Goal: Task Accomplishment & Management: Manage account settings

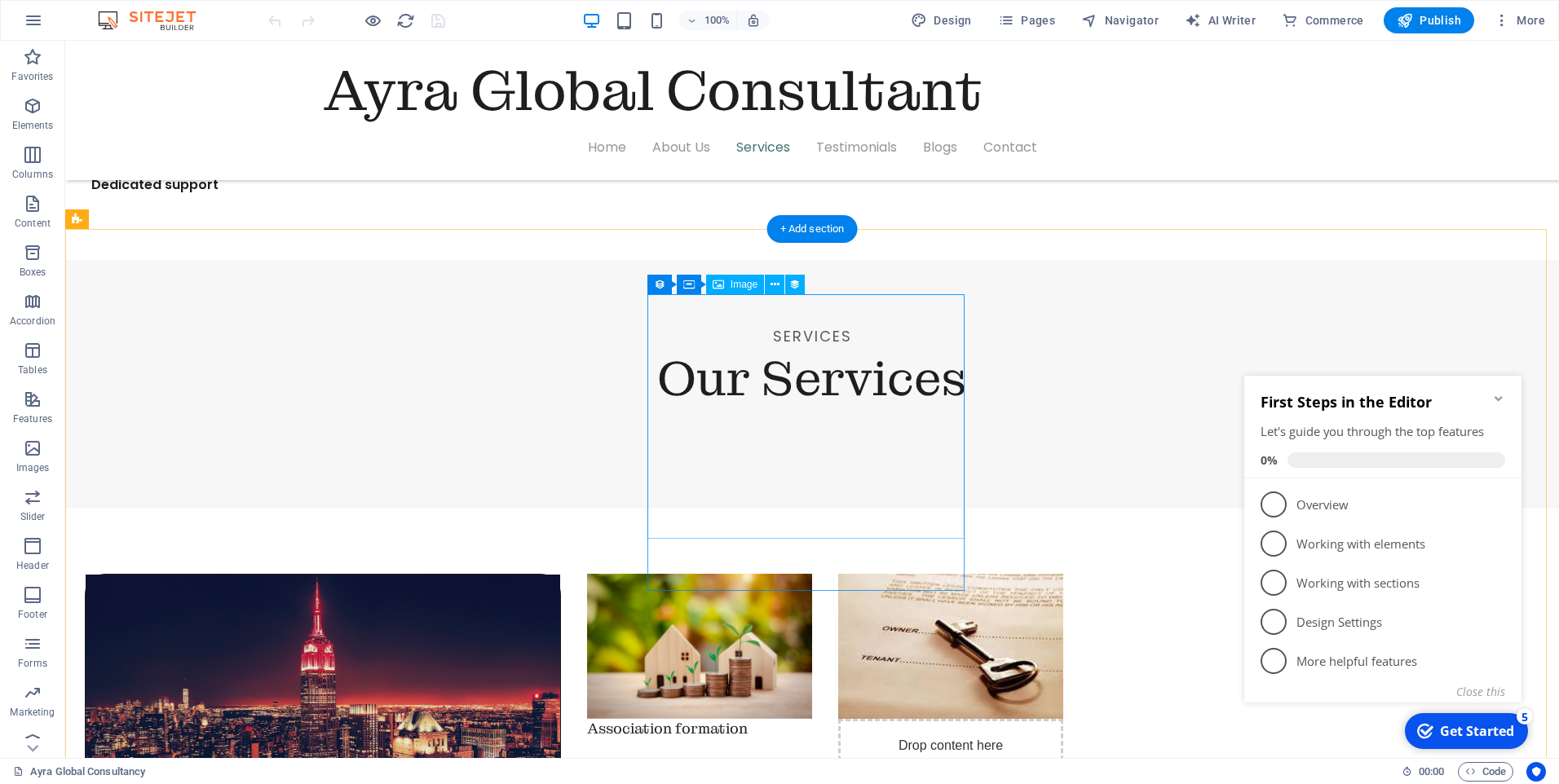
scroll to position [1631, 0]
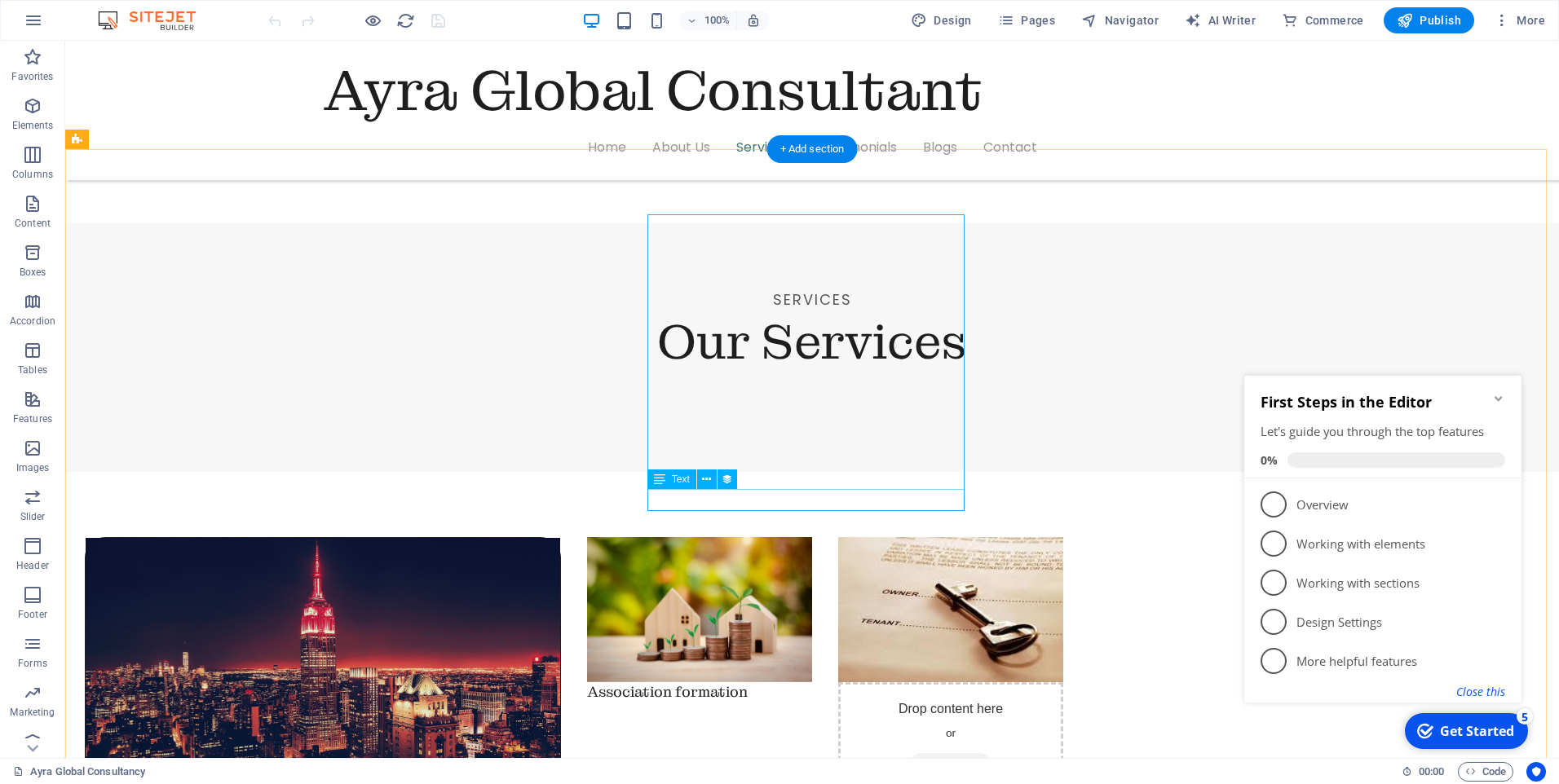
click at [1468, 693] on button "Close this" at bounding box center [1480, 691] width 49 height 16
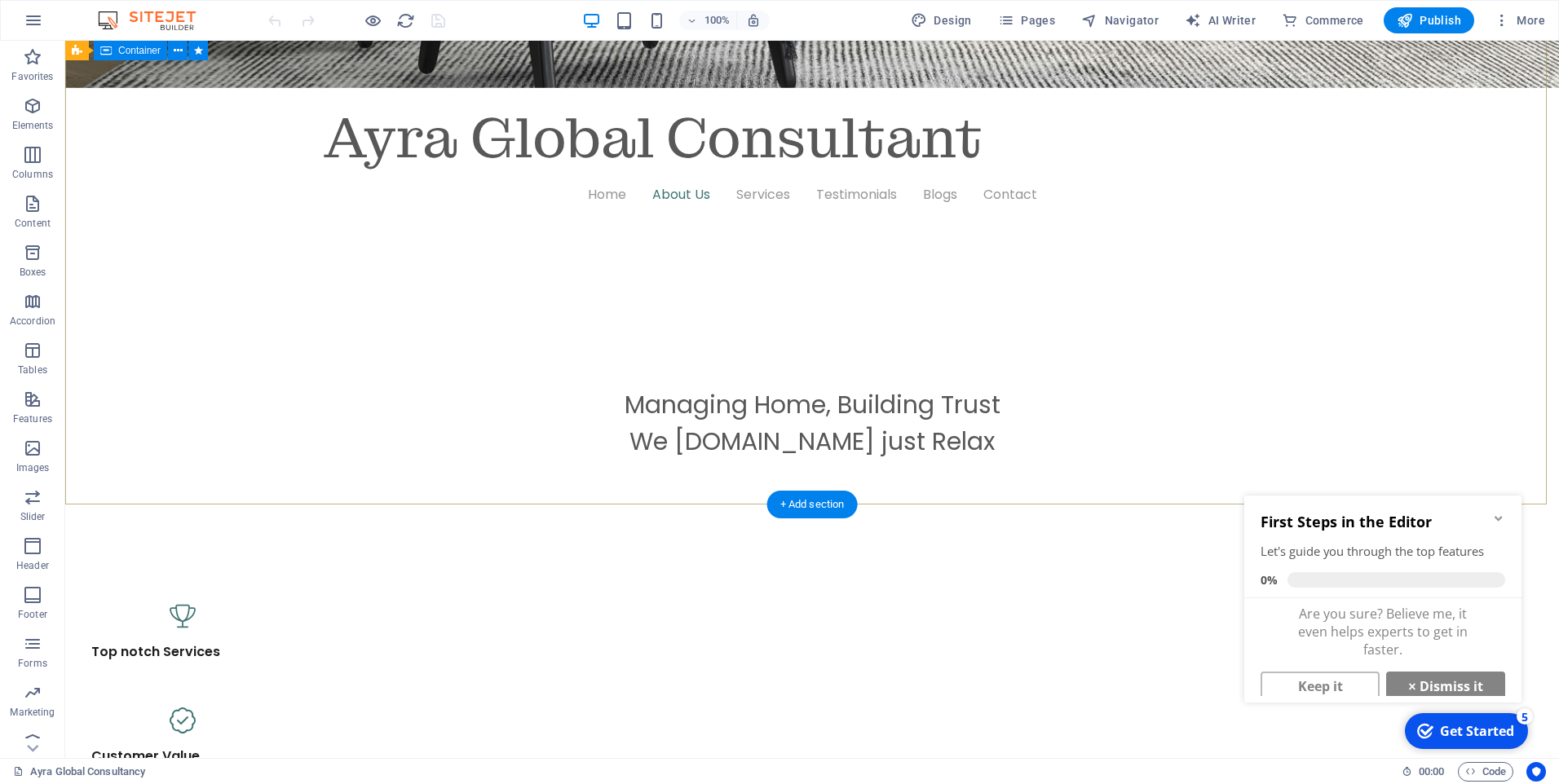
scroll to position [815, 0]
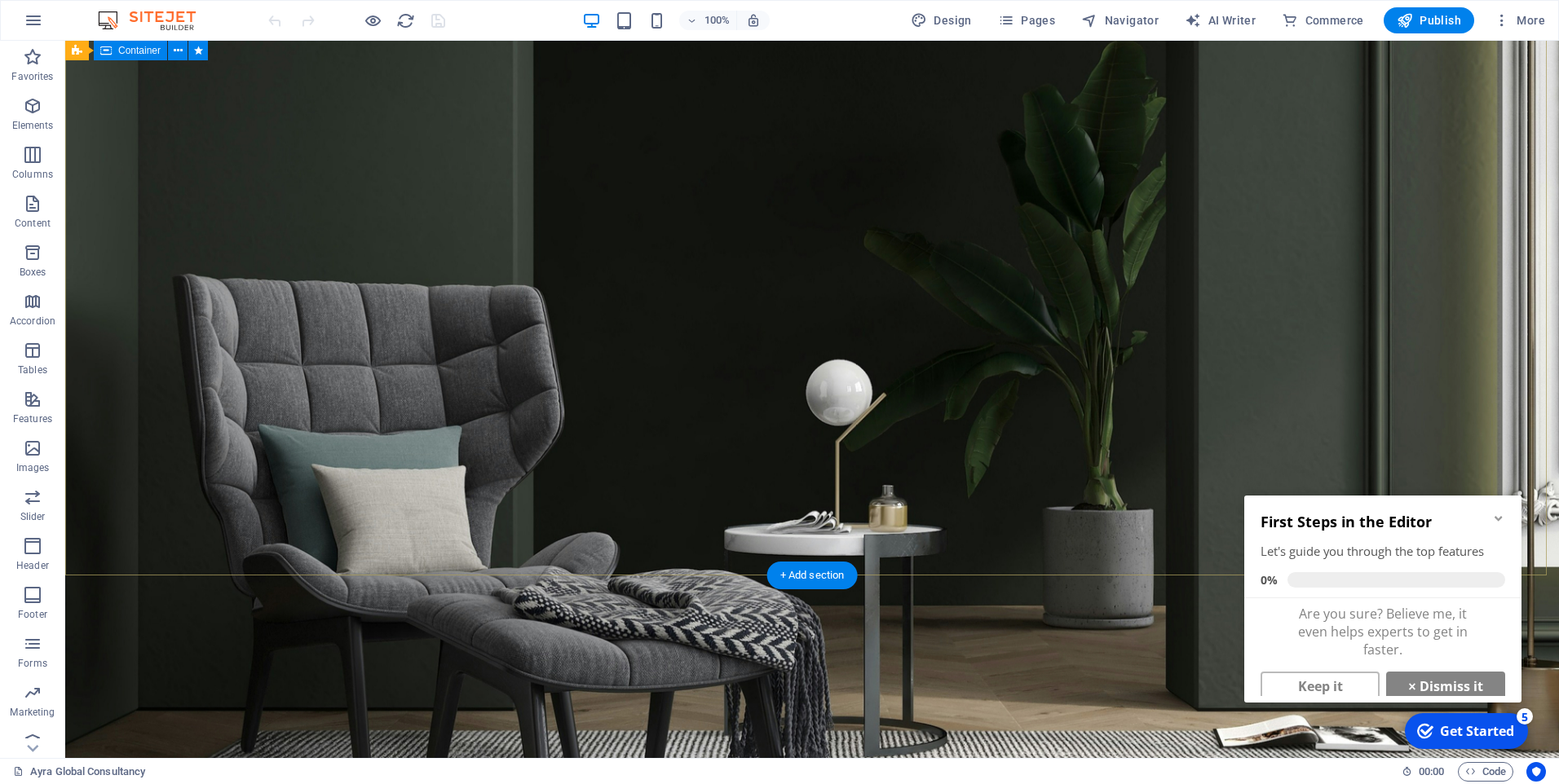
scroll to position [0, 0]
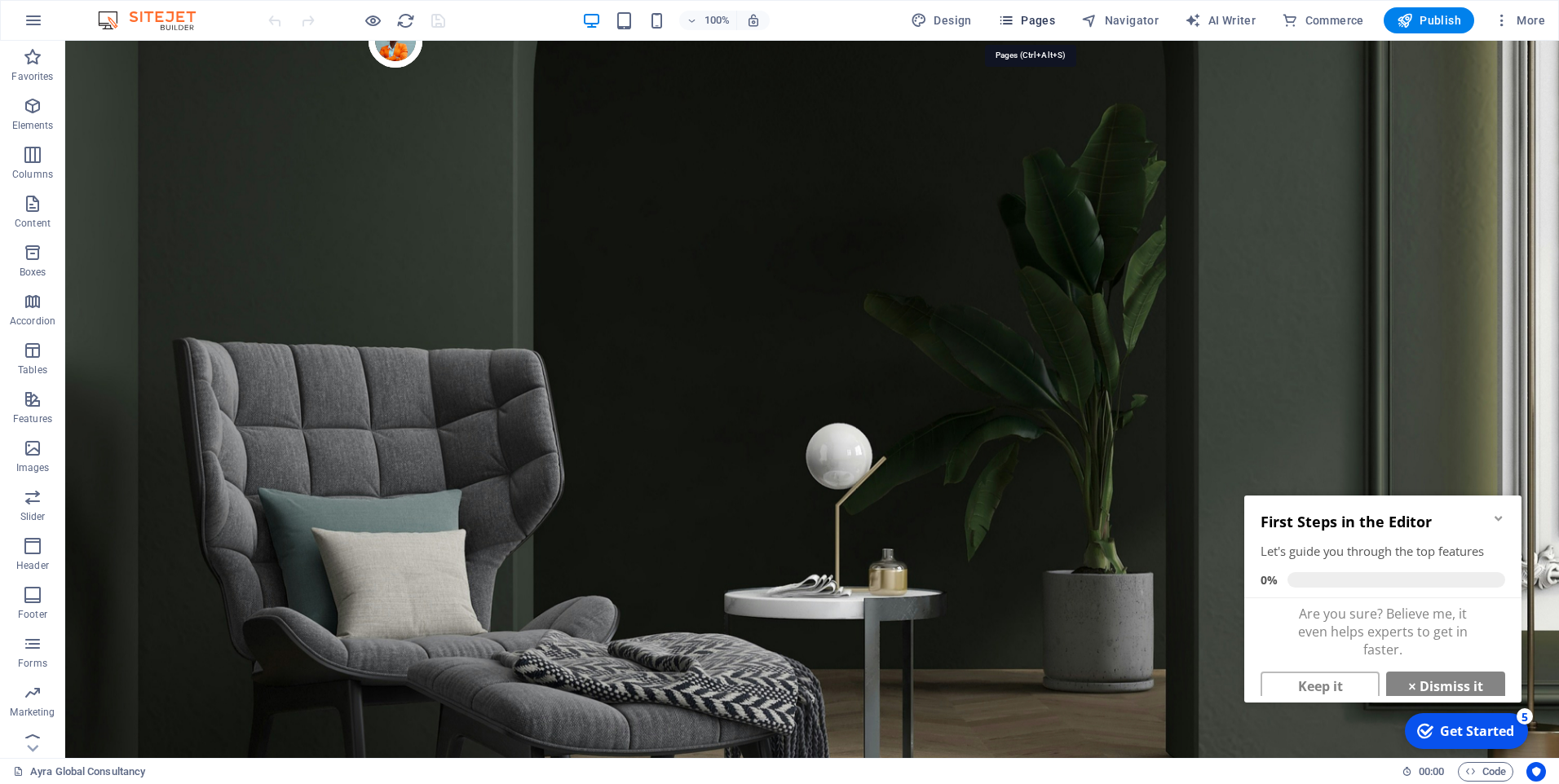
click at [1030, 22] on span "Pages" at bounding box center [1026, 21] width 57 height 16
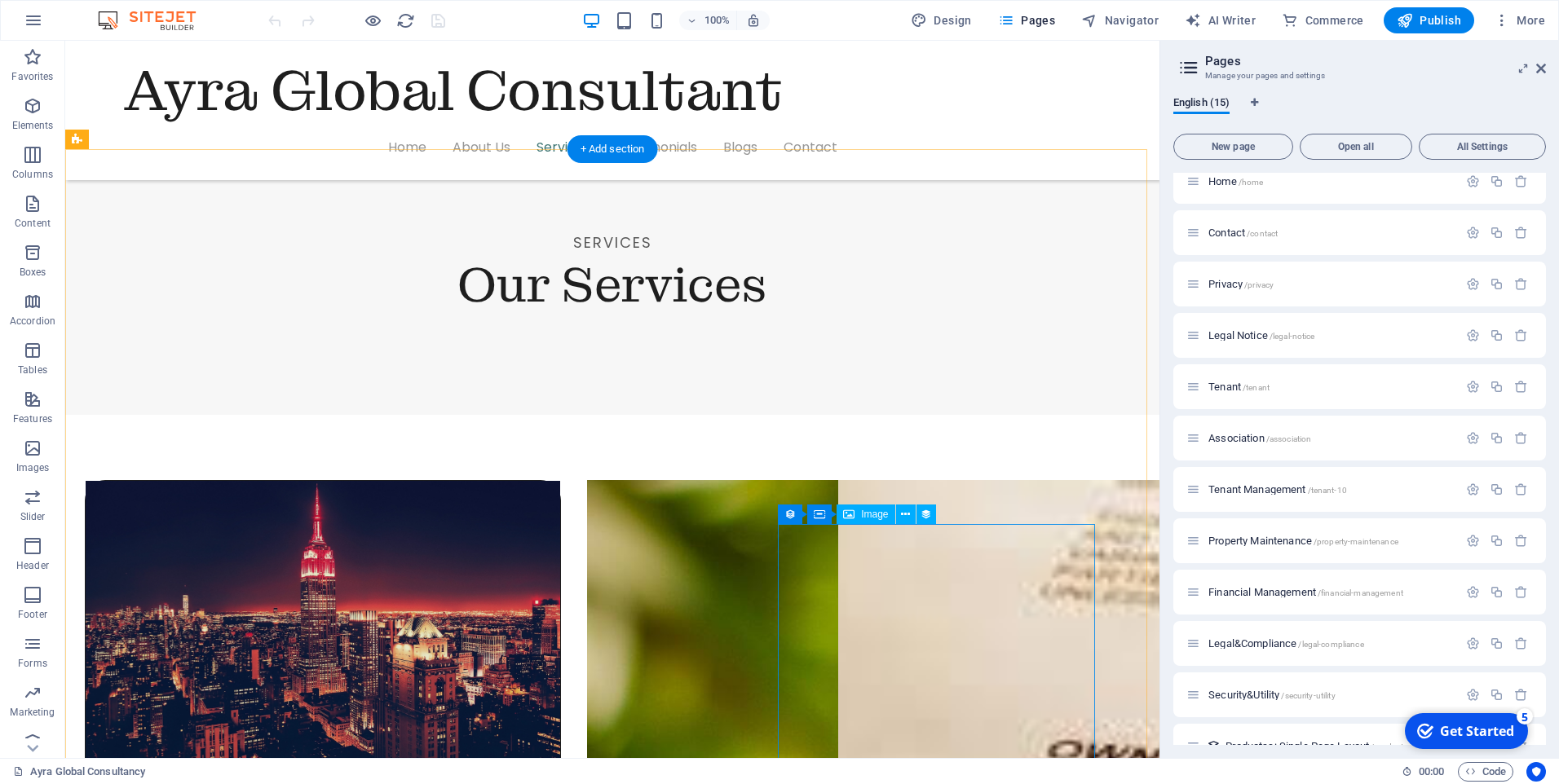
scroll to position [1712, 0]
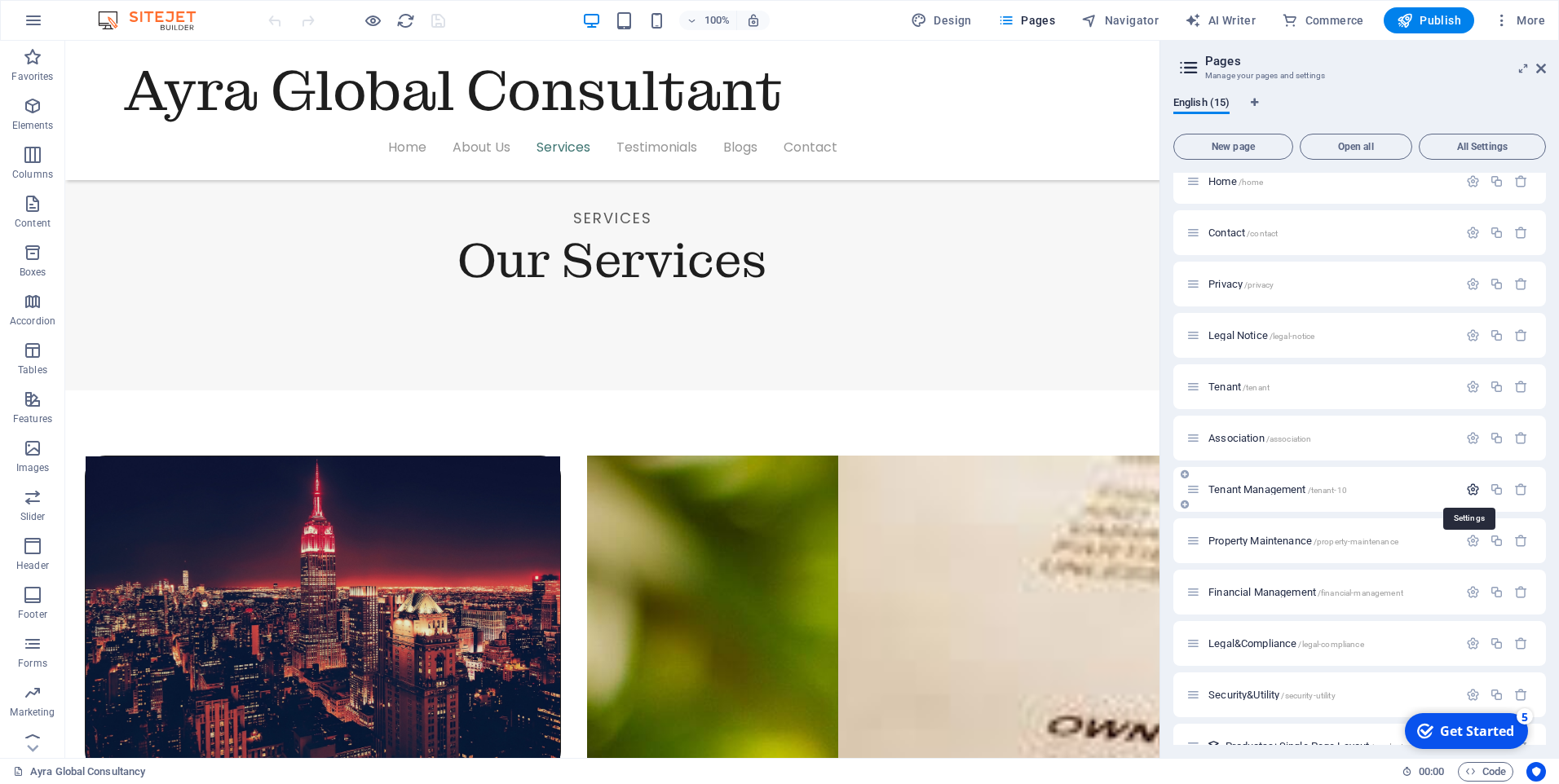
click at [1471, 483] on icon "button" at bounding box center [1473, 489] width 14 height 14
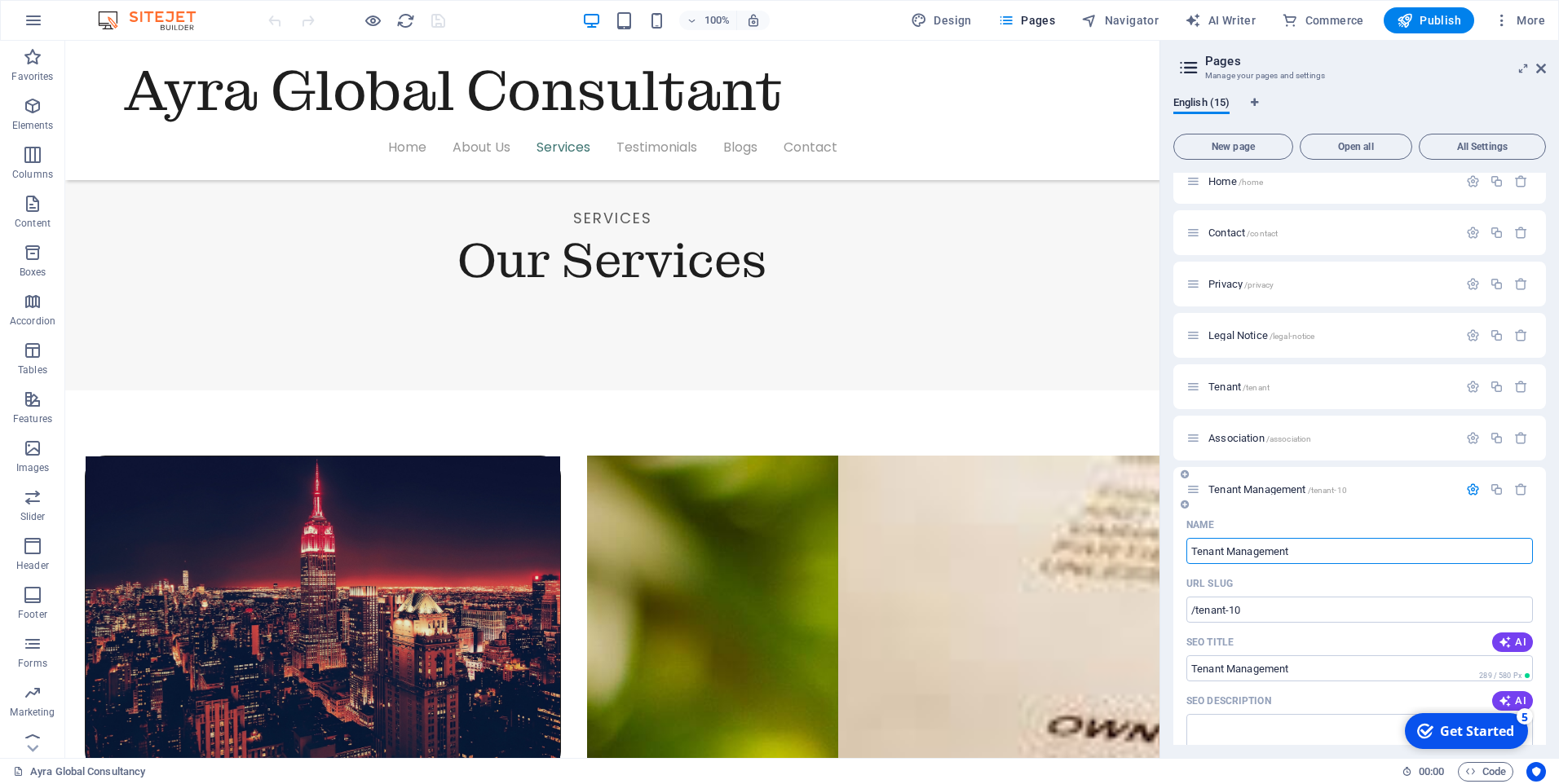
click at [1226, 548] on input "Tenant Management" at bounding box center [1359, 551] width 347 height 26
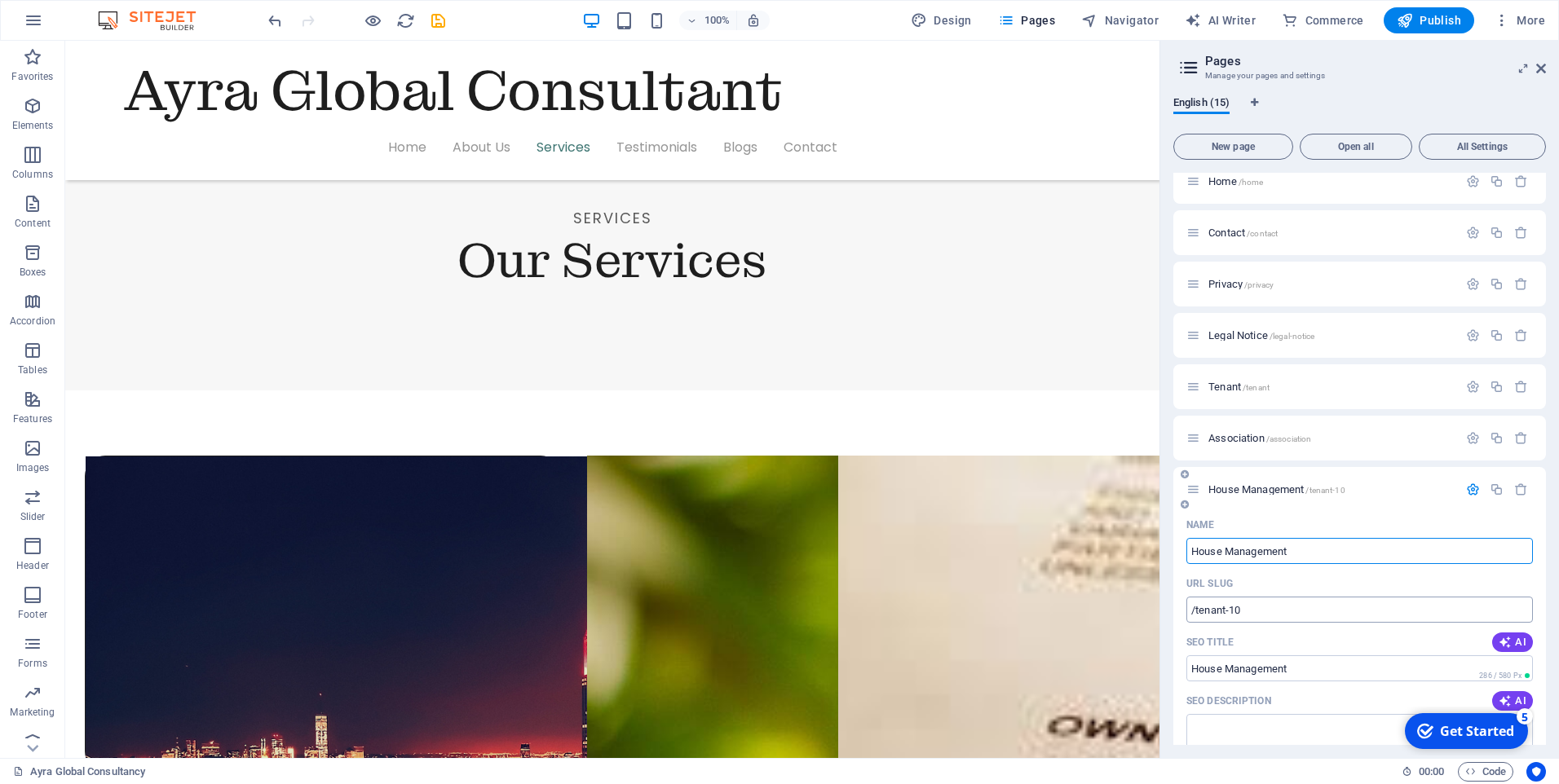
type input "House Management"
click at [1306, 615] on input "/tenant-10" at bounding box center [1359, 610] width 347 height 26
type input "/"
click at [1317, 558] on input "House Management" at bounding box center [1359, 551] width 347 height 26
type input "H"
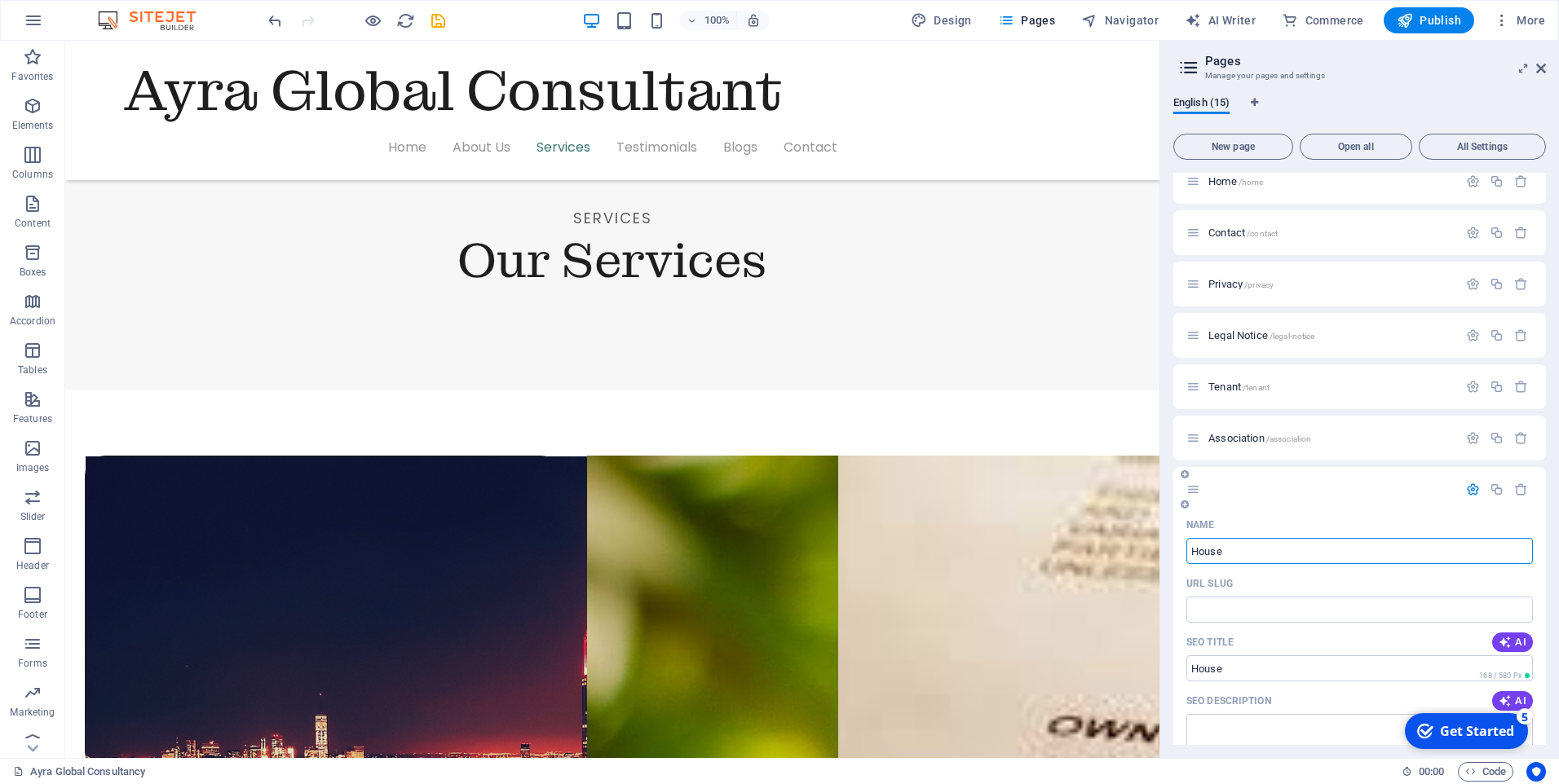
type input "House"
type input "House Management"
click at [1473, 491] on icon "button" at bounding box center [1473, 489] width 14 height 14
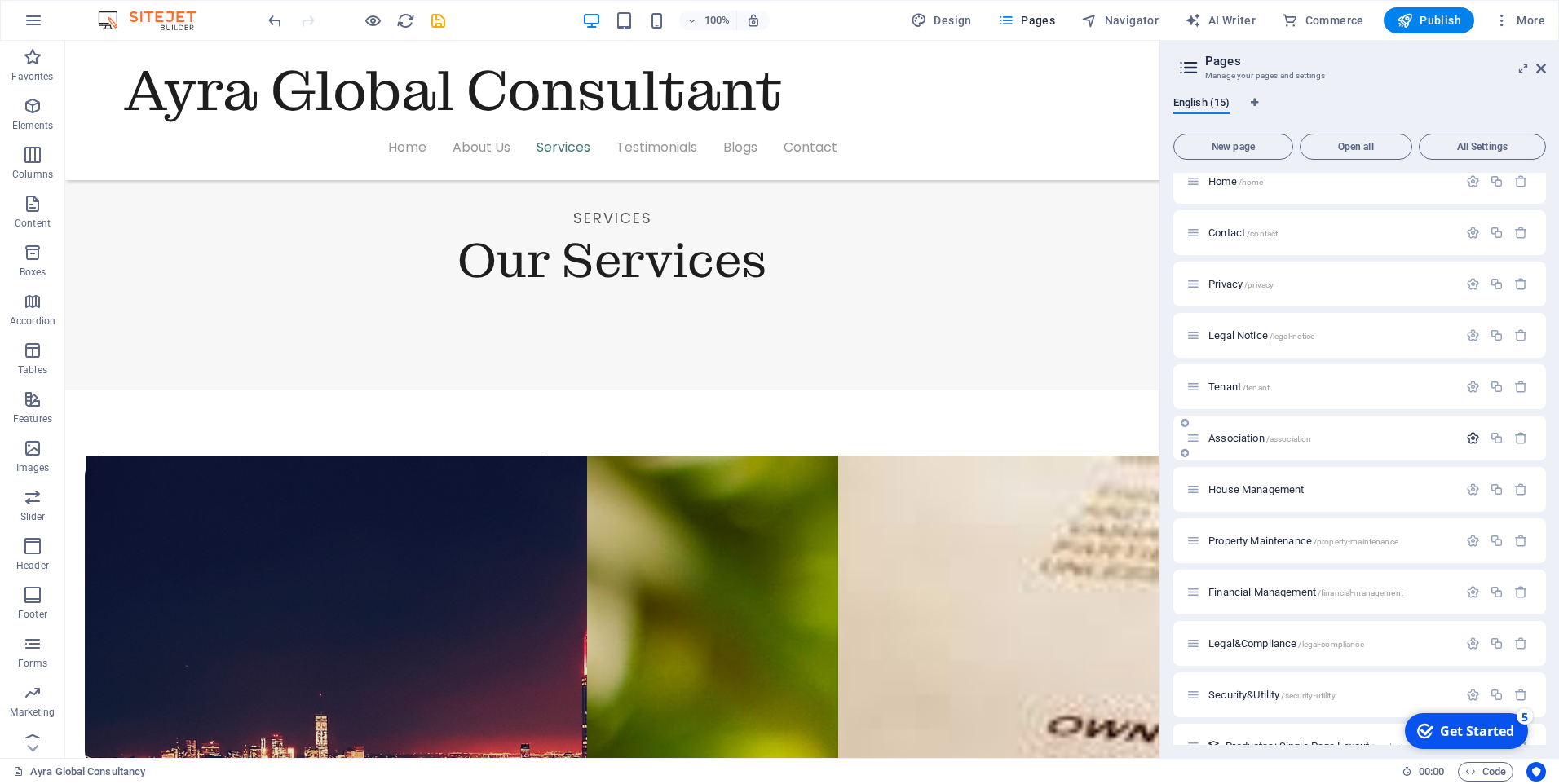
click at [1471, 441] on icon "button" at bounding box center [1473, 438] width 14 height 14
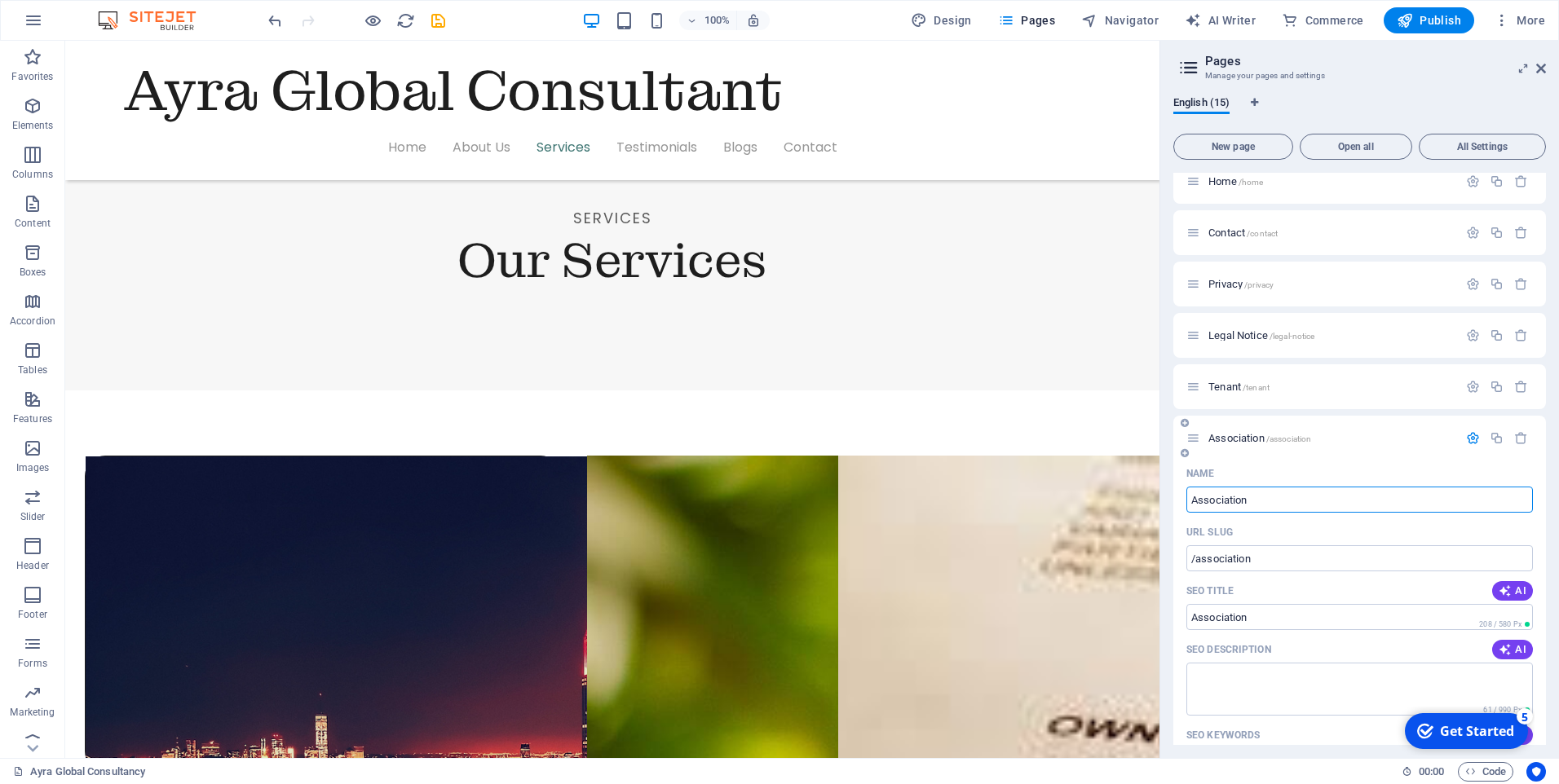
click at [1466, 441] on icon "button" at bounding box center [1473, 438] width 14 height 14
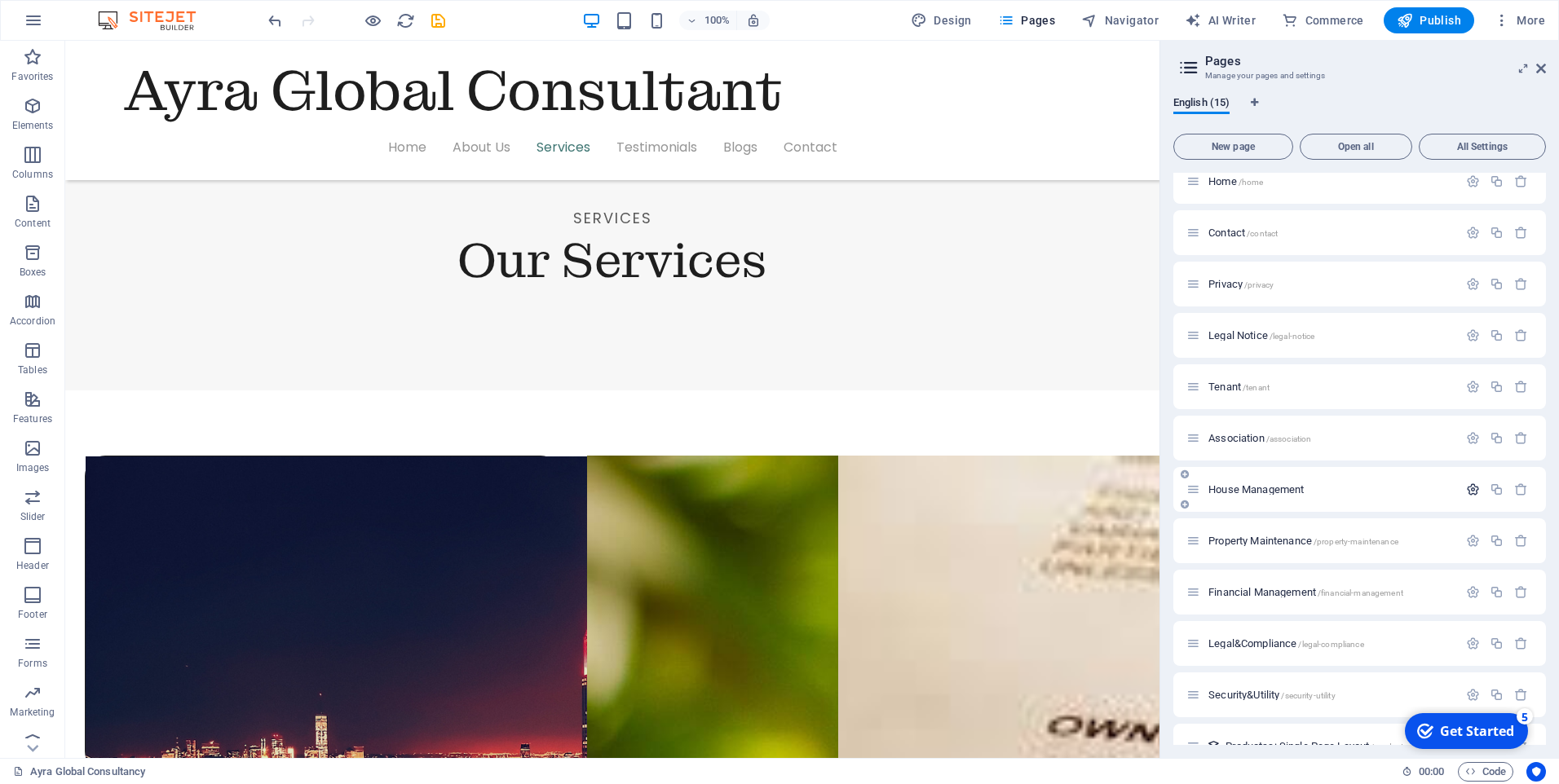
click at [1468, 487] on icon "button" at bounding box center [1473, 489] width 14 height 14
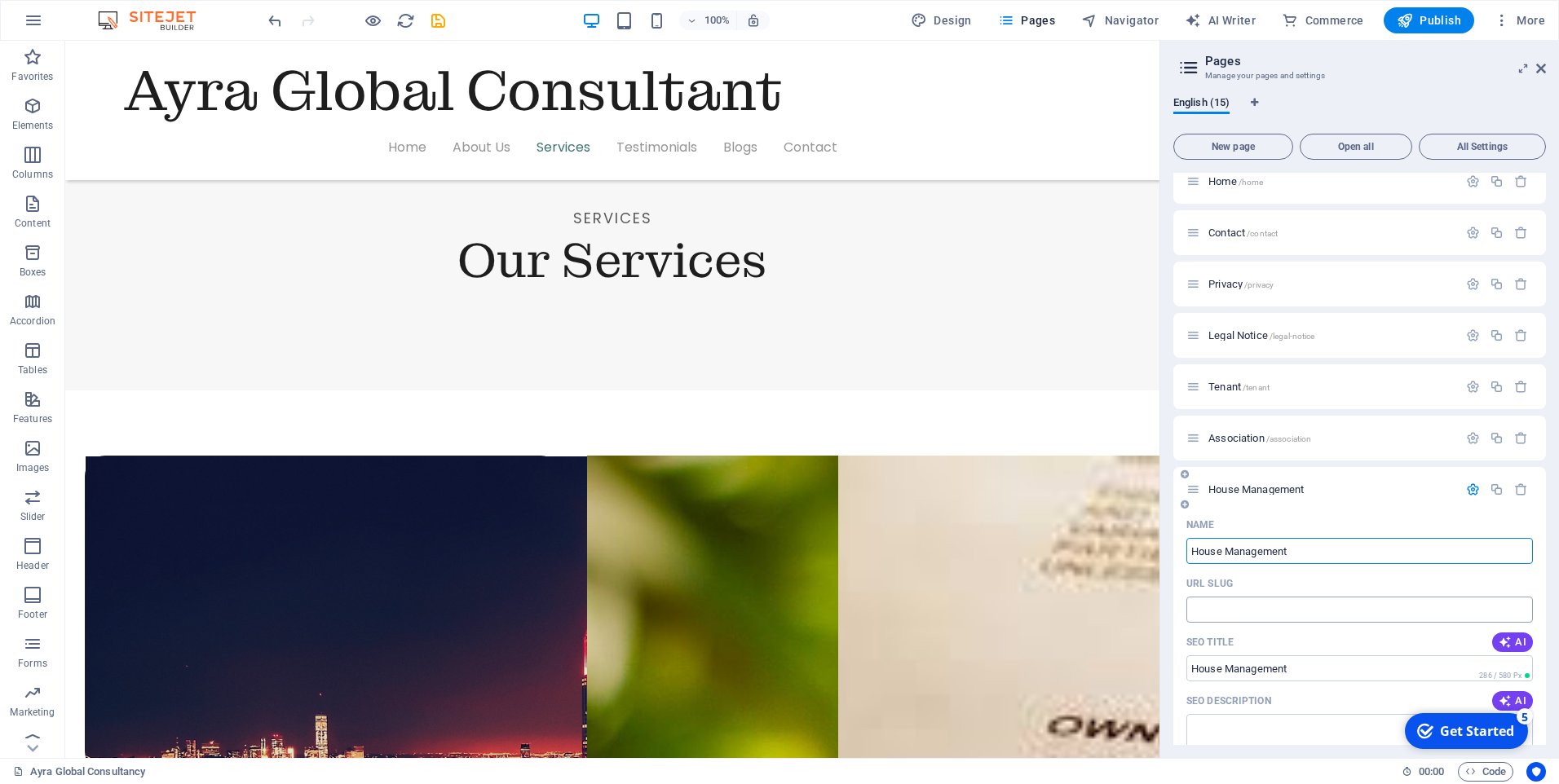
click at [1249, 618] on input "URL SLUG" at bounding box center [1359, 610] width 347 height 26
type input "/housemanagement"
click at [1466, 488] on icon "button" at bounding box center [1473, 489] width 14 height 14
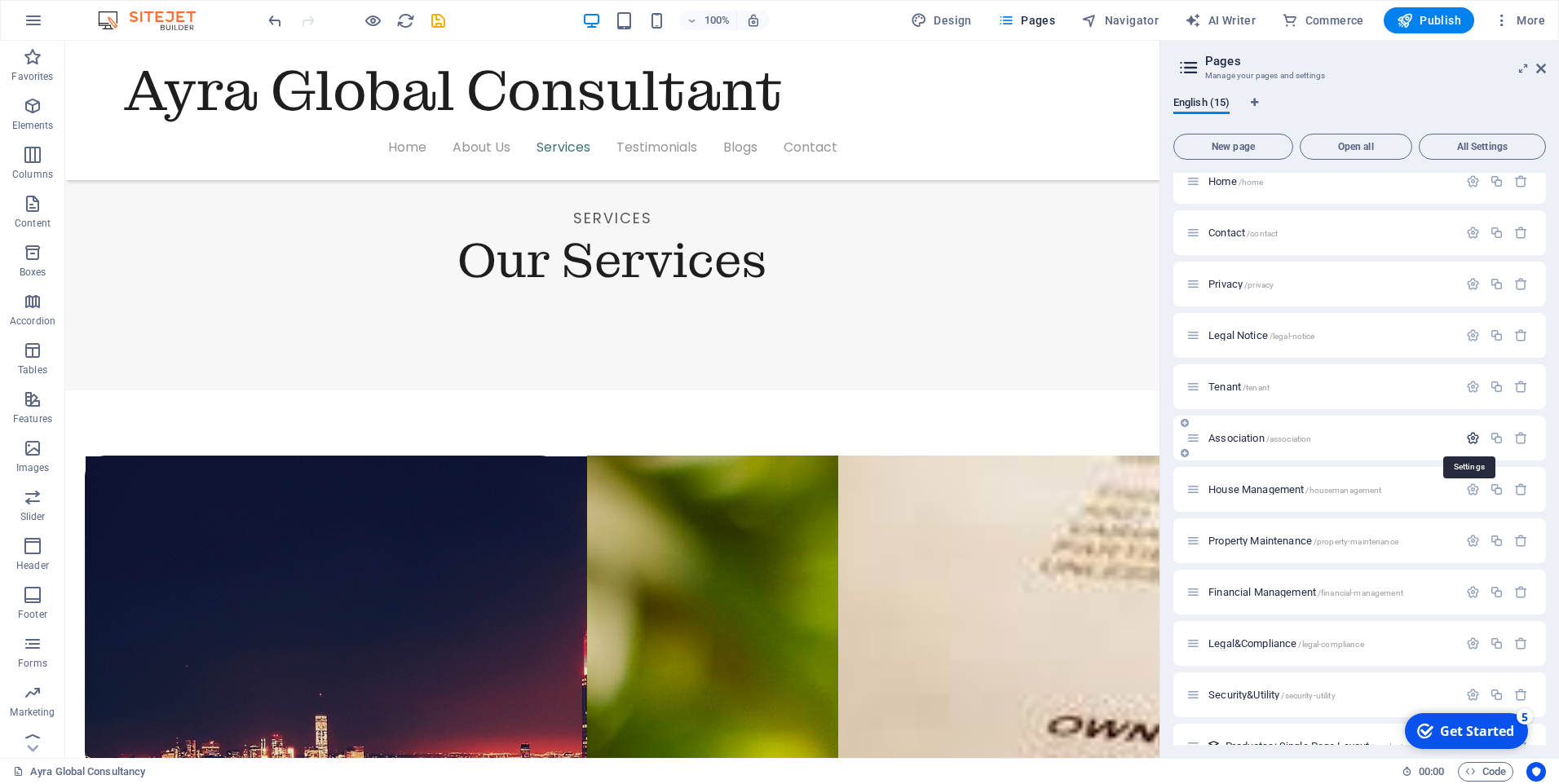
click at [1471, 437] on icon "button" at bounding box center [1473, 438] width 14 height 14
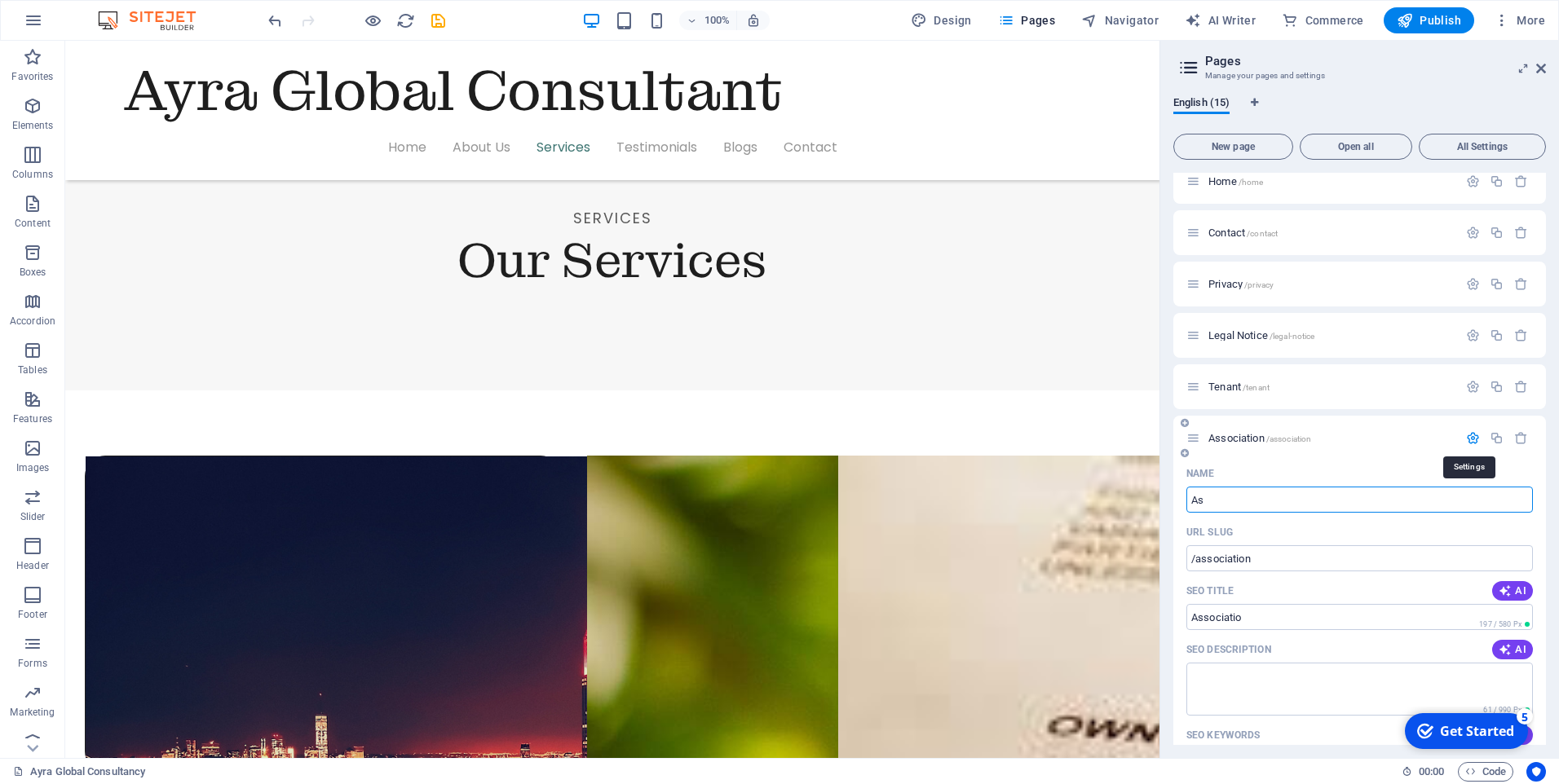
type input "A"
type input "/associatio"
type input "/"
type input "Registerat"
type input "/registeratta"
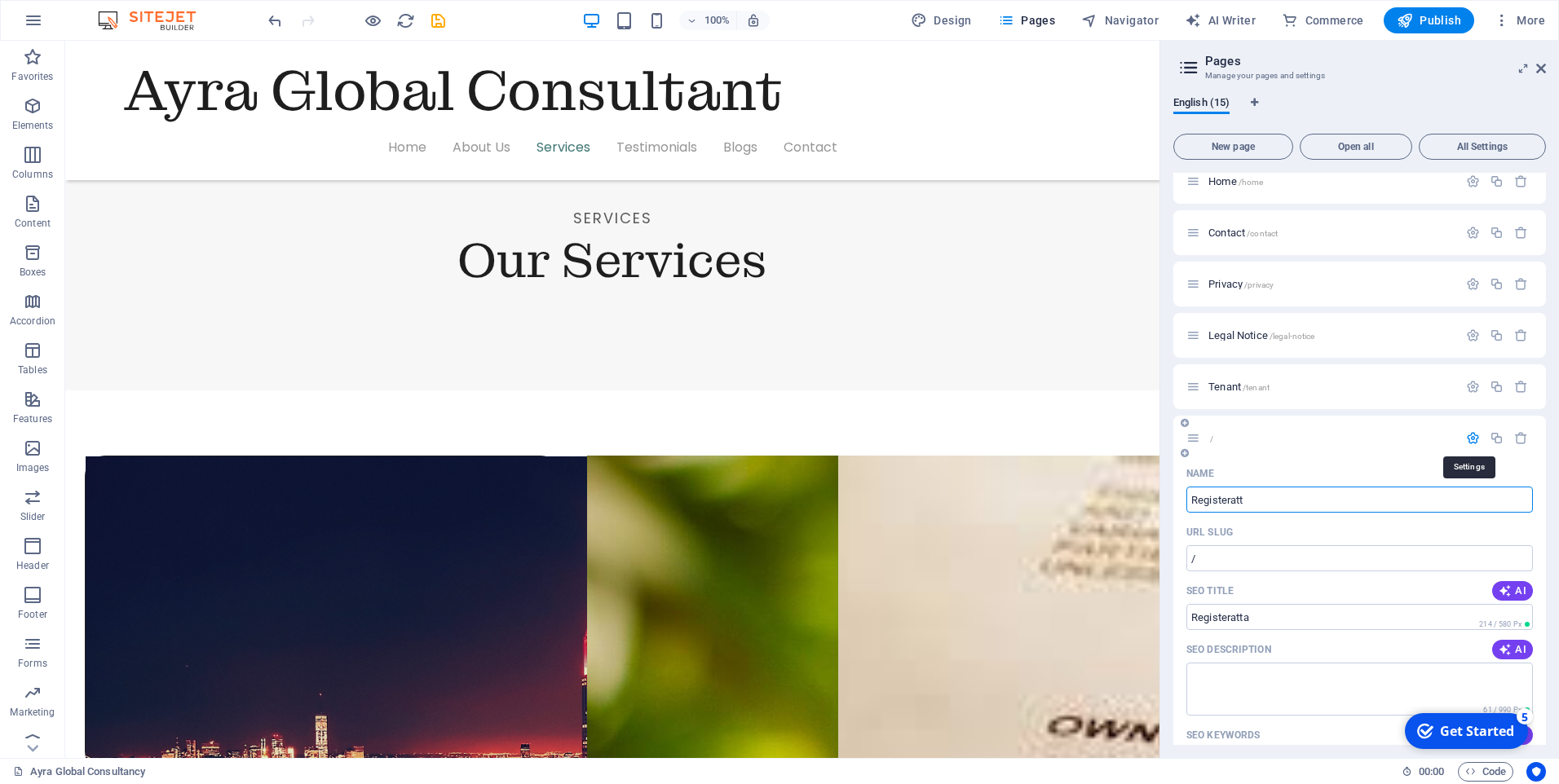
type input "Registeratta"
type input "Registerati"
type input "/registerat"
type input "Registerat"
type input "Registeration"
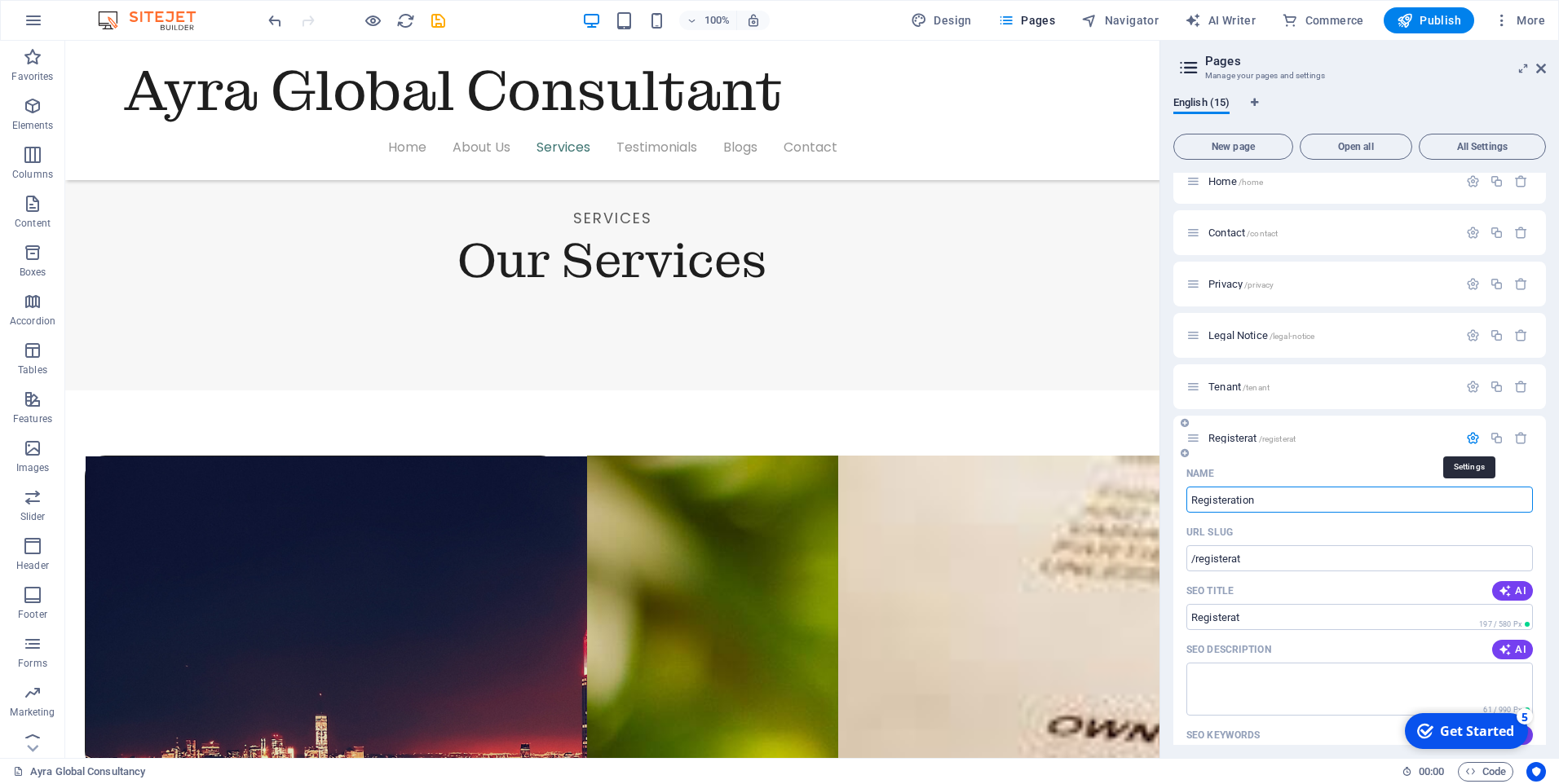
type input "/registeration"
type input "Registeration"
type input "Registration"
type input "/registration"
type input "Registration"
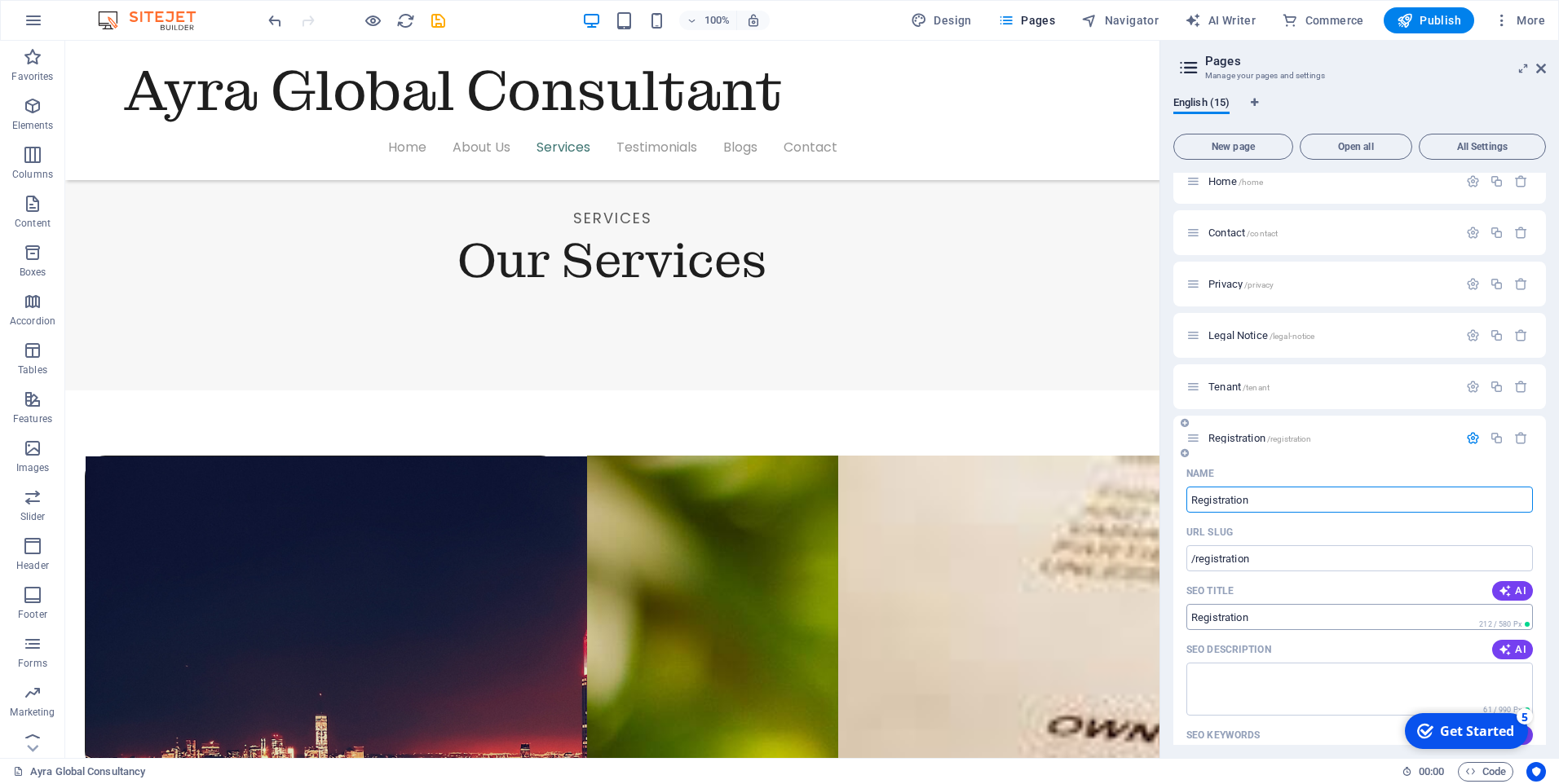
type input "Registration"
click at [1309, 615] on input "Registration" at bounding box center [1359, 617] width 347 height 26
click at [1469, 441] on icon "button" at bounding box center [1473, 438] width 14 height 14
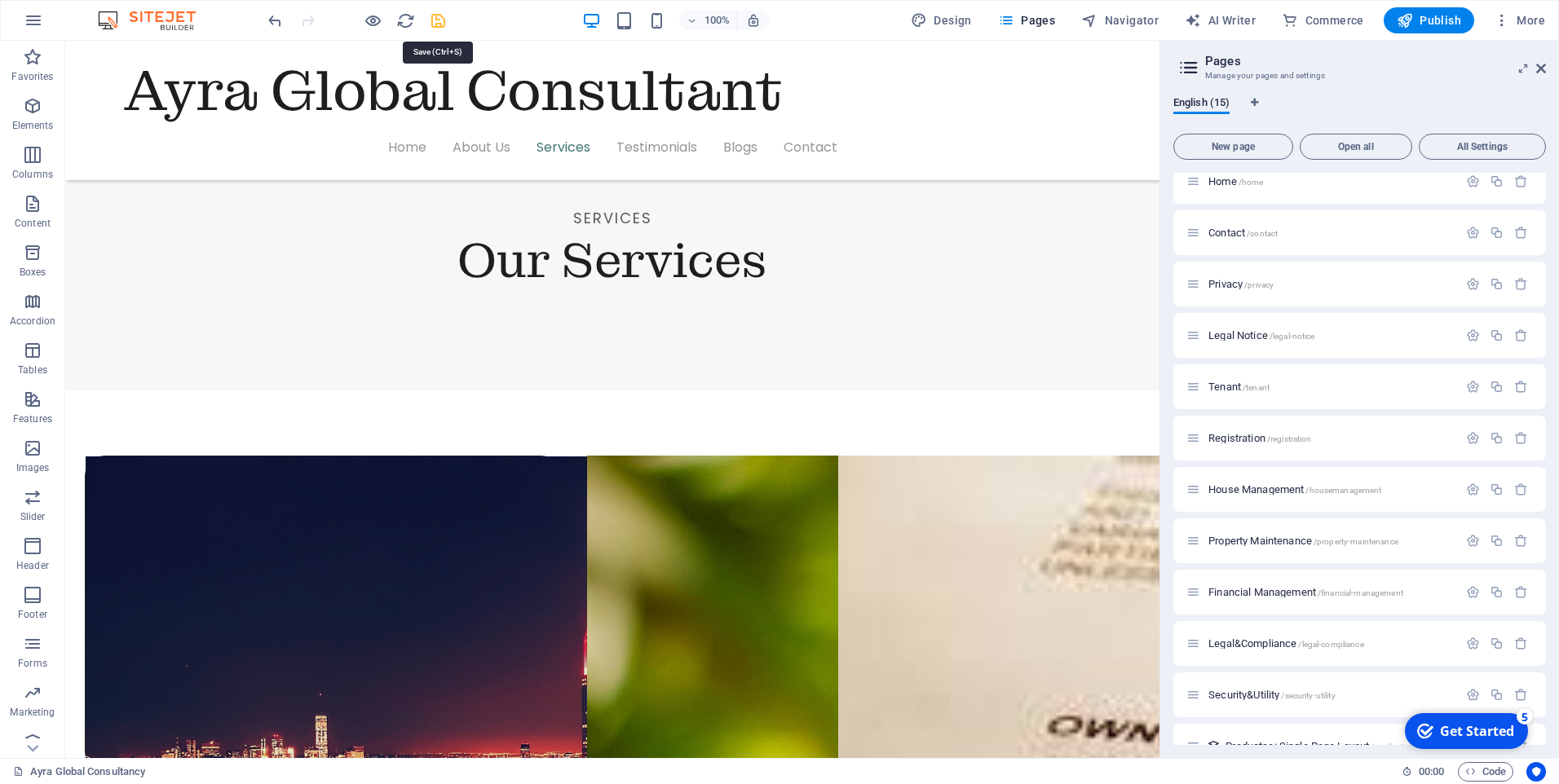
click at [0, 0] on icon "save" at bounding box center [0, 0] width 0 height 0
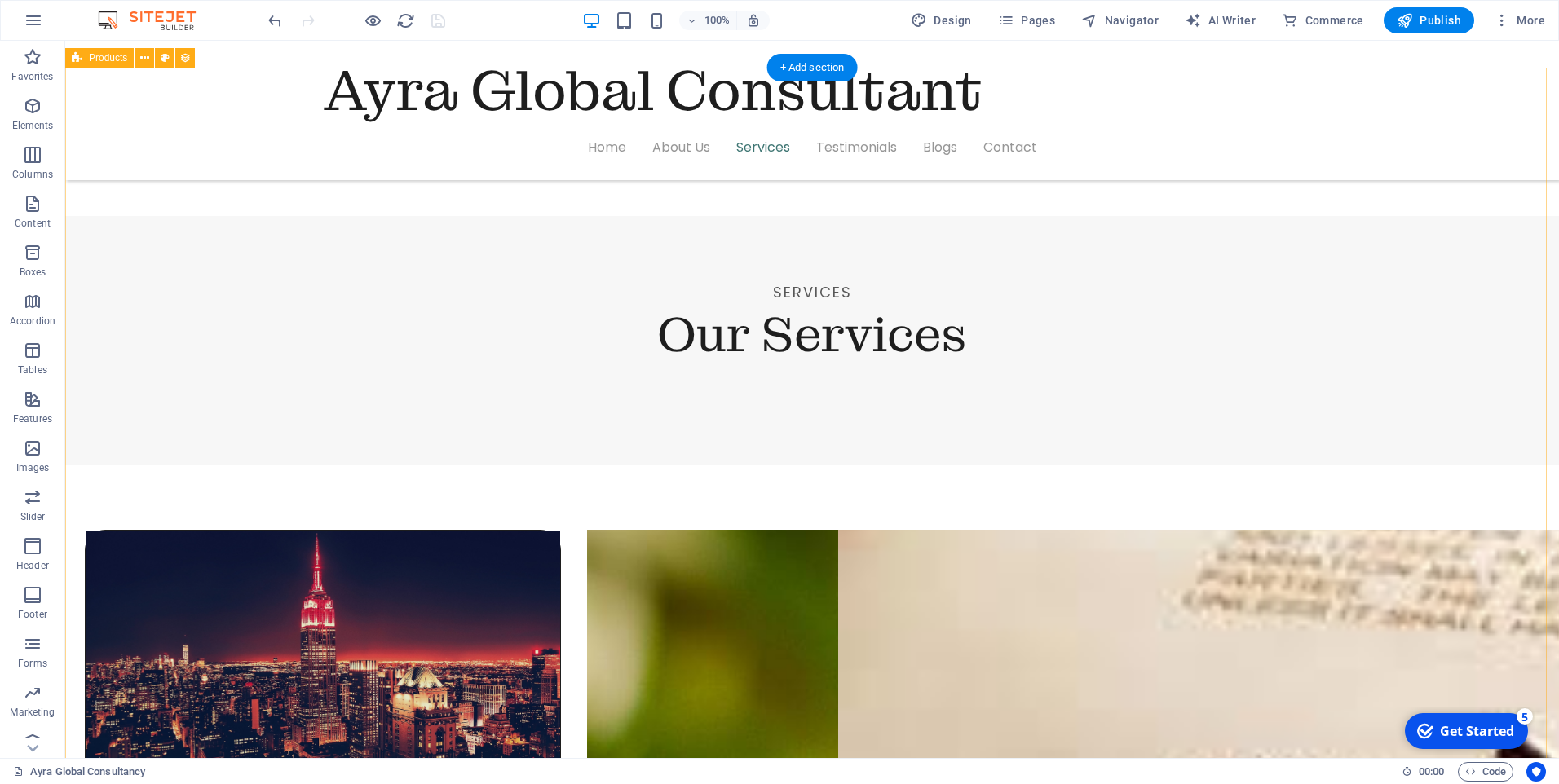
scroll to position [1549, 0]
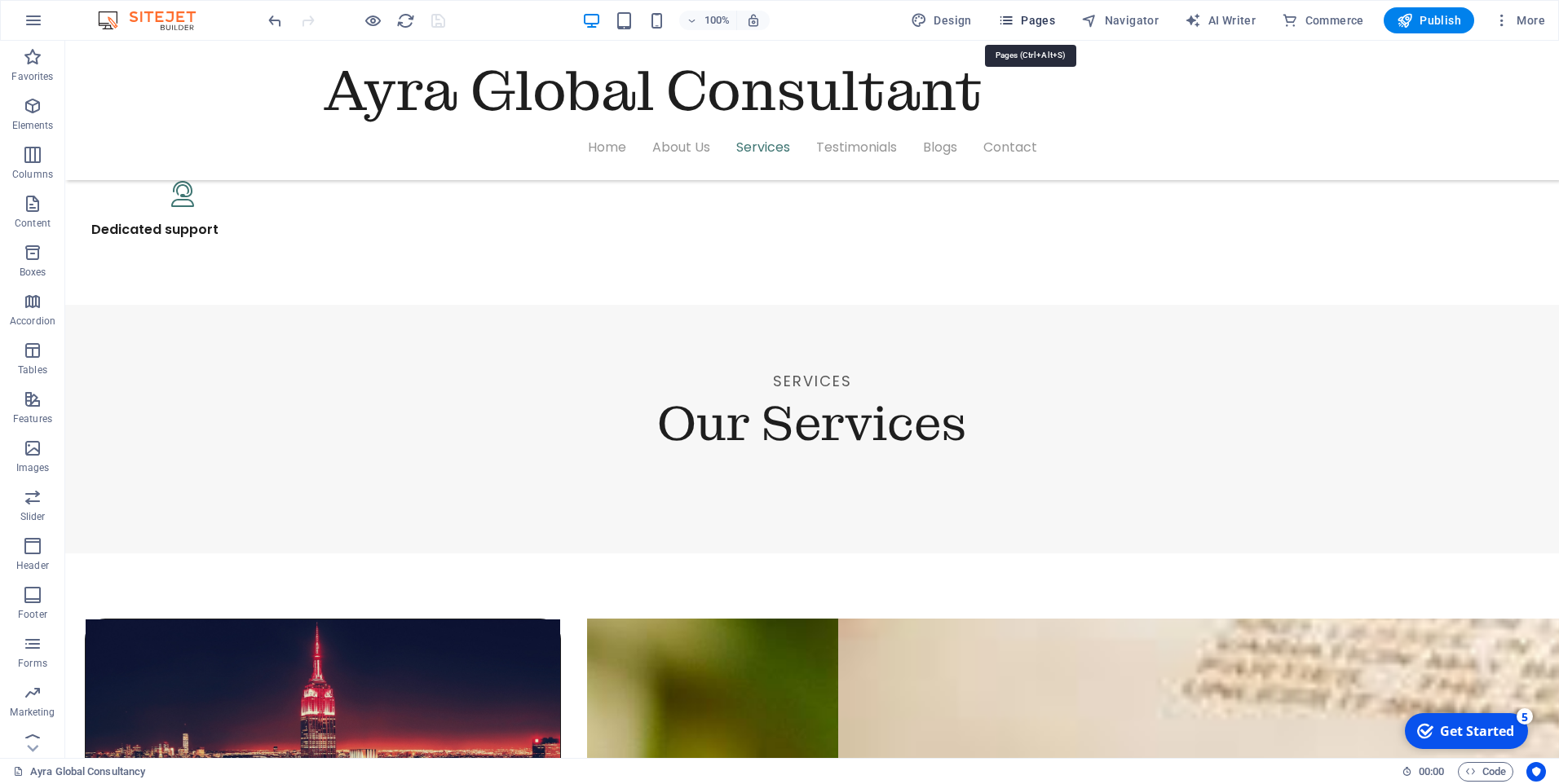
click at [1042, 21] on span "Pages" at bounding box center [1026, 21] width 57 height 16
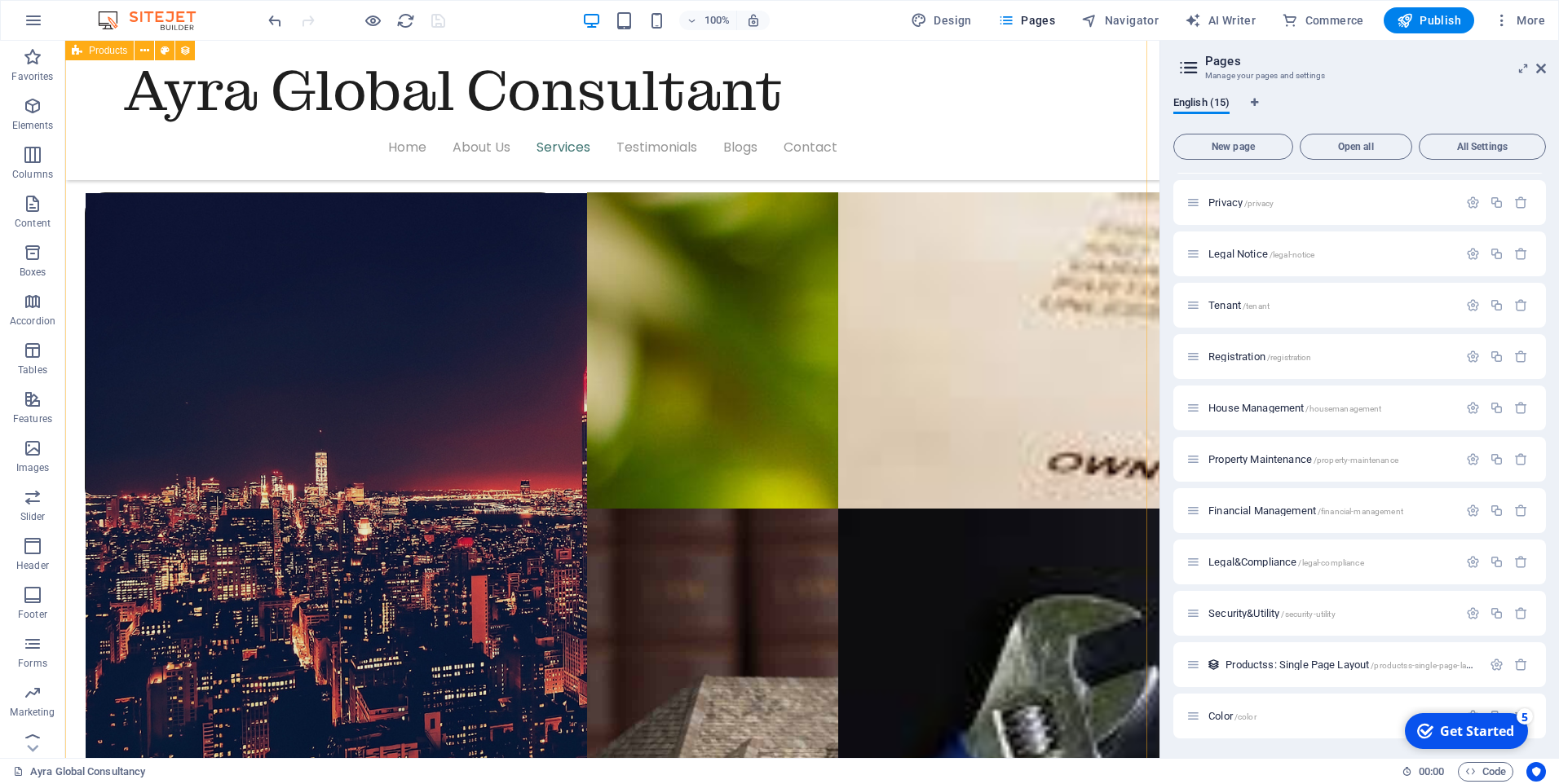
scroll to position [1874, 0]
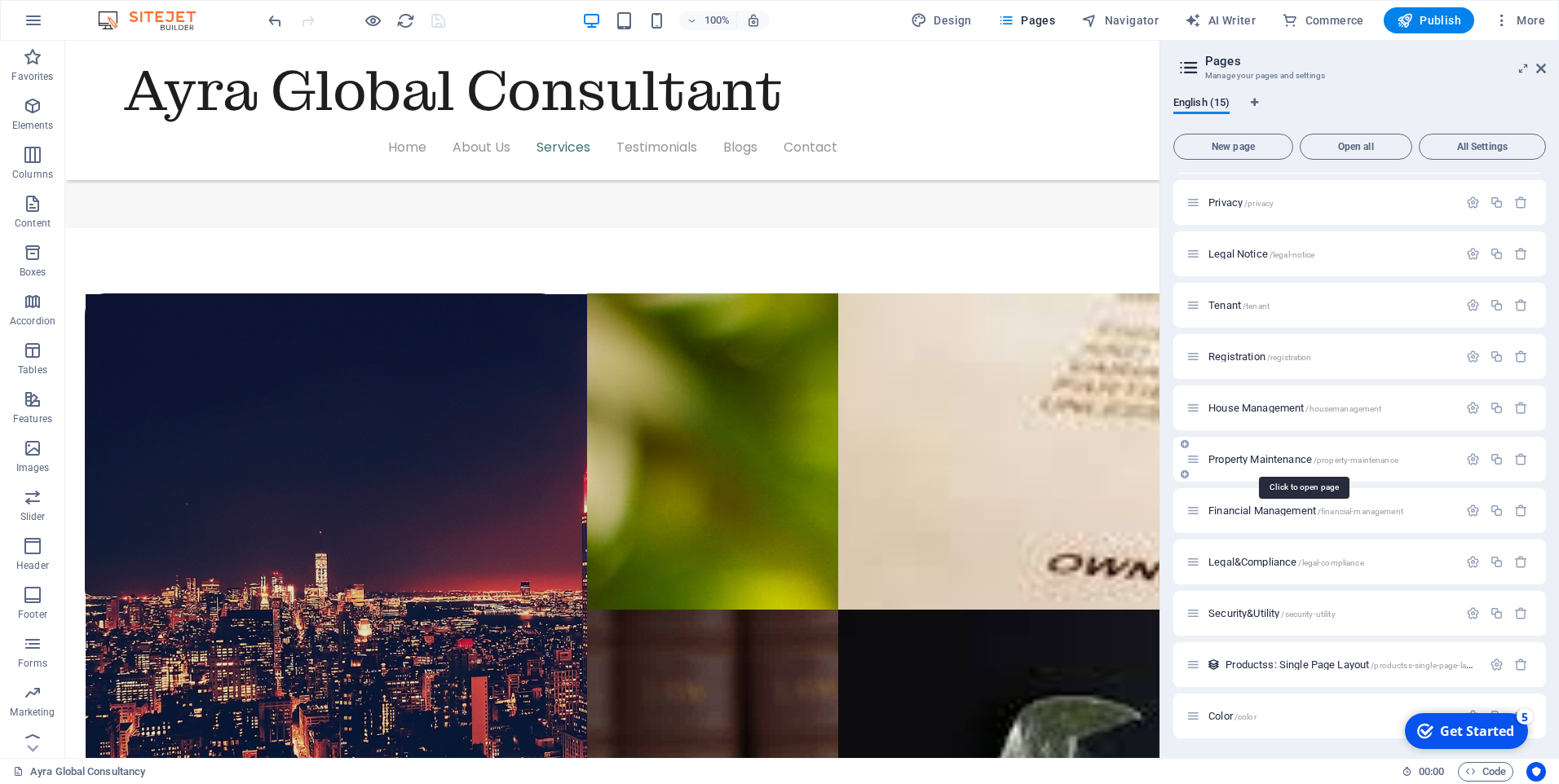
click at [1331, 454] on span "Property Maintenance /property-maintenance" at bounding box center [1303, 459] width 190 height 12
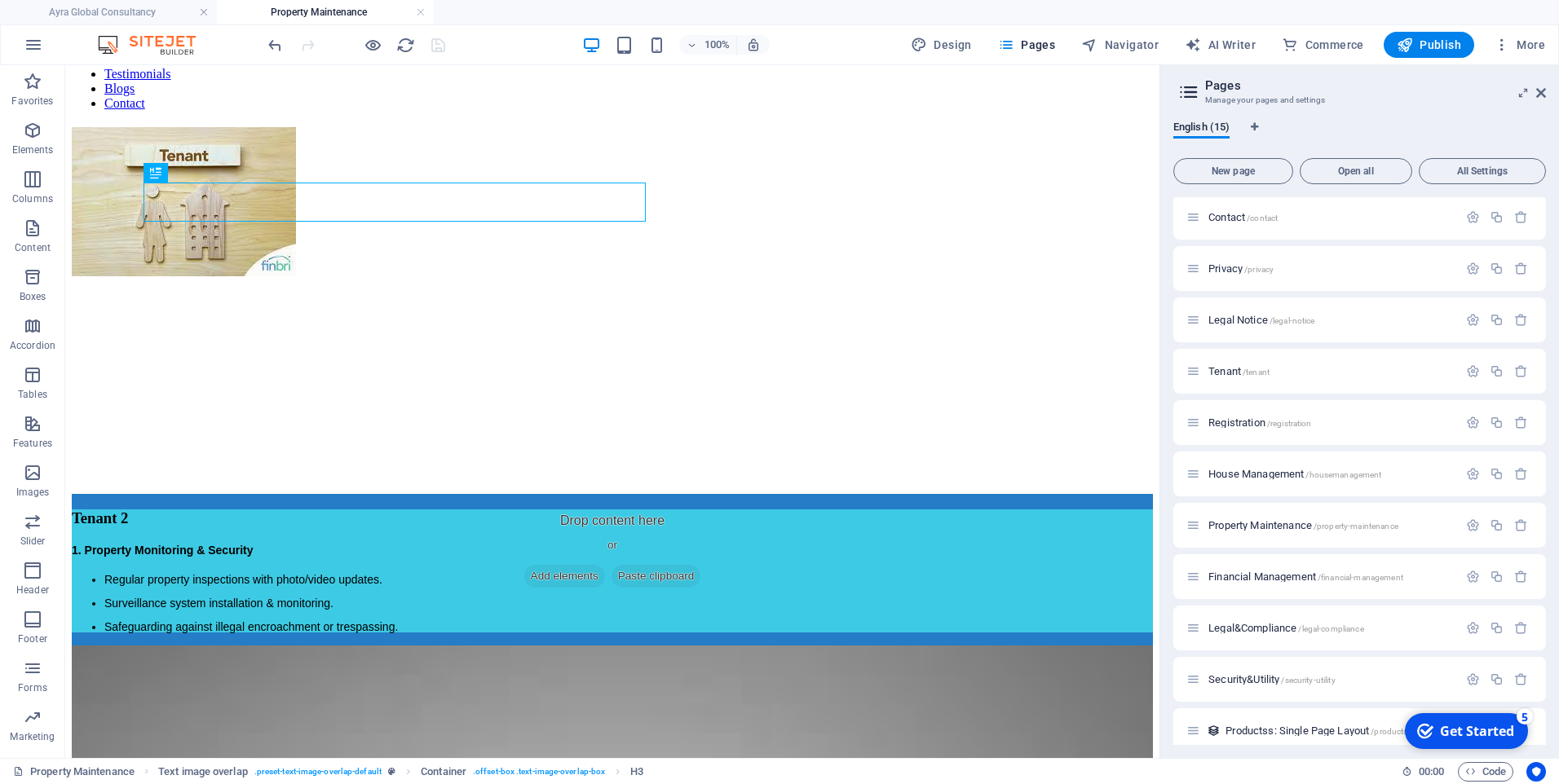
scroll to position [0, 0]
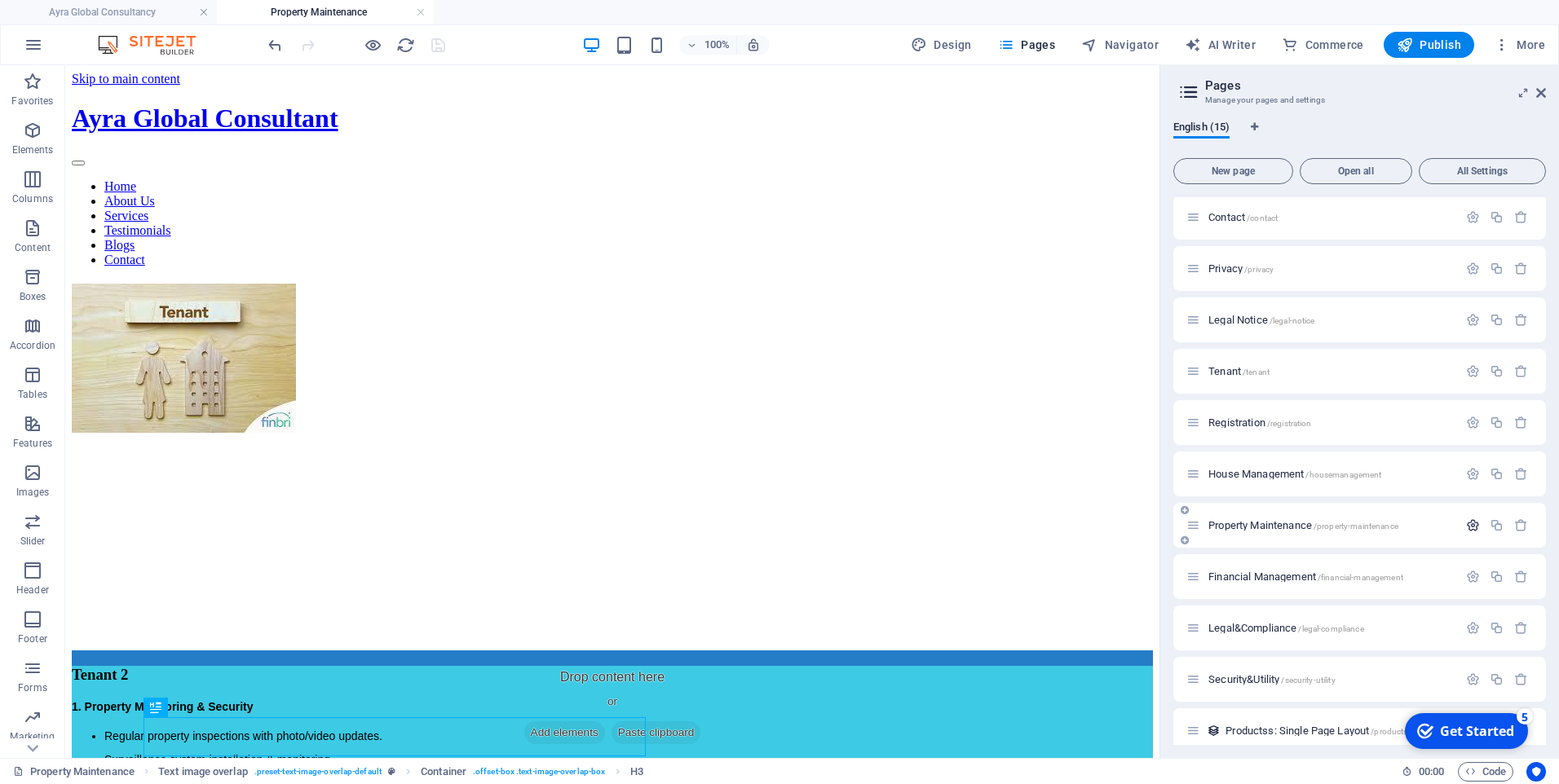
click at [1472, 523] on icon "button" at bounding box center [1473, 525] width 14 height 14
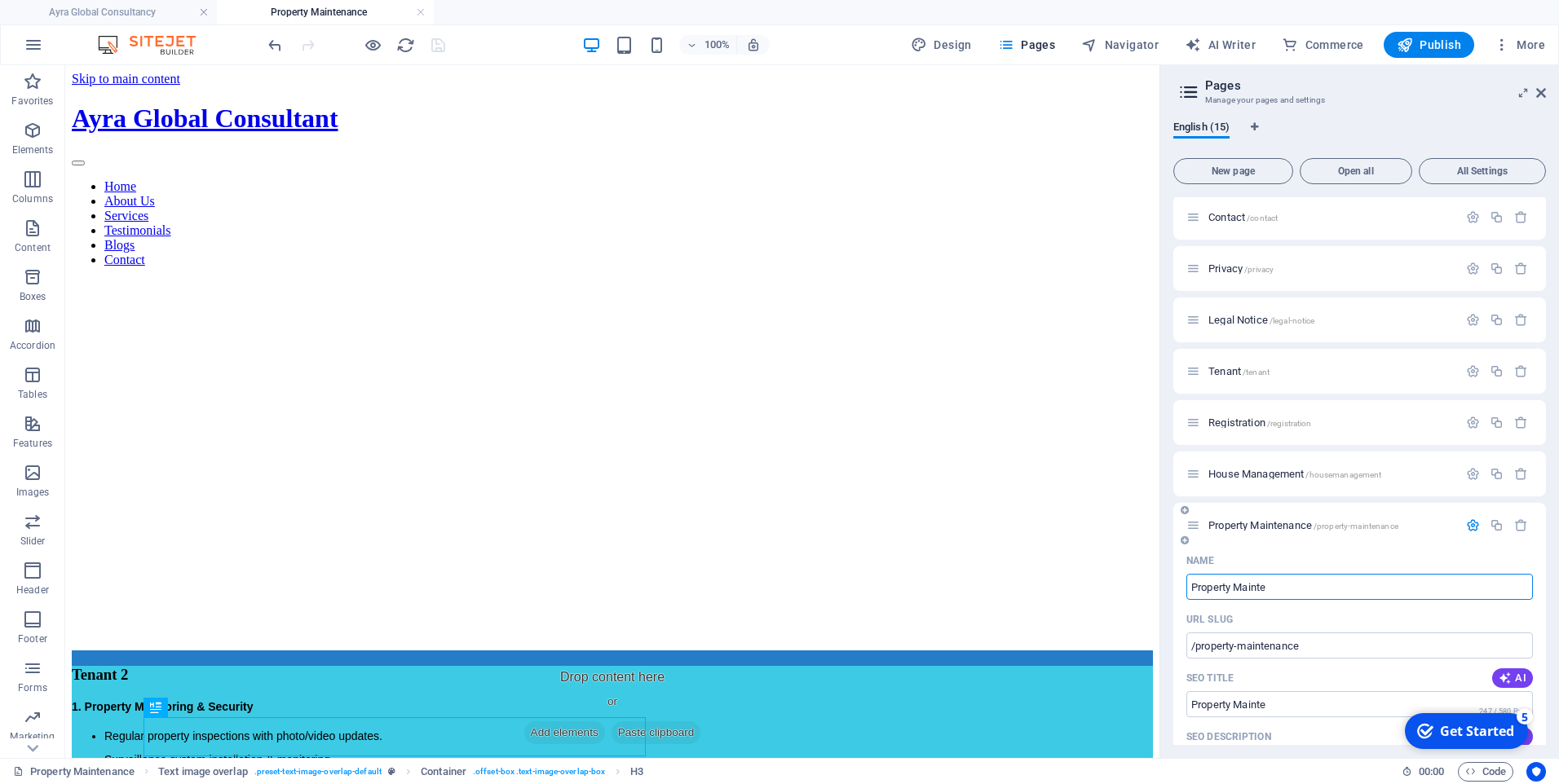
type input "Property Maint"
type input "/property-mainte"
type input "Property Main"
type input "/property-maint"
type input "Property Main"
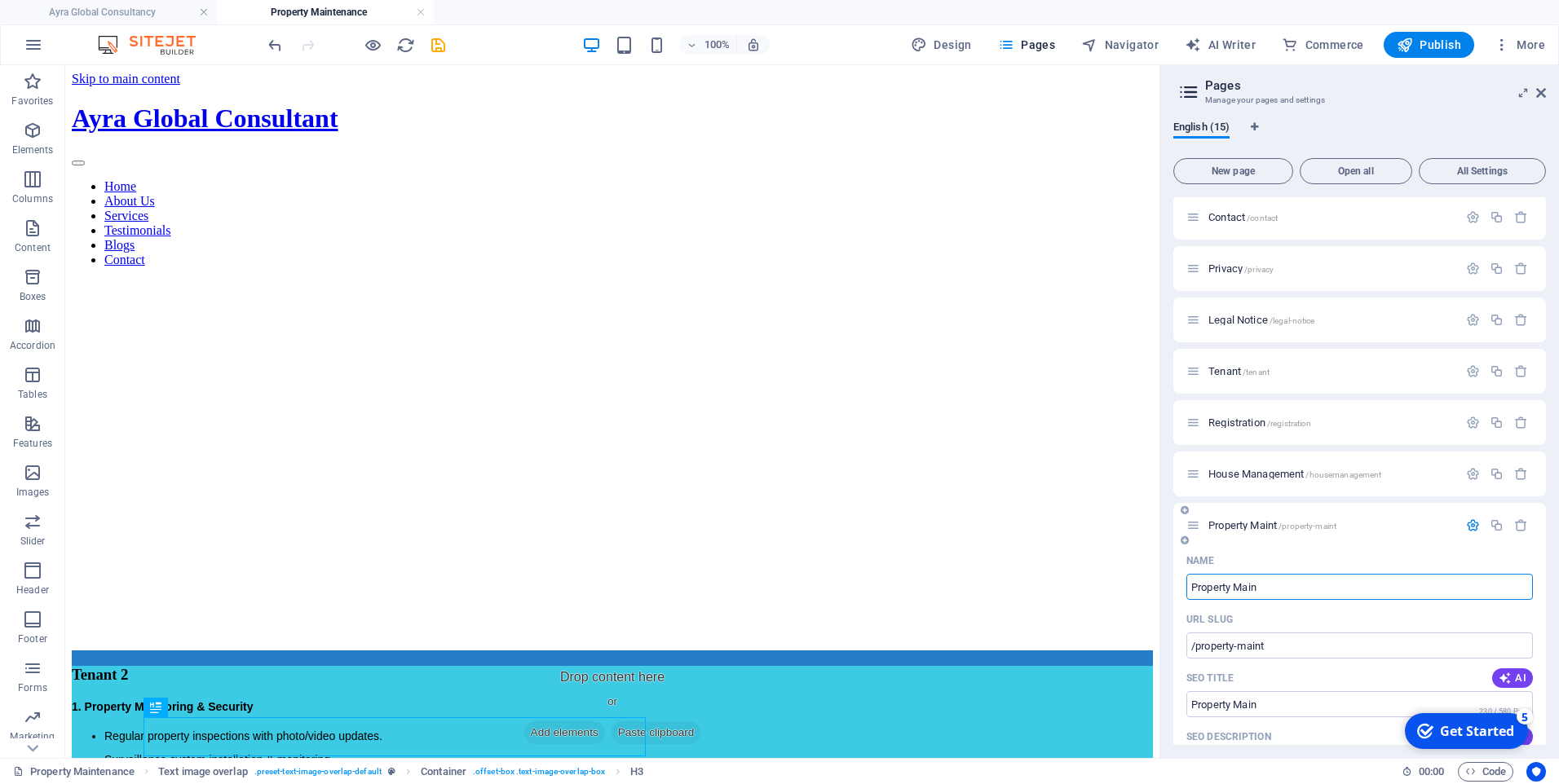
type input "/property-main"
type input "Property Mai"
type input "/property-mai"
type input "Property Ma"
type input "/property-ma"
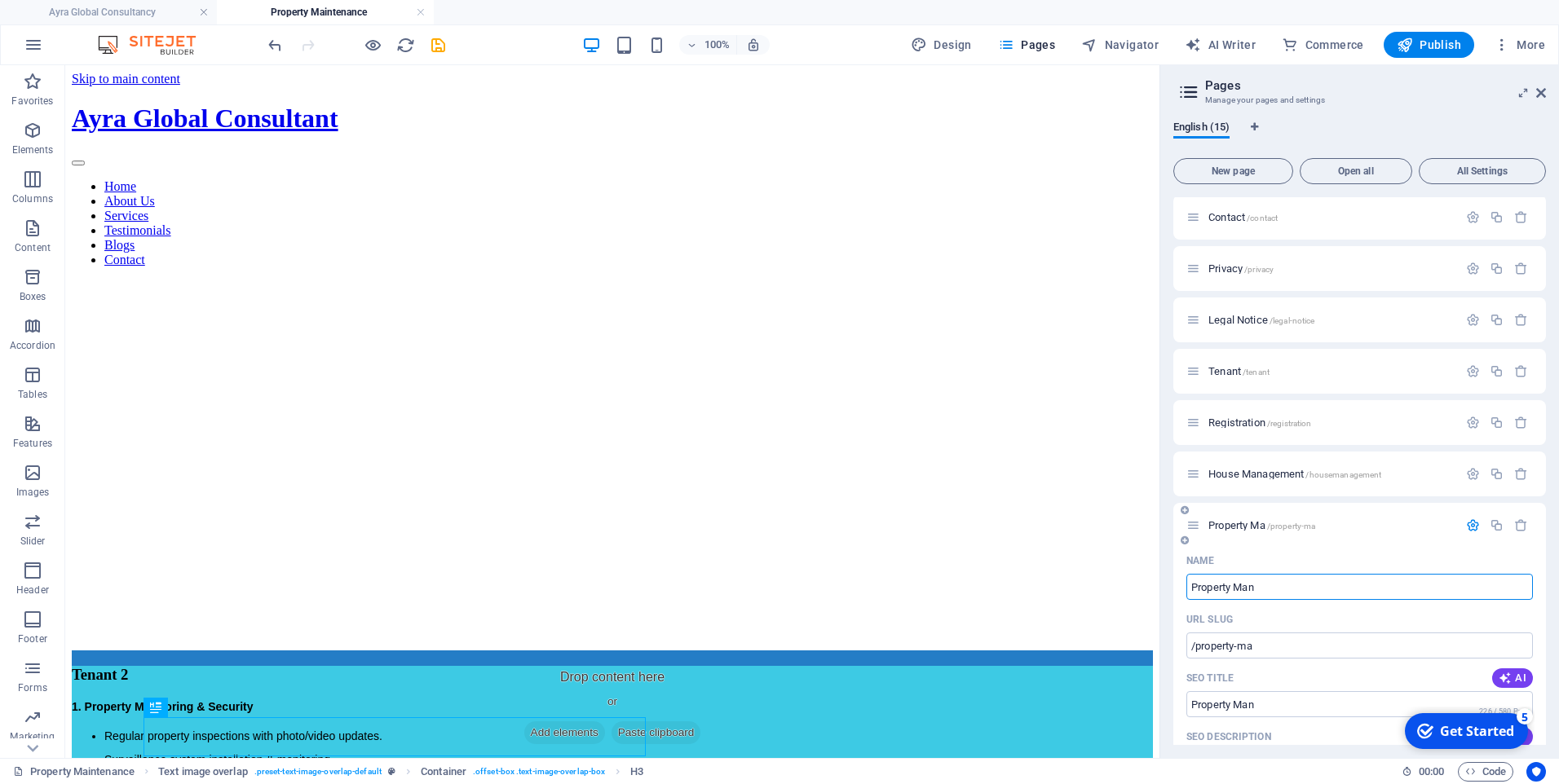
type input "Property Mana"
type input "/property-man"
type input "Property [GEOGRAPHIC_DATA]"
type input "/property-manage"
type input "Property Managemen"
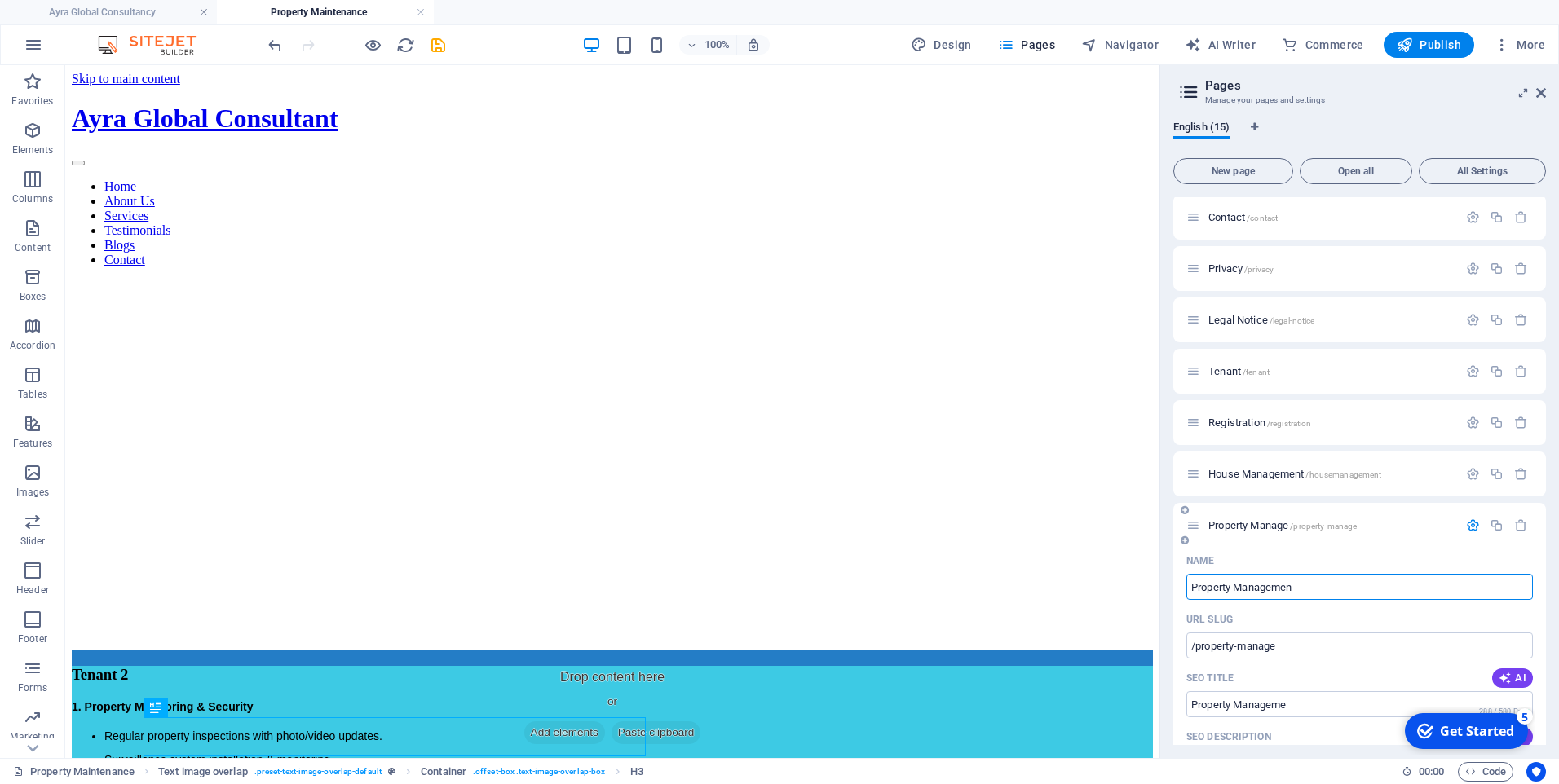
type input "/property-manageme"
type input "Property Management"
type input "/property-management"
type input "Property Management"
click at [1253, 525] on span "Property Management /property-management" at bounding box center [1304, 525] width 192 height 12
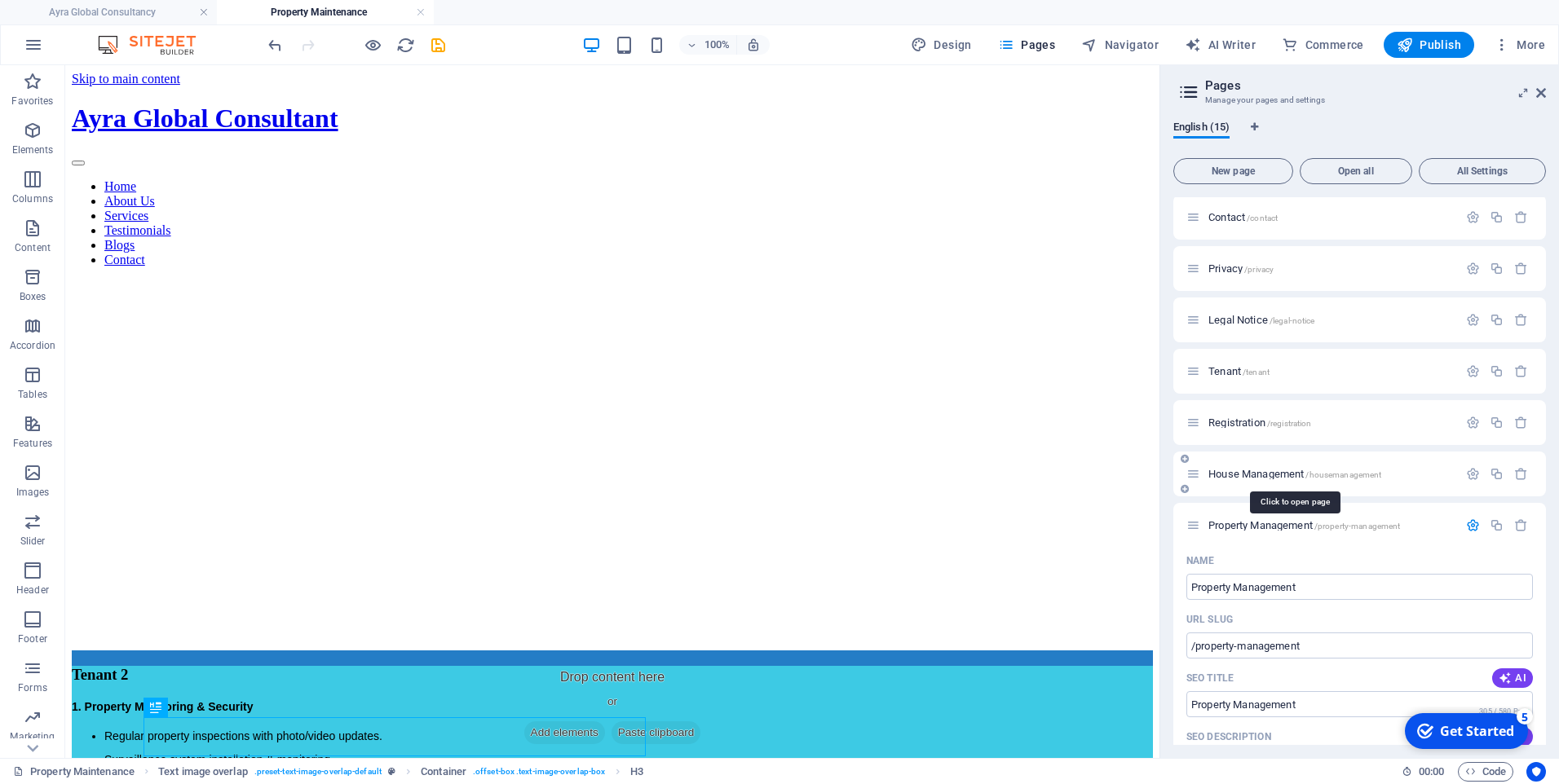
click at [1263, 469] on span "House Management /housemanagement" at bounding box center [1295, 474] width 173 height 12
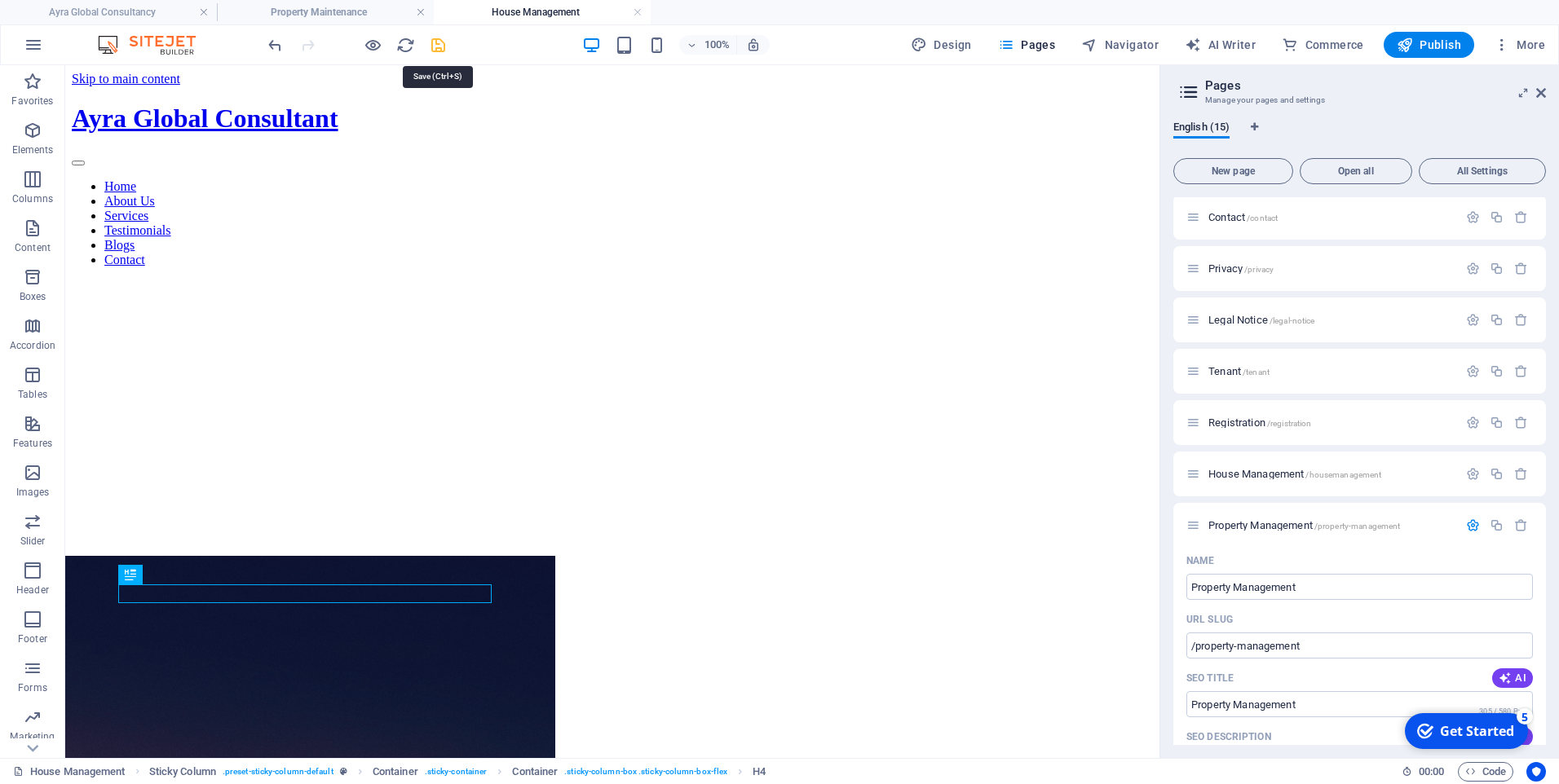
click at [439, 40] on icon "save" at bounding box center [438, 45] width 19 height 19
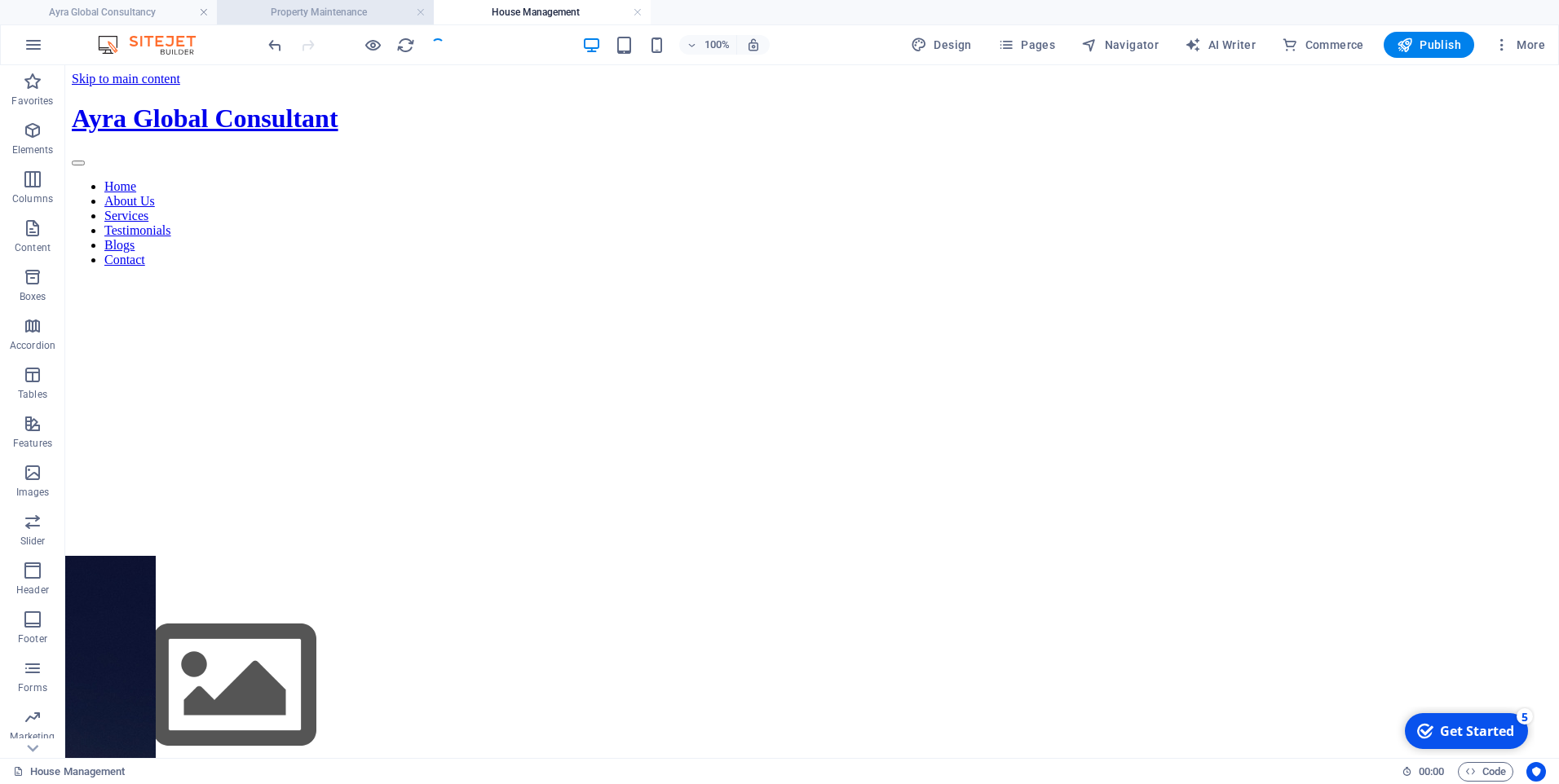
click at [349, 5] on h4 "Property Maintenance" at bounding box center [324, 12] width 217 height 18
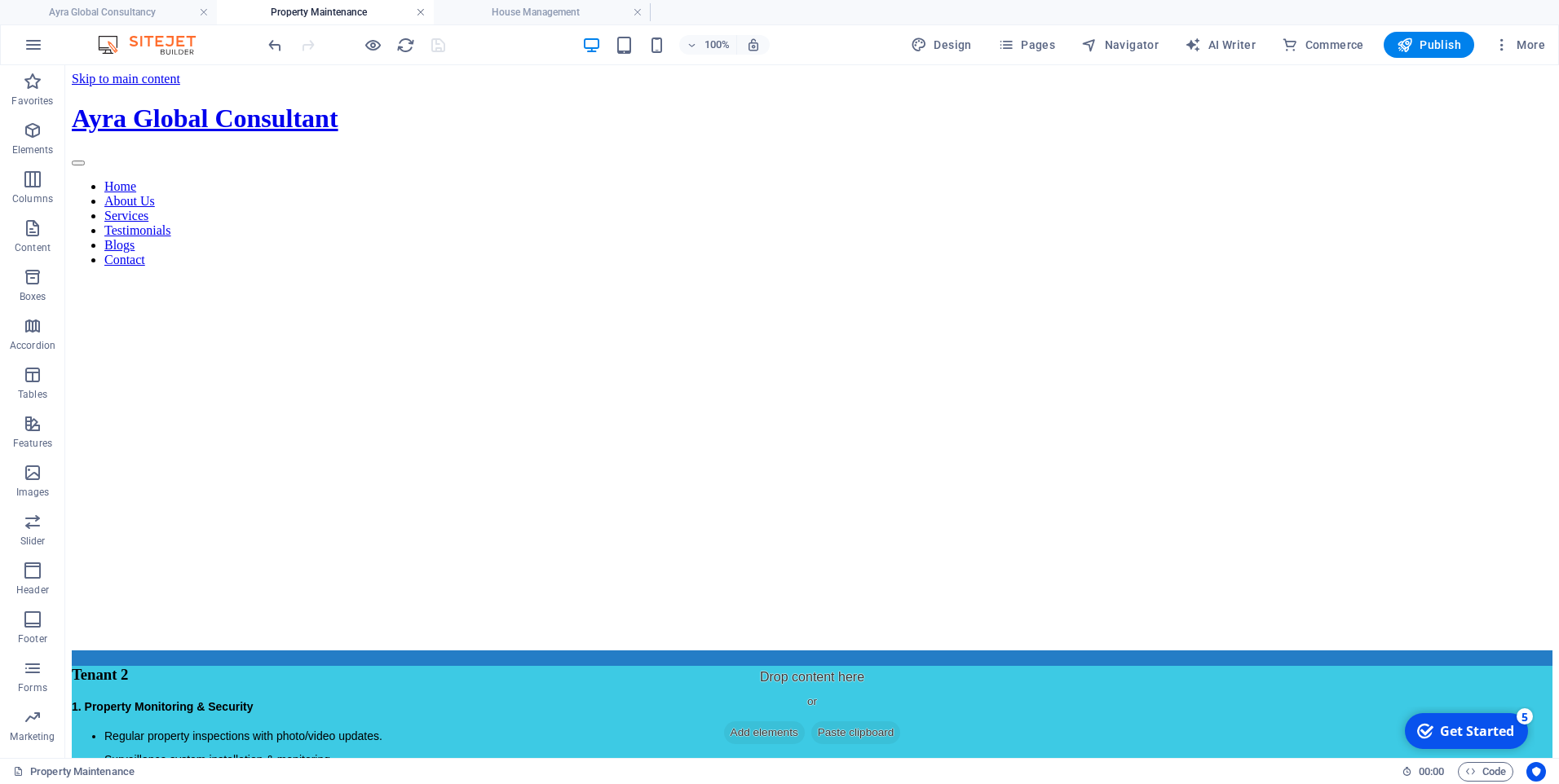
click at [419, 12] on link at bounding box center [421, 12] width 10 height 16
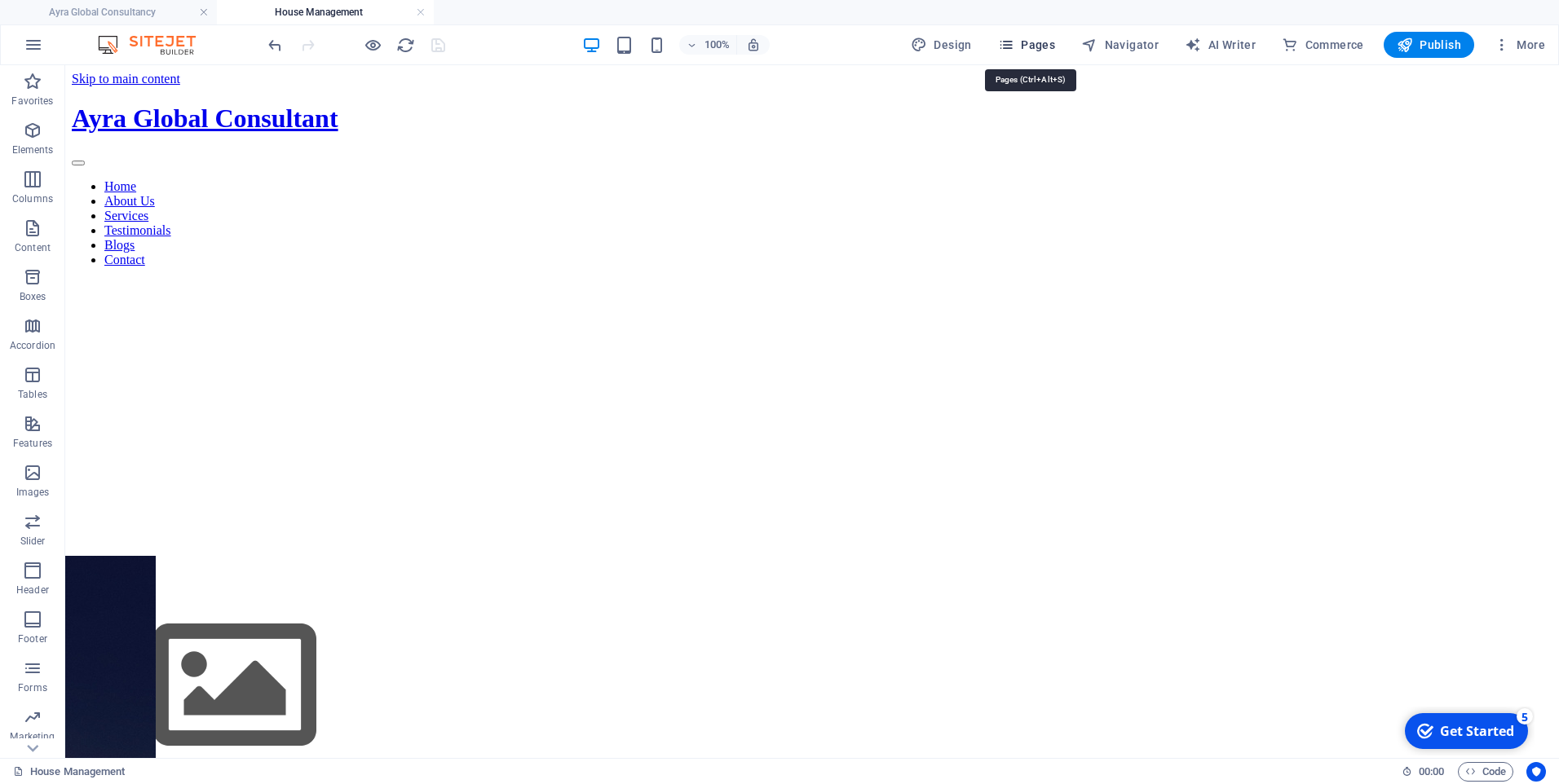
click at [1037, 41] on span "Pages" at bounding box center [1026, 45] width 57 height 16
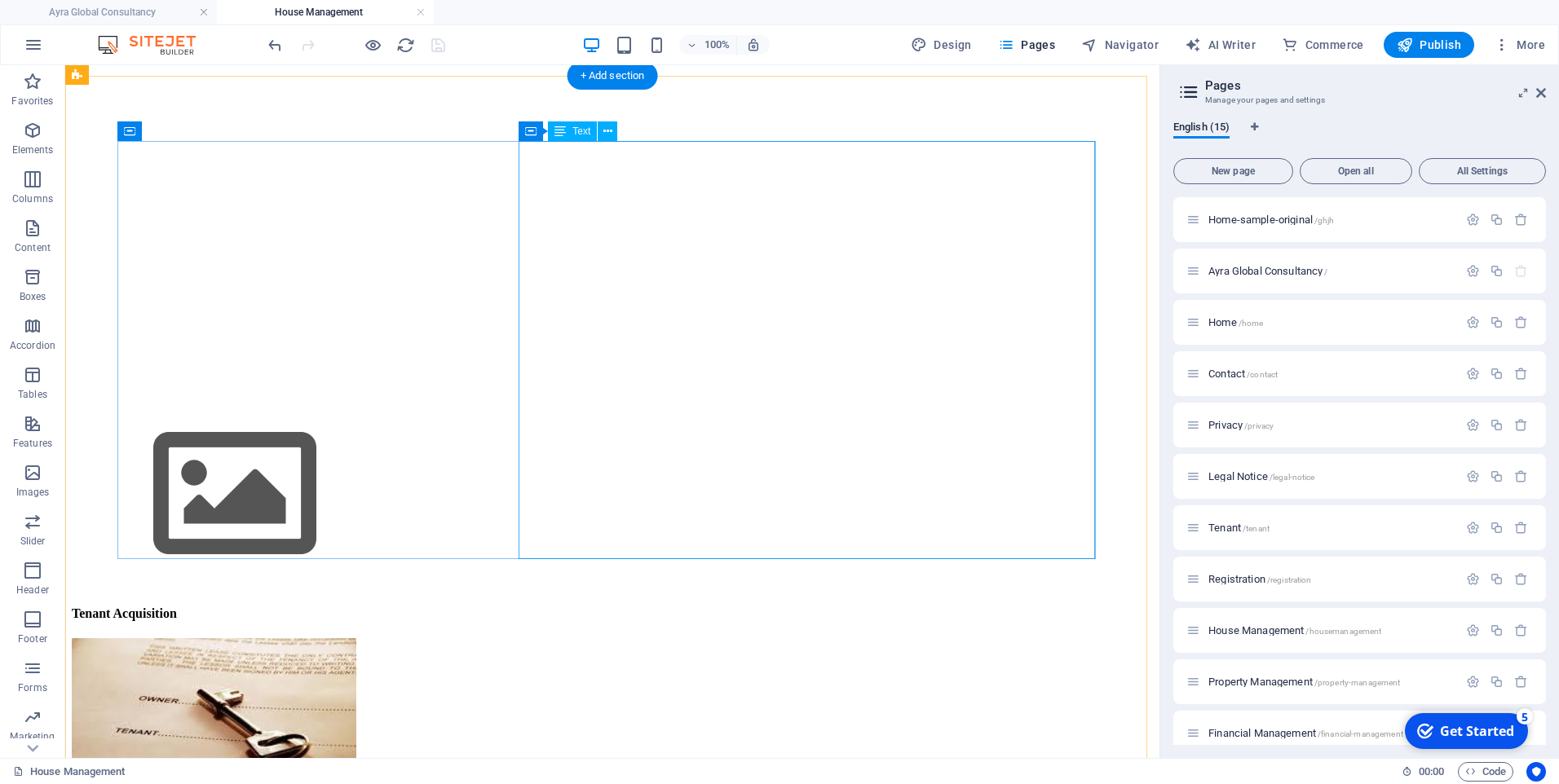
scroll to position [326, 0]
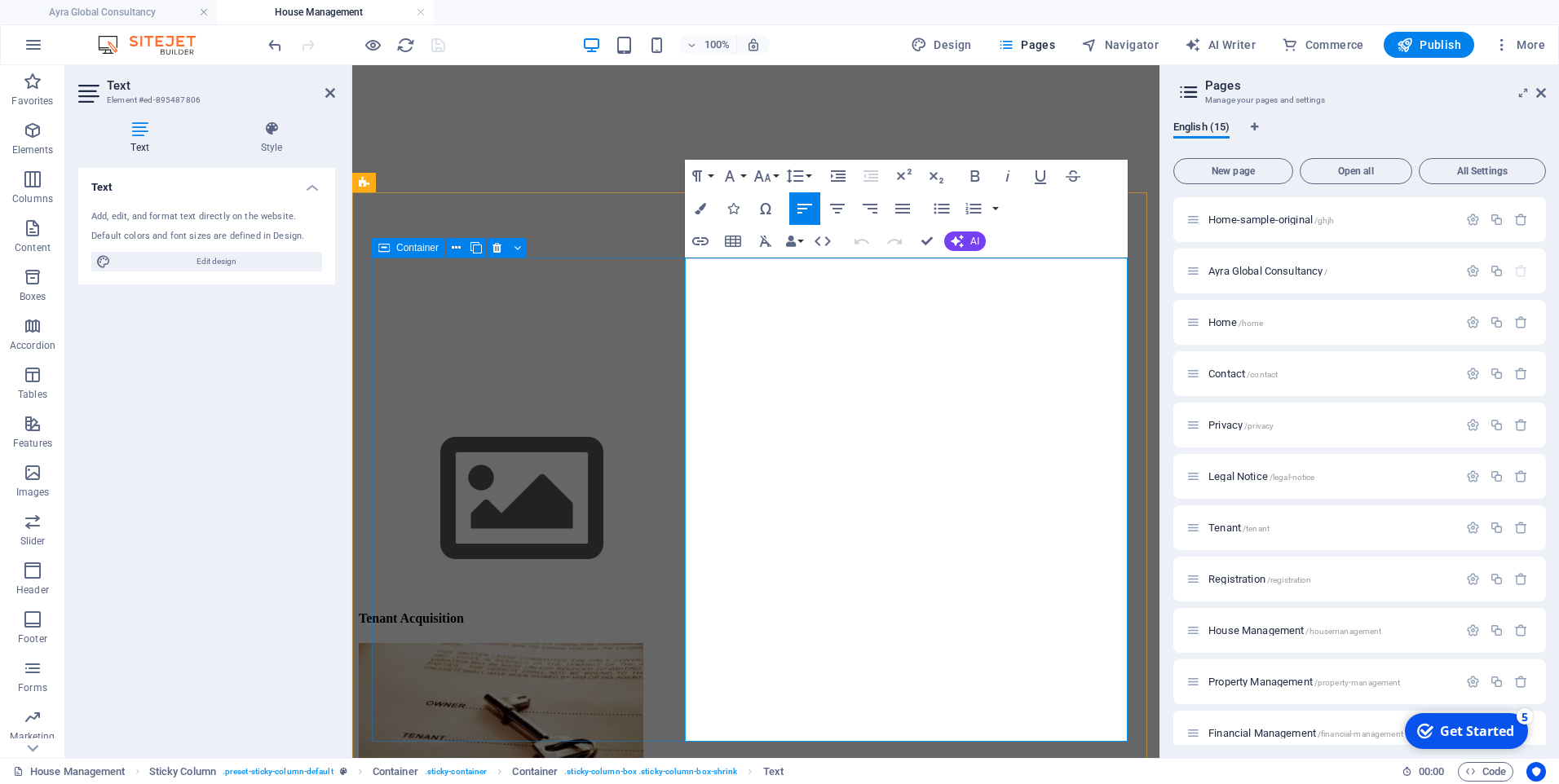
drag, startPoint x: 907, startPoint y: 297, endPoint x: 671, endPoint y: 303, distance: 236.1
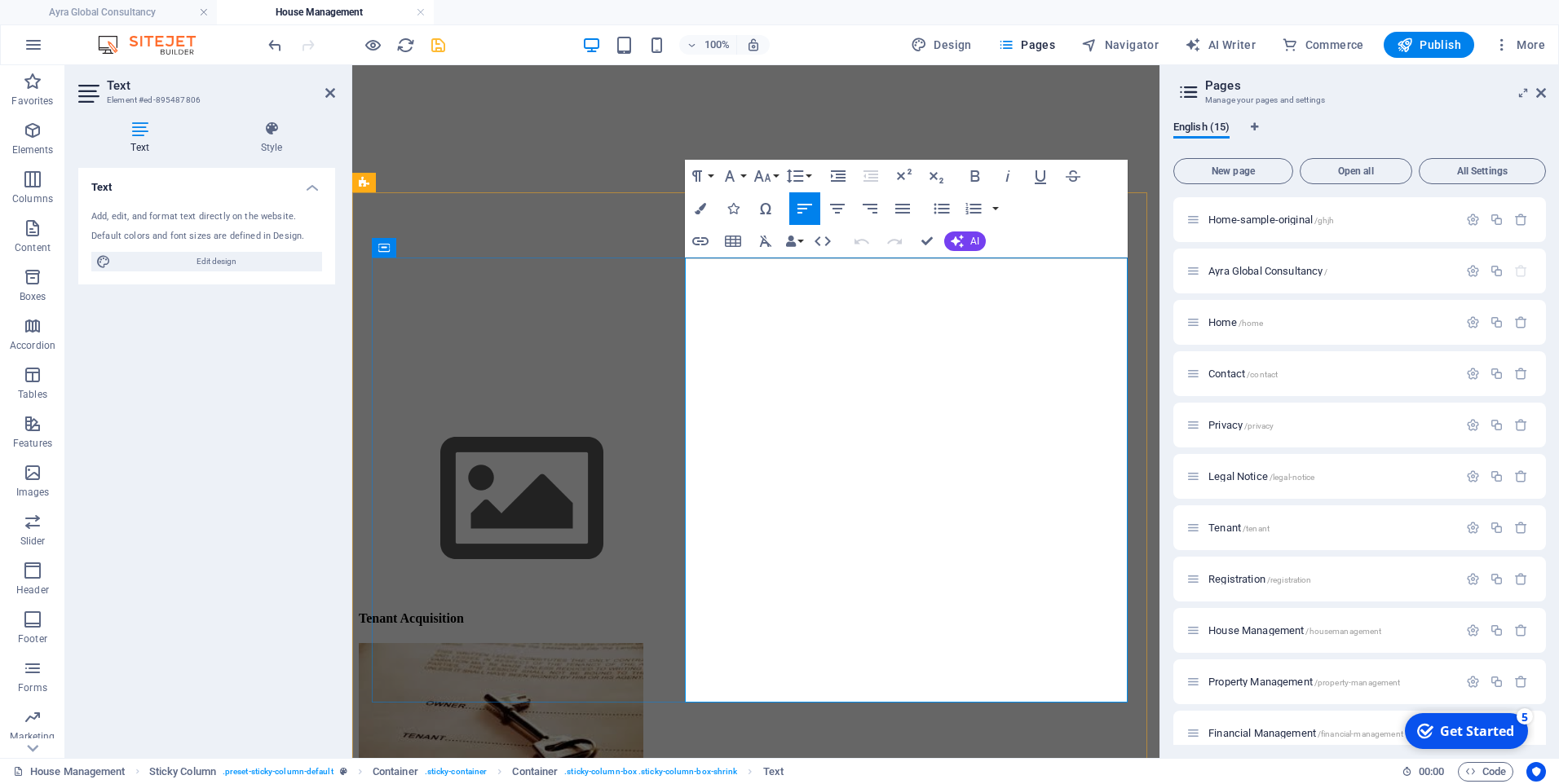
drag, startPoint x: 729, startPoint y: 279, endPoint x: 921, endPoint y: 539, distance: 323.2
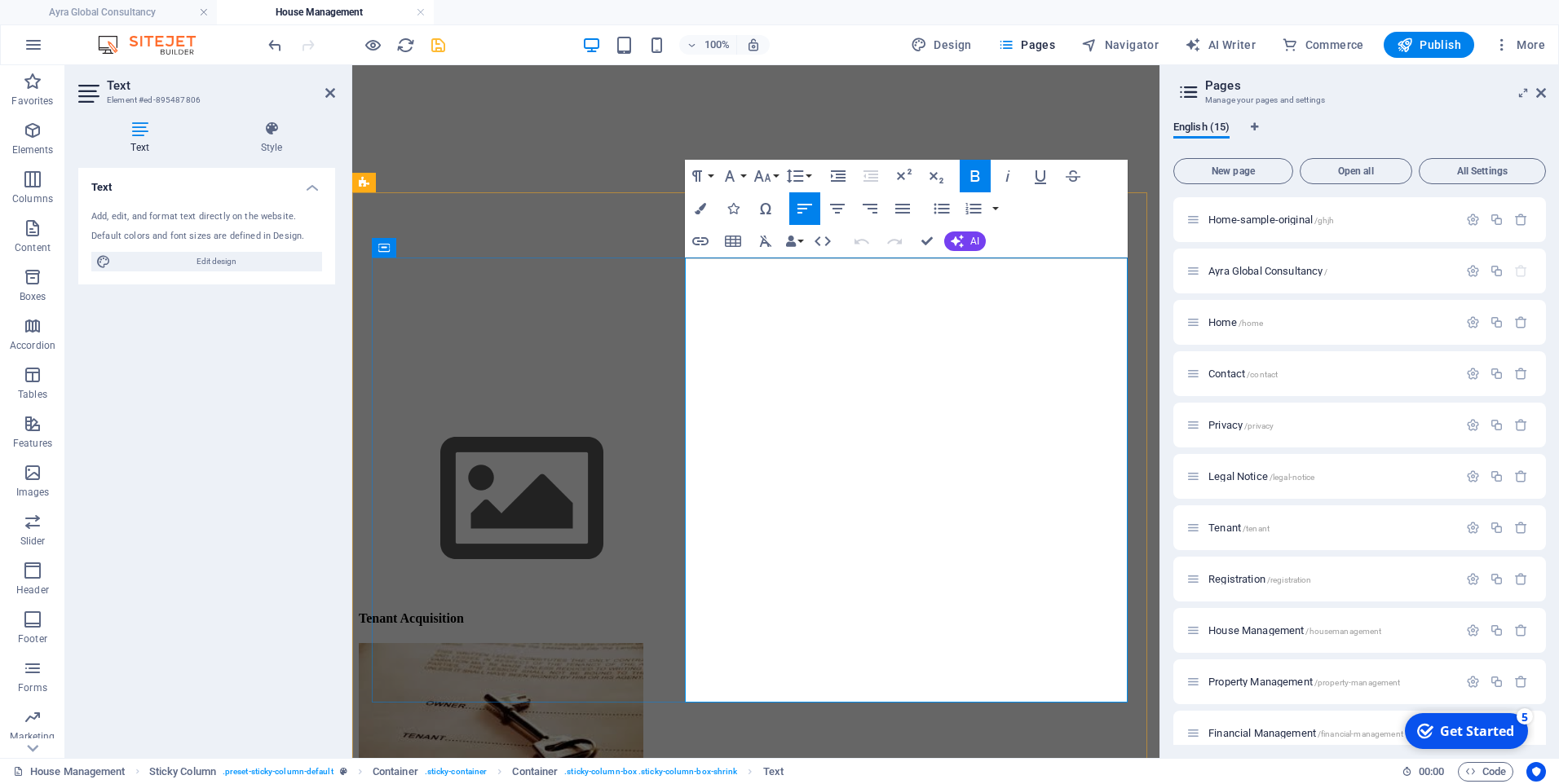
drag, startPoint x: 688, startPoint y: 264, endPoint x: 903, endPoint y: 530, distance: 342.0
drag, startPoint x: 902, startPoint y: 554, endPoint x: 681, endPoint y: 275, distance: 355.9
click at [803, 174] on icon "button" at bounding box center [795, 176] width 20 height 20
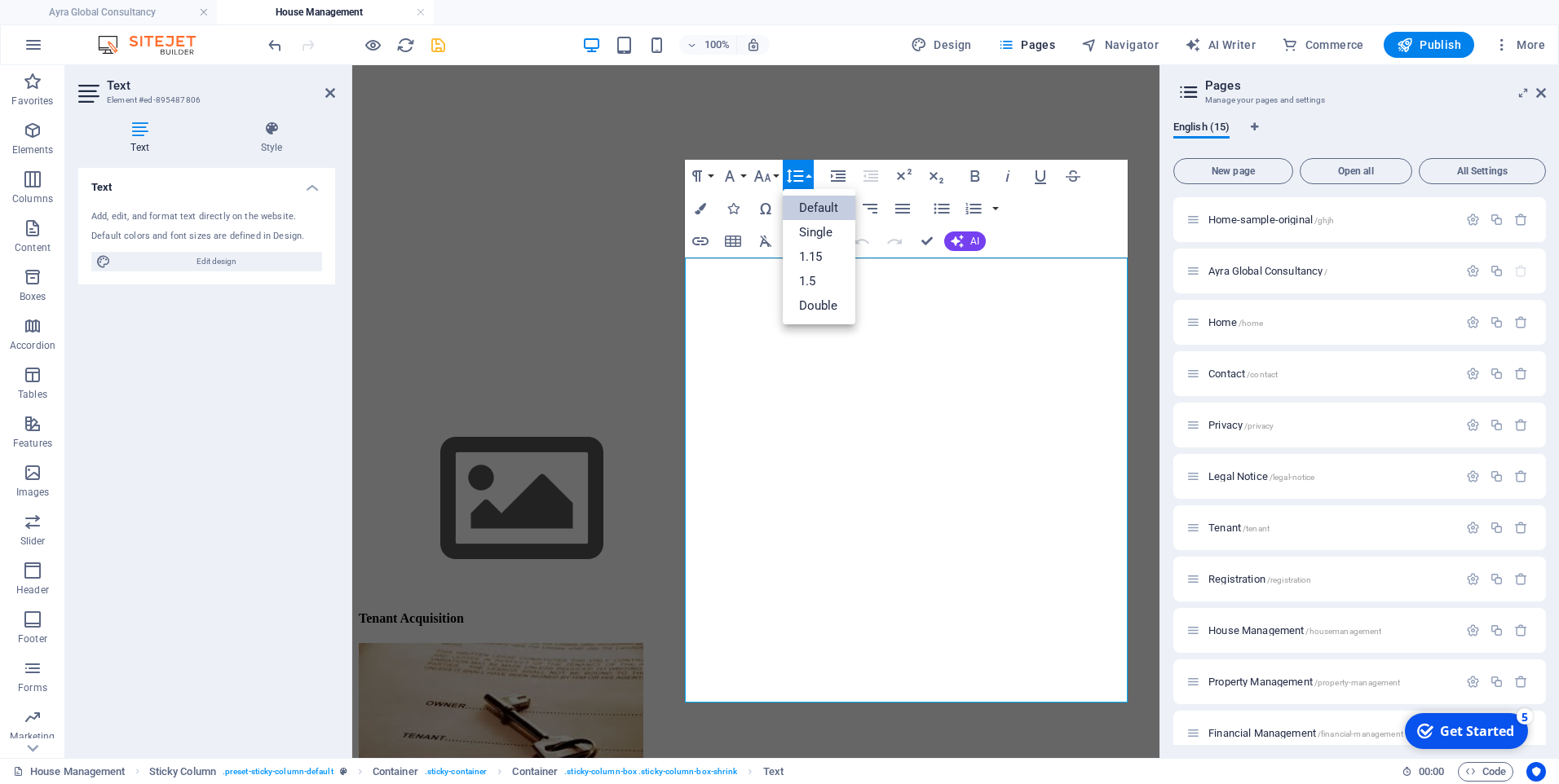
scroll to position [0, 0]
click at [821, 234] on link "Single" at bounding box center [819, 232] width 72 height 25
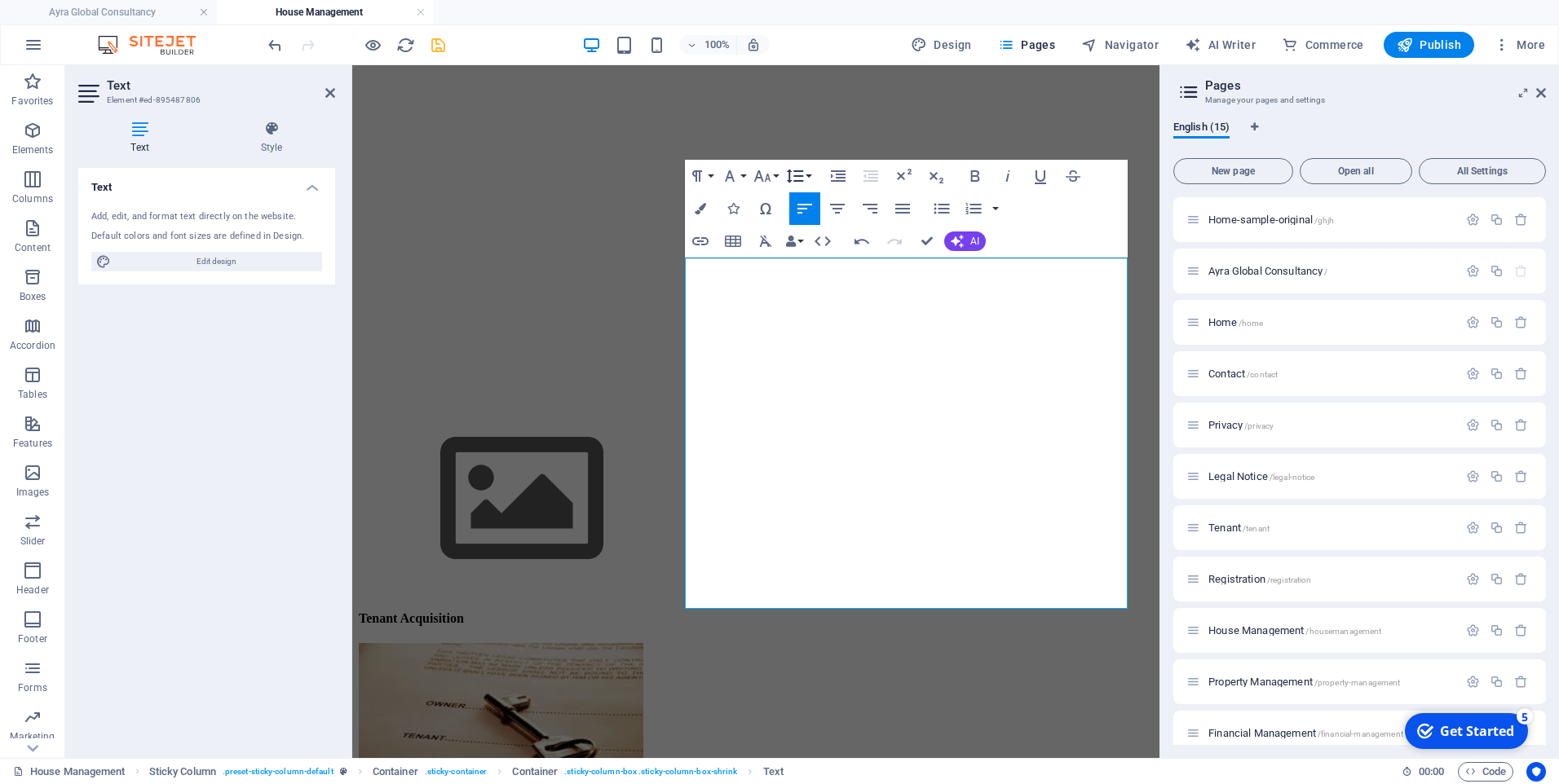
click at [805, 177] on button "Line Height" at bounding box center [798, 176] width 31 height 33
click at [801, 200] on link "Default" at bounding box center [819, 208] width 72 height 25
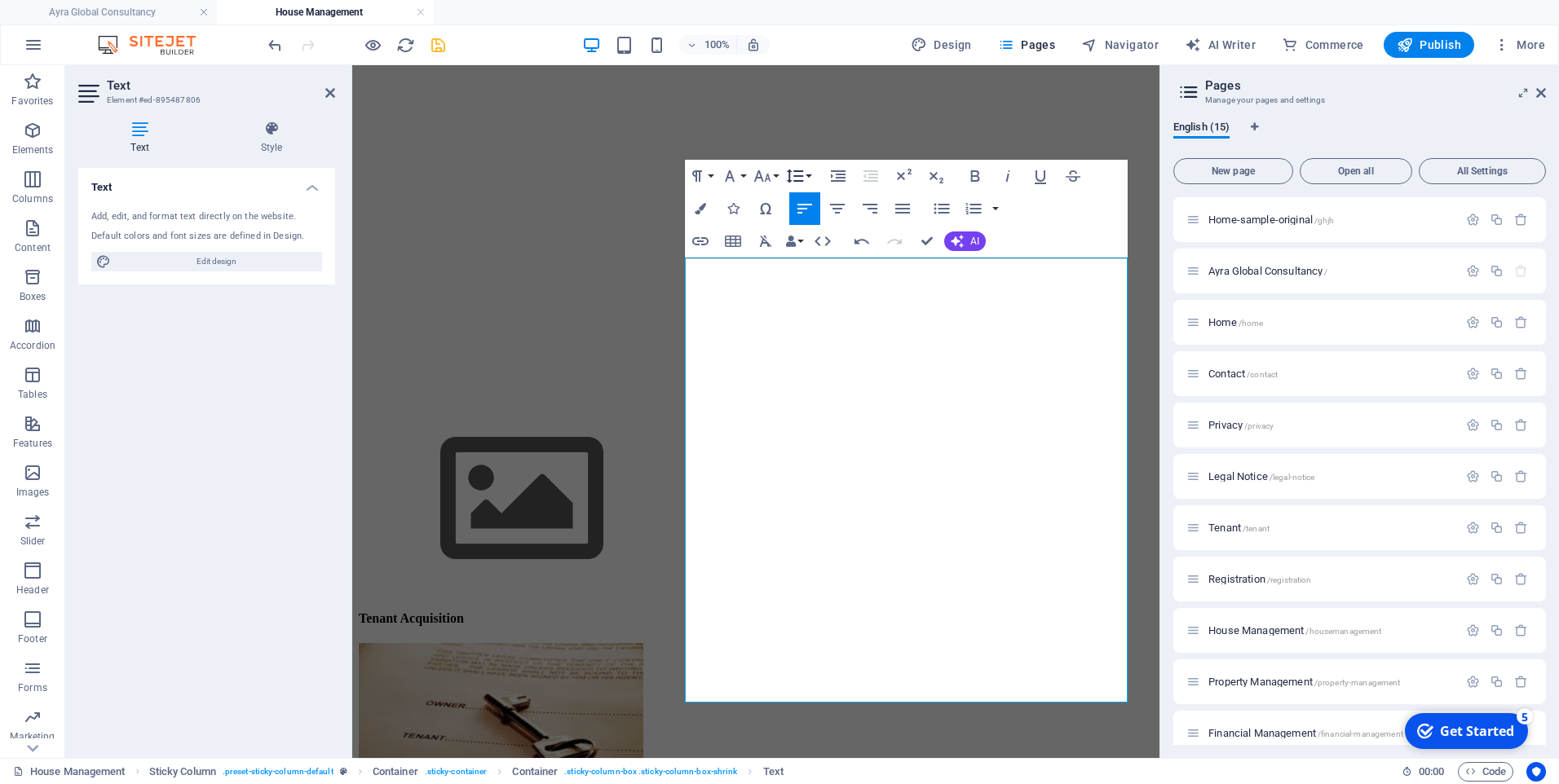
click at [808, 179] on button "Line Height" at bounding box center [798, 176] width 31 height 33
click at [810, 231] on link "Single" at bounding box center [819, 232] width 72 height 25
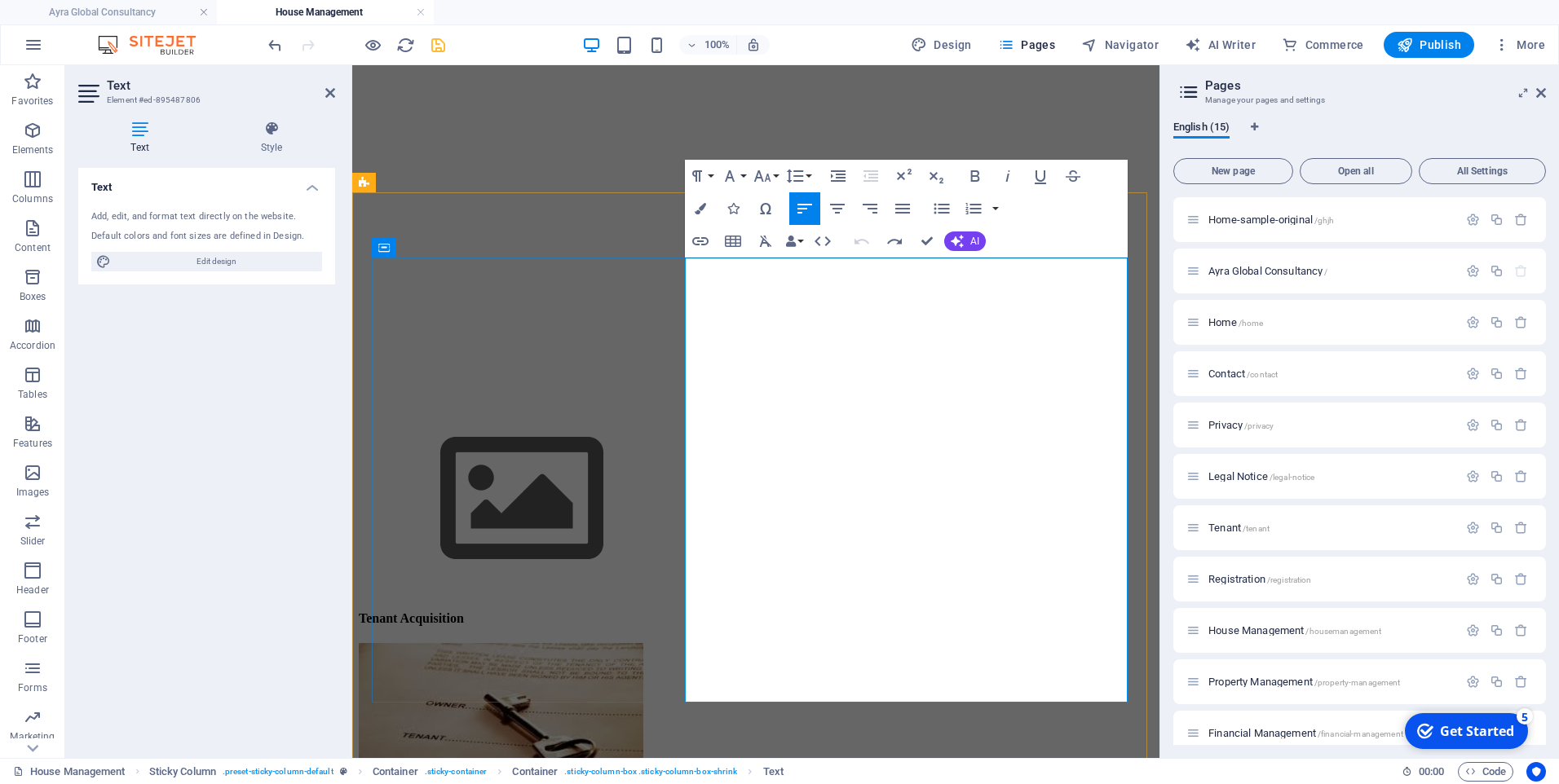
click at [437, 46] on icon "save" at bounding box center [438, 45] width 19 height 19
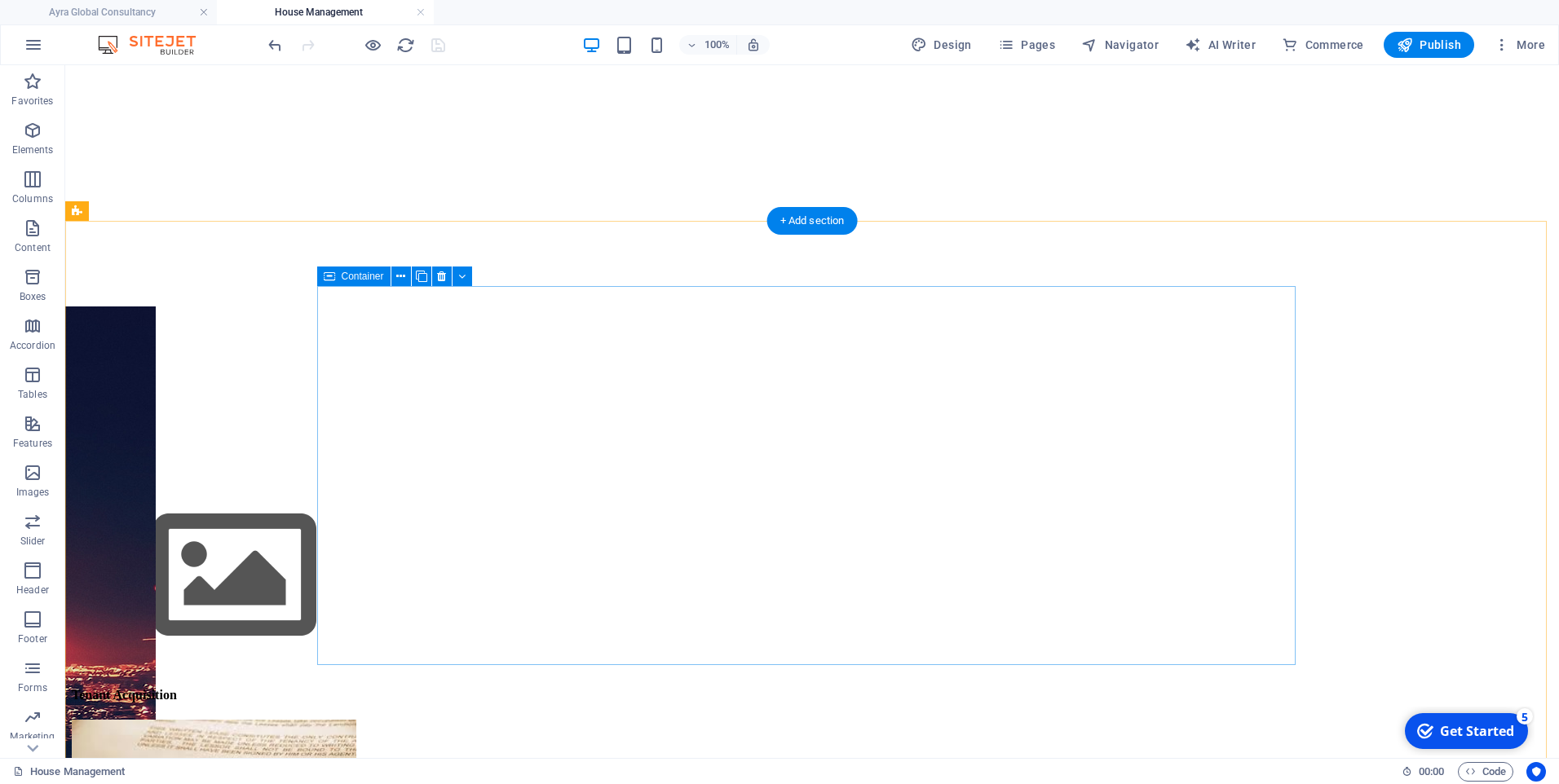
scroll to position [245, 0]
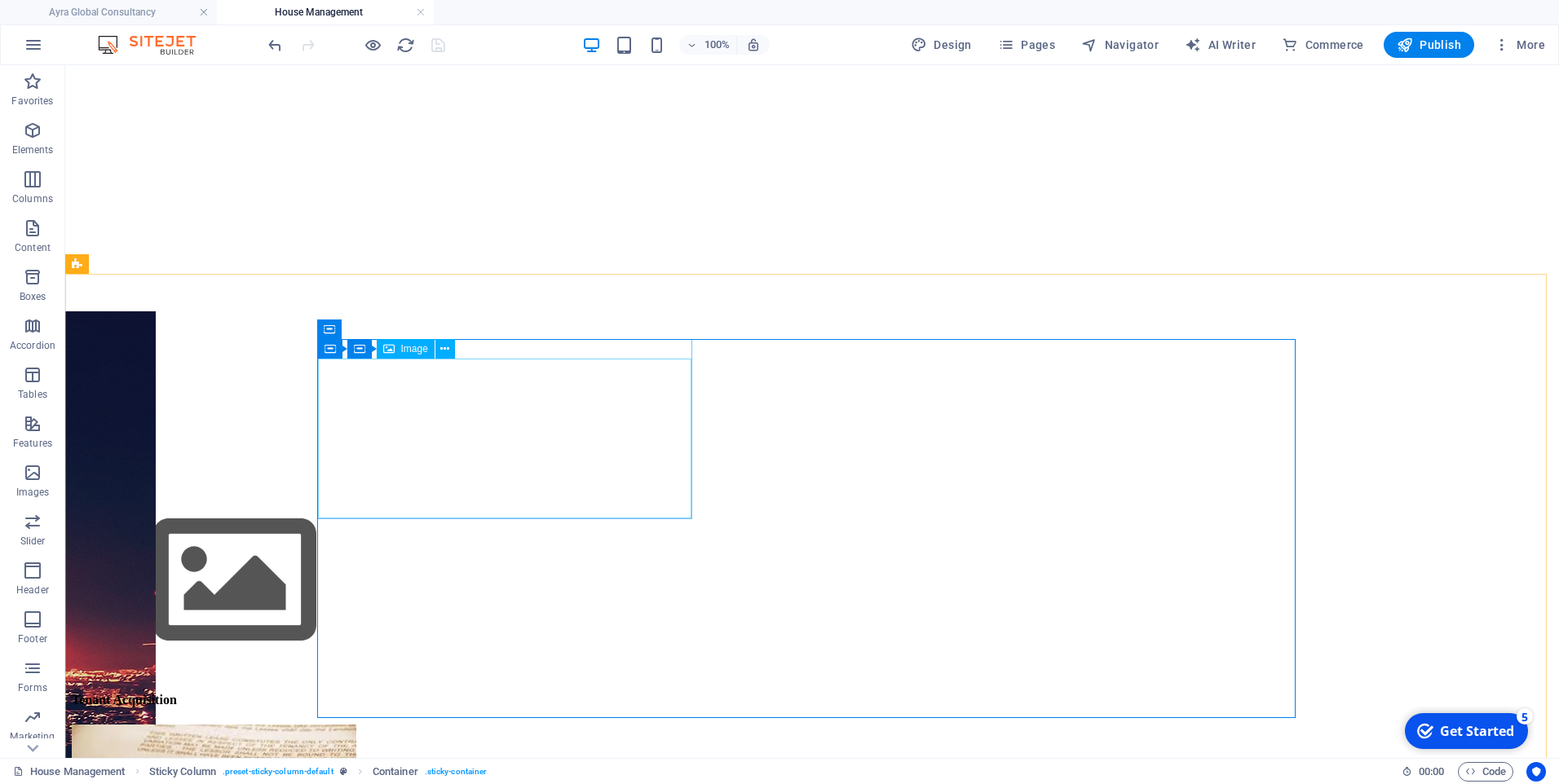
click at [395, 351] on div "Image" at bounding box center [405, 349] width 58 height 20
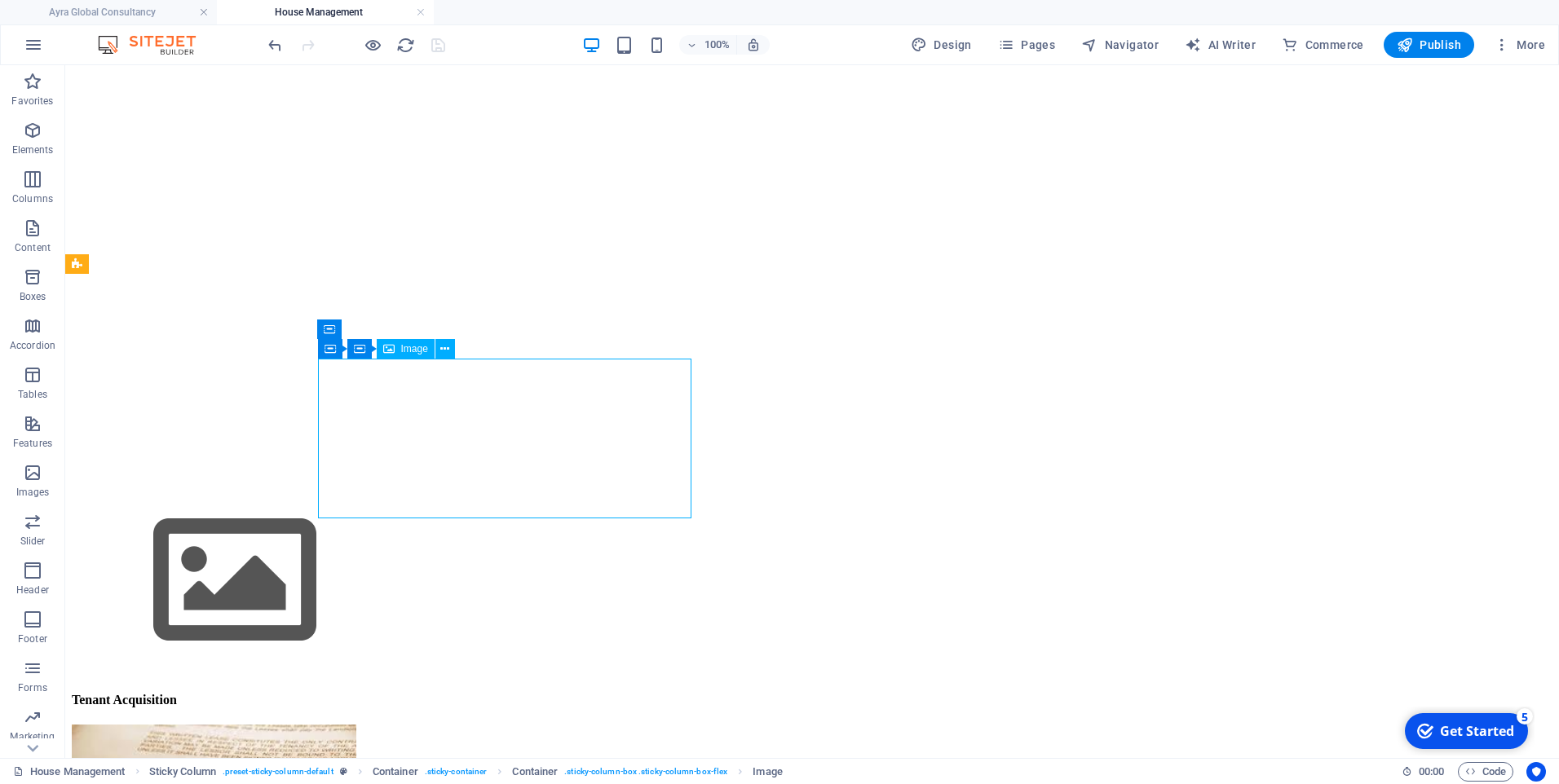
drag, startPoint x: 418, startPoint y: 364, endPoint x: 483, endPoint y: 422, distance: 87.1
select select "px"
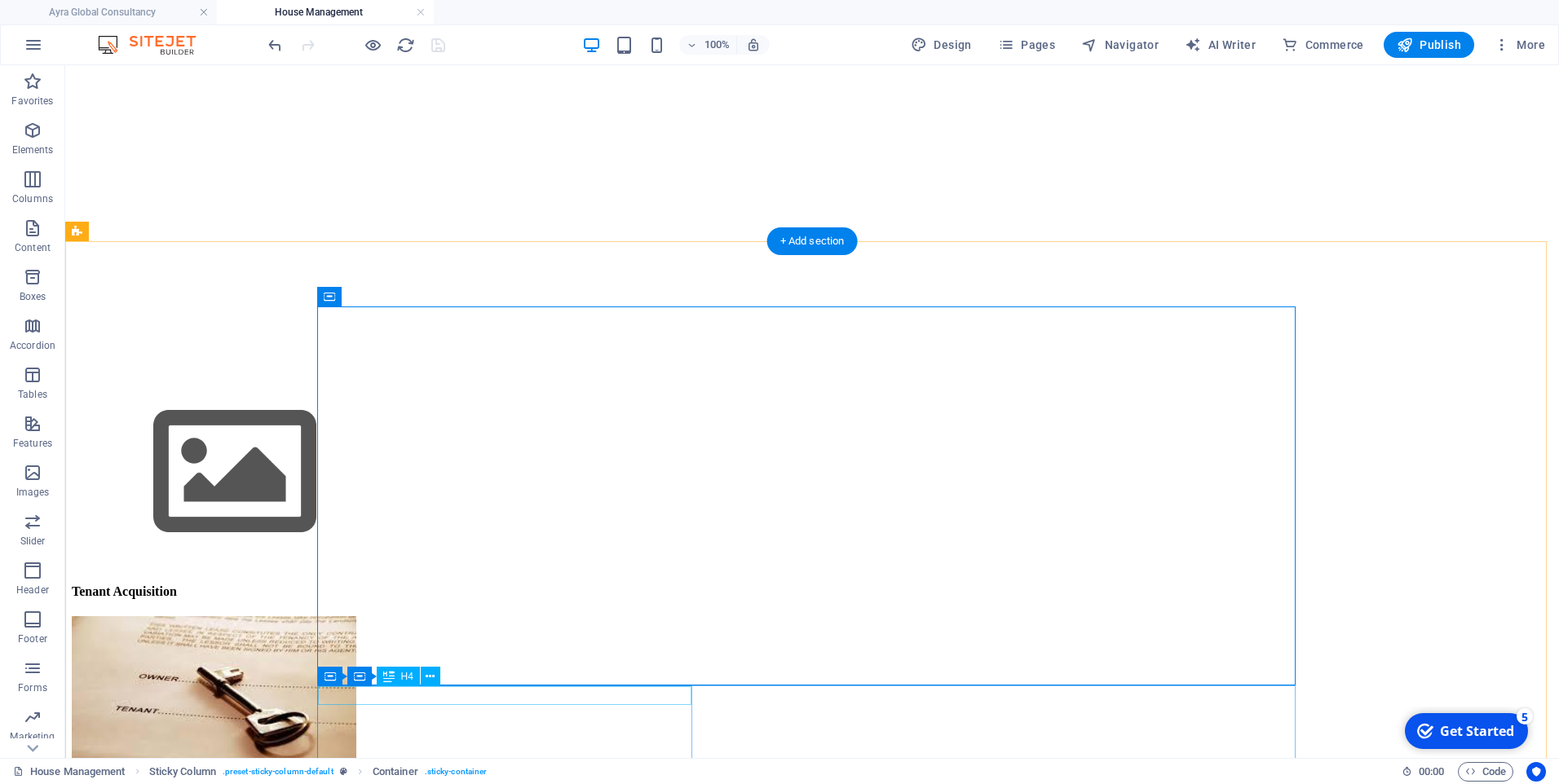
scroll to position [489, 0]
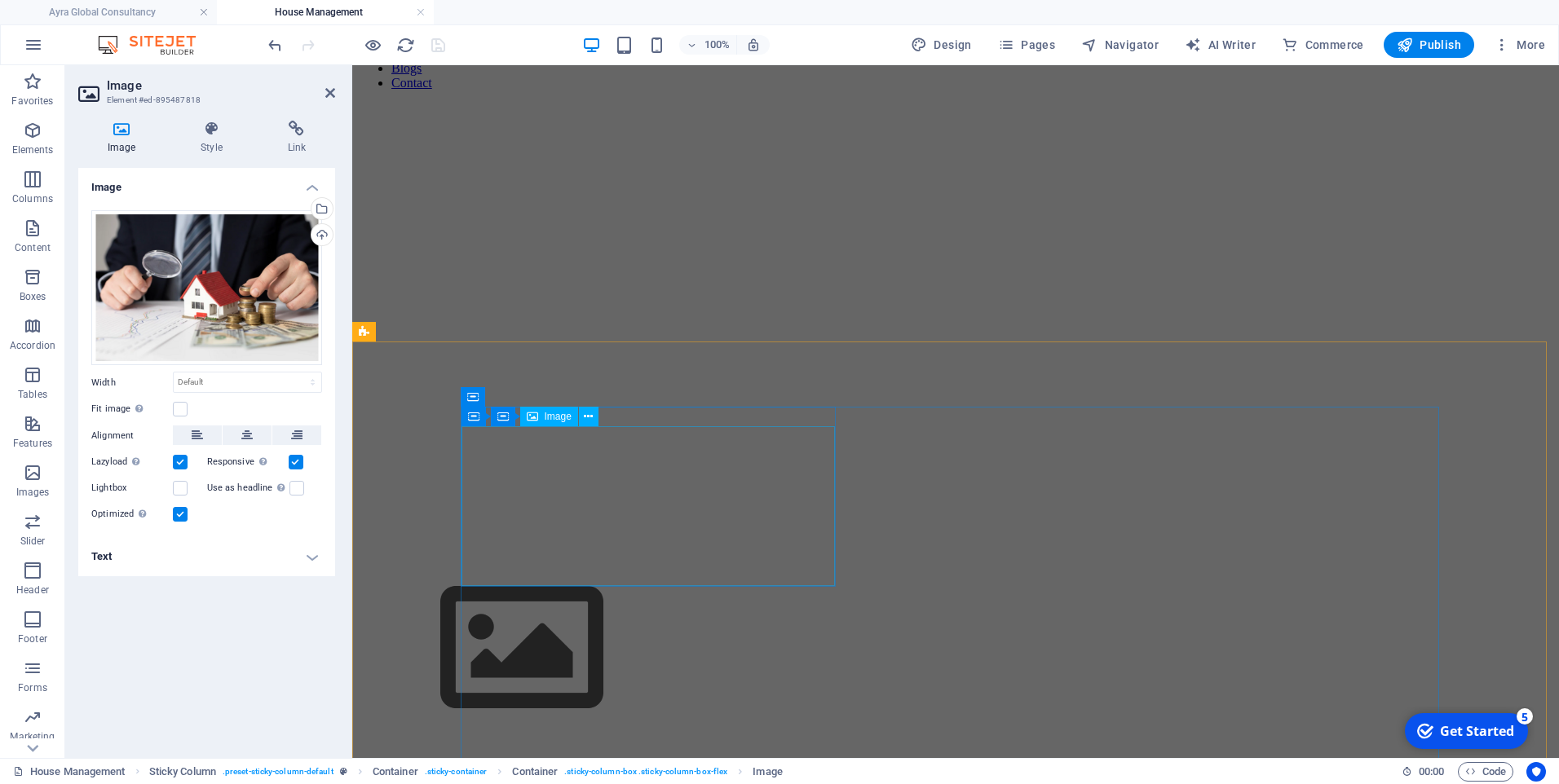
scroll to position [163, 0]
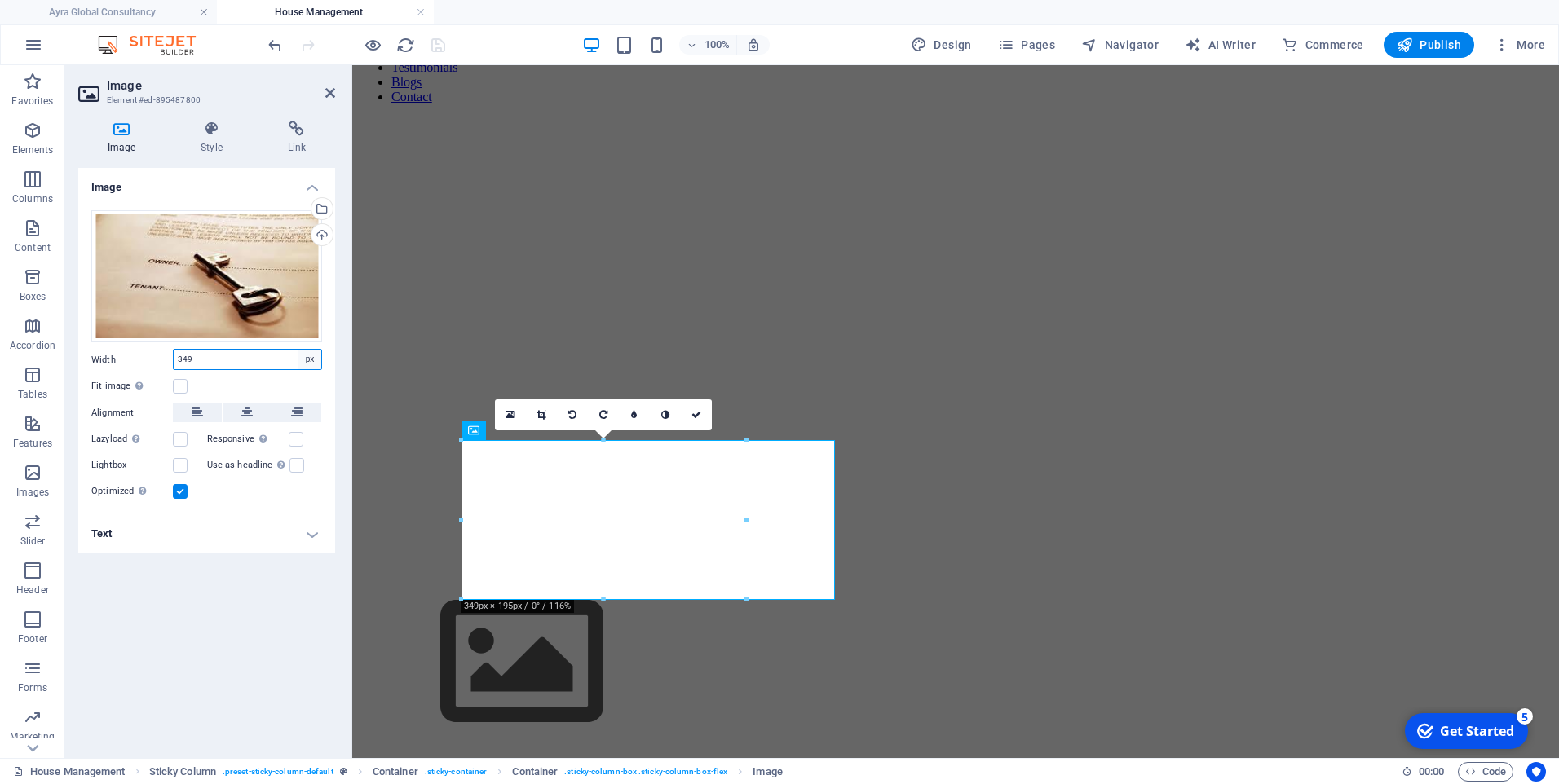
click at [312, 359] on select "Default auto px rem % em vh vw" at bounding box center [310, 360] width 23 height 20
select select "auto"
click at [298, 350] on select "Default auto px rem % em vh vw" at bounding box center [310, 360] width 23 height 20
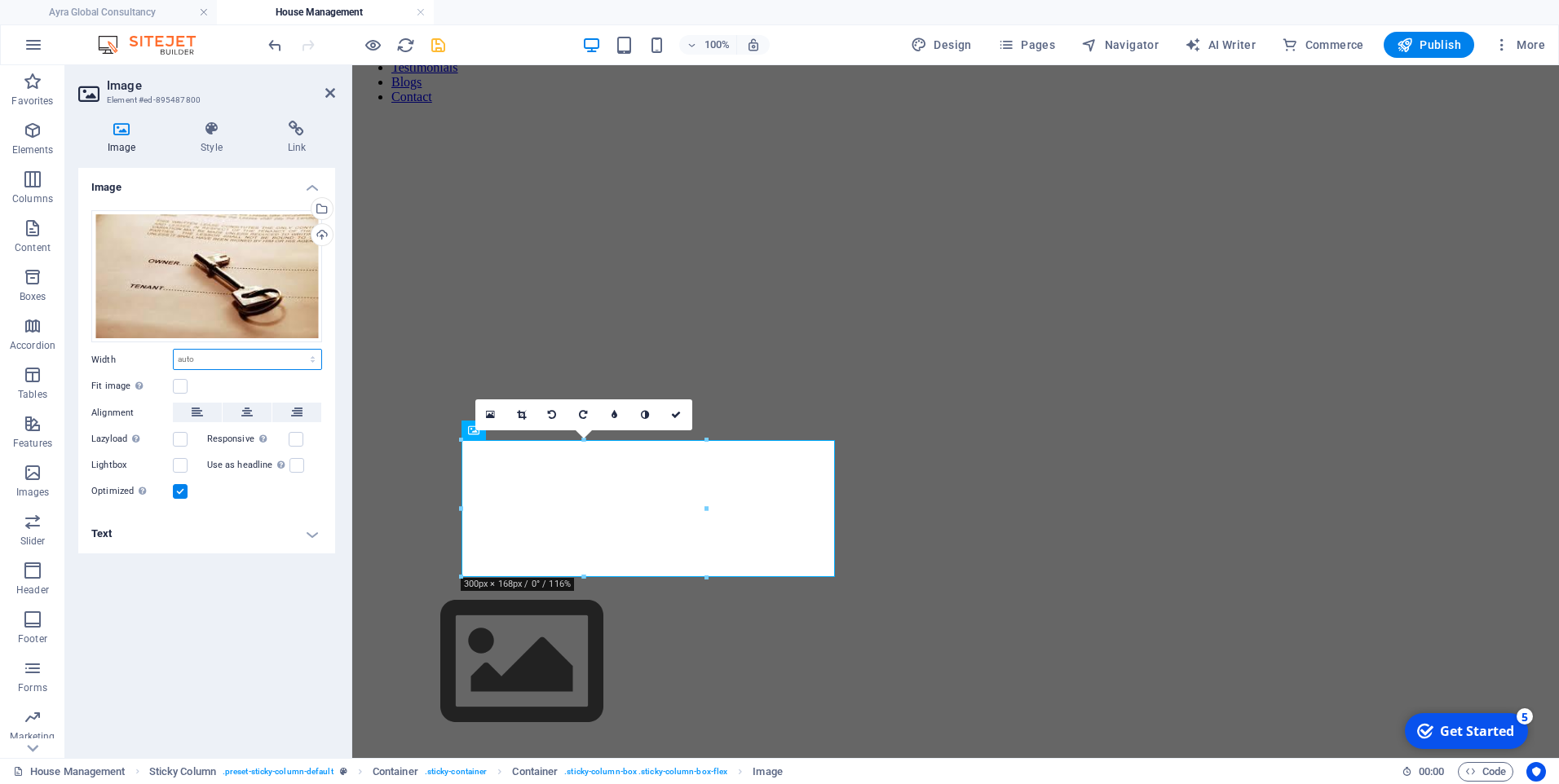
click at [305, 357] on select "Default auto px rem % em vh vw" at bounding box center [247, 360] width 147 height 20
click at [174, 350] on select "Default auto px rem % em vh vw" at bounding box center [247, 360] width 147 height 20
select select "DISABLED_OPTION_VALUE"
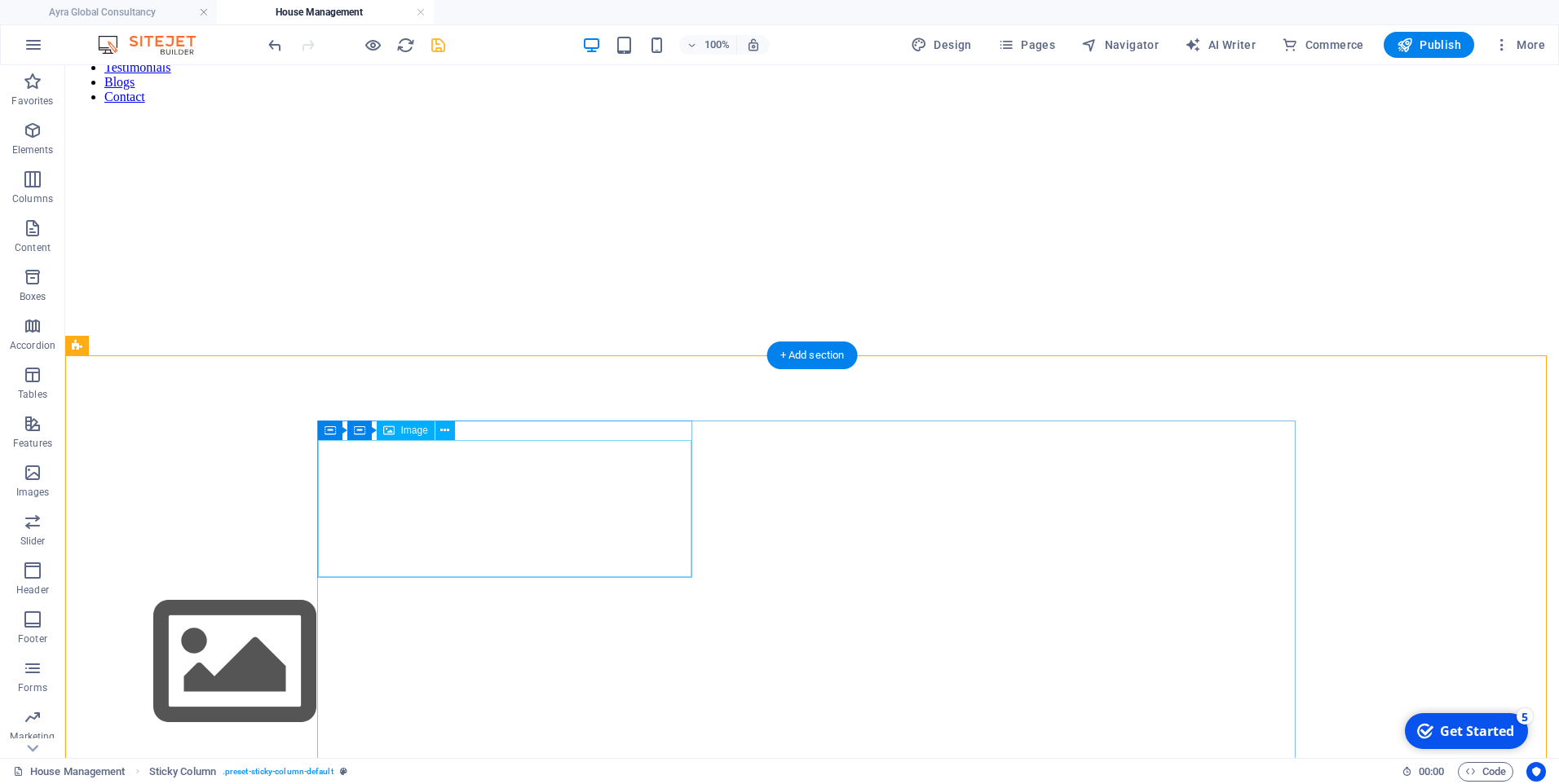
click at [411, 432] on span "Image" at bounding box center [414, 431] width 27 height 10
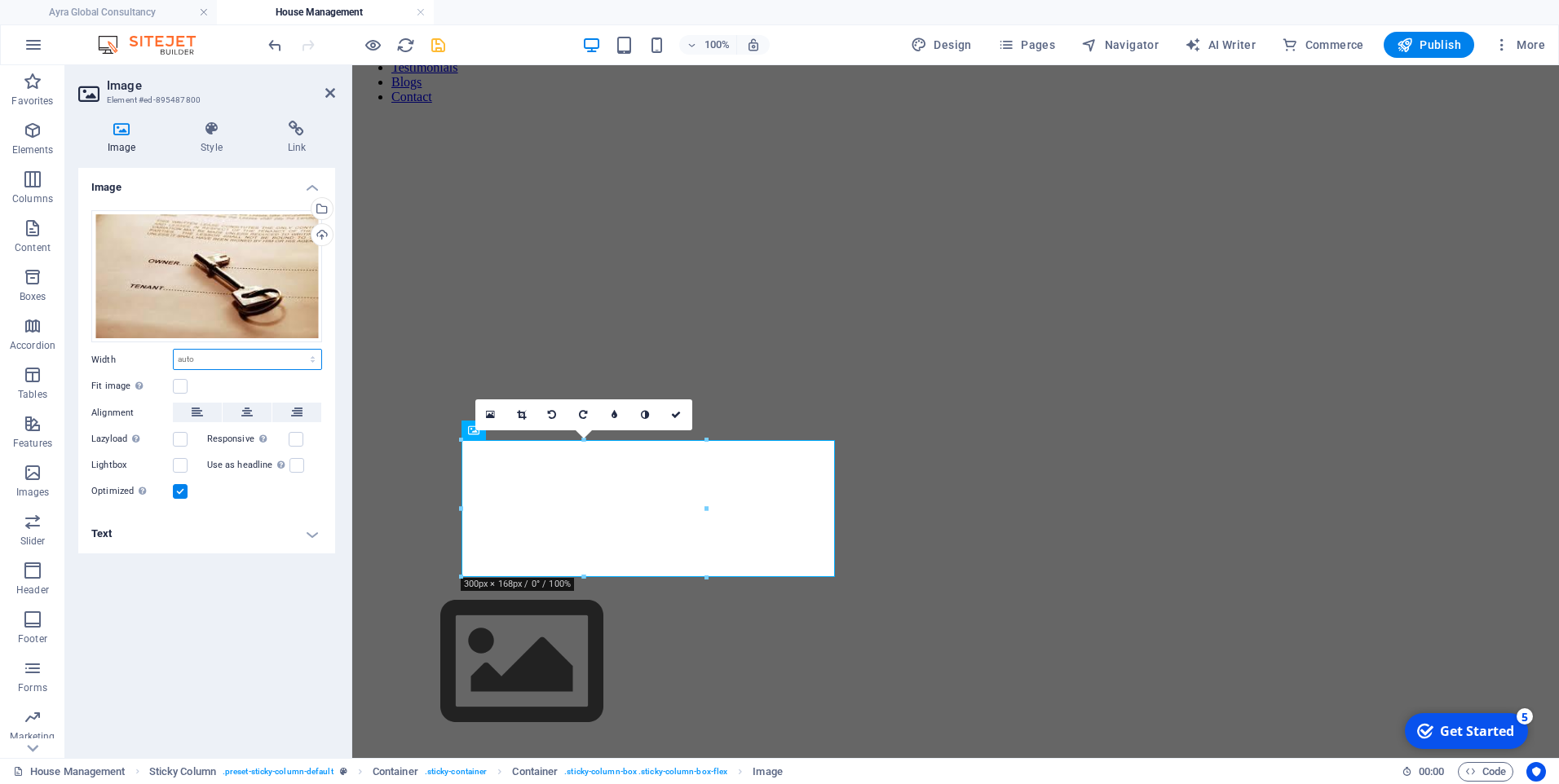
click at [312, 357] on select "Default auto px rem % em vh vw" at bounding box center [247, 360] width 147 height 20
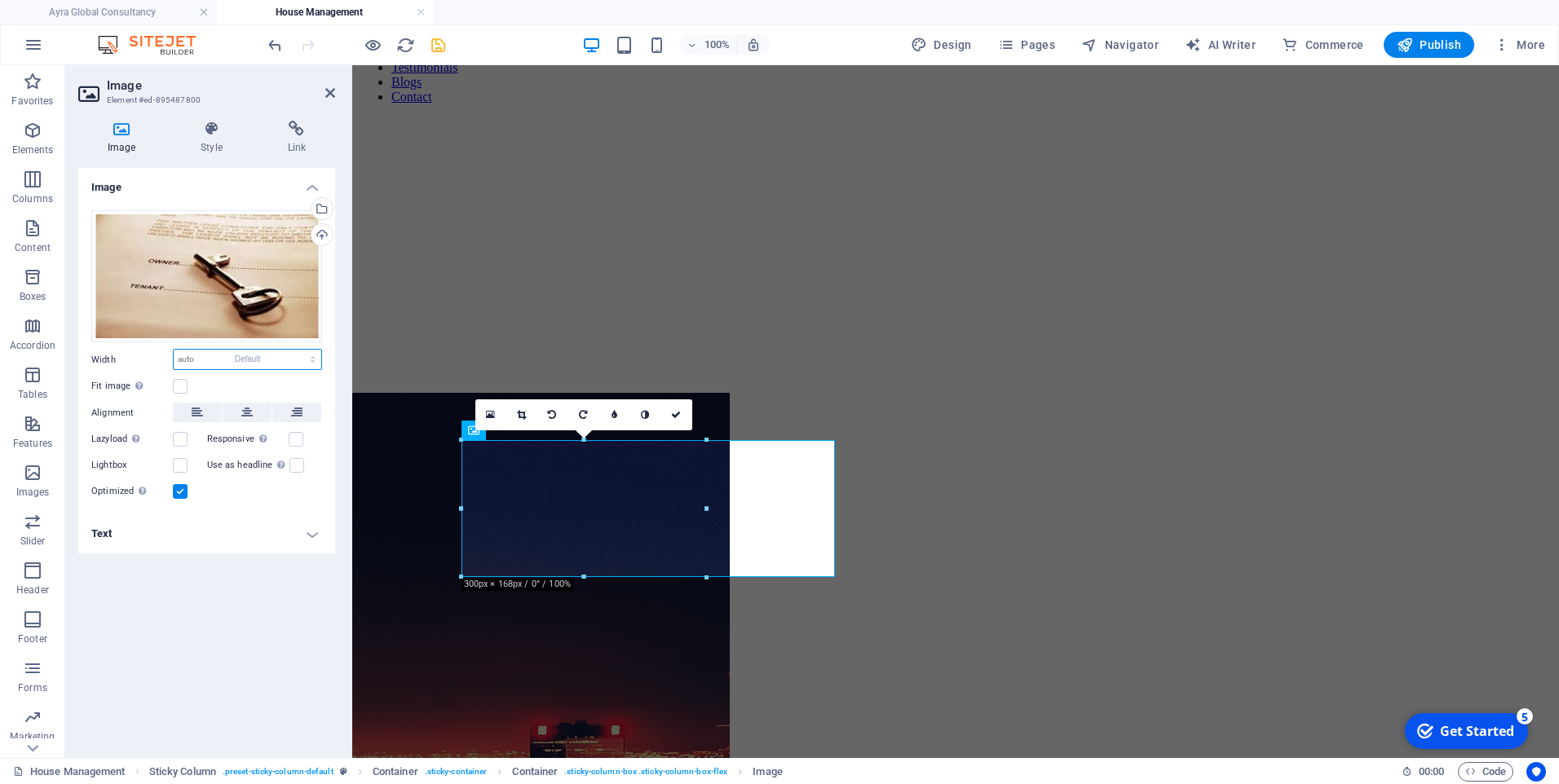
click at [174, 350] on select "Default auto px rem % em vh vw" at bounding box center [247, 360] width 147 height 20
select select "DISABLED_OPTION_VALUE"
click at [437, 49] on icon "save" at bounding box center [438, 45] width 19 height 19
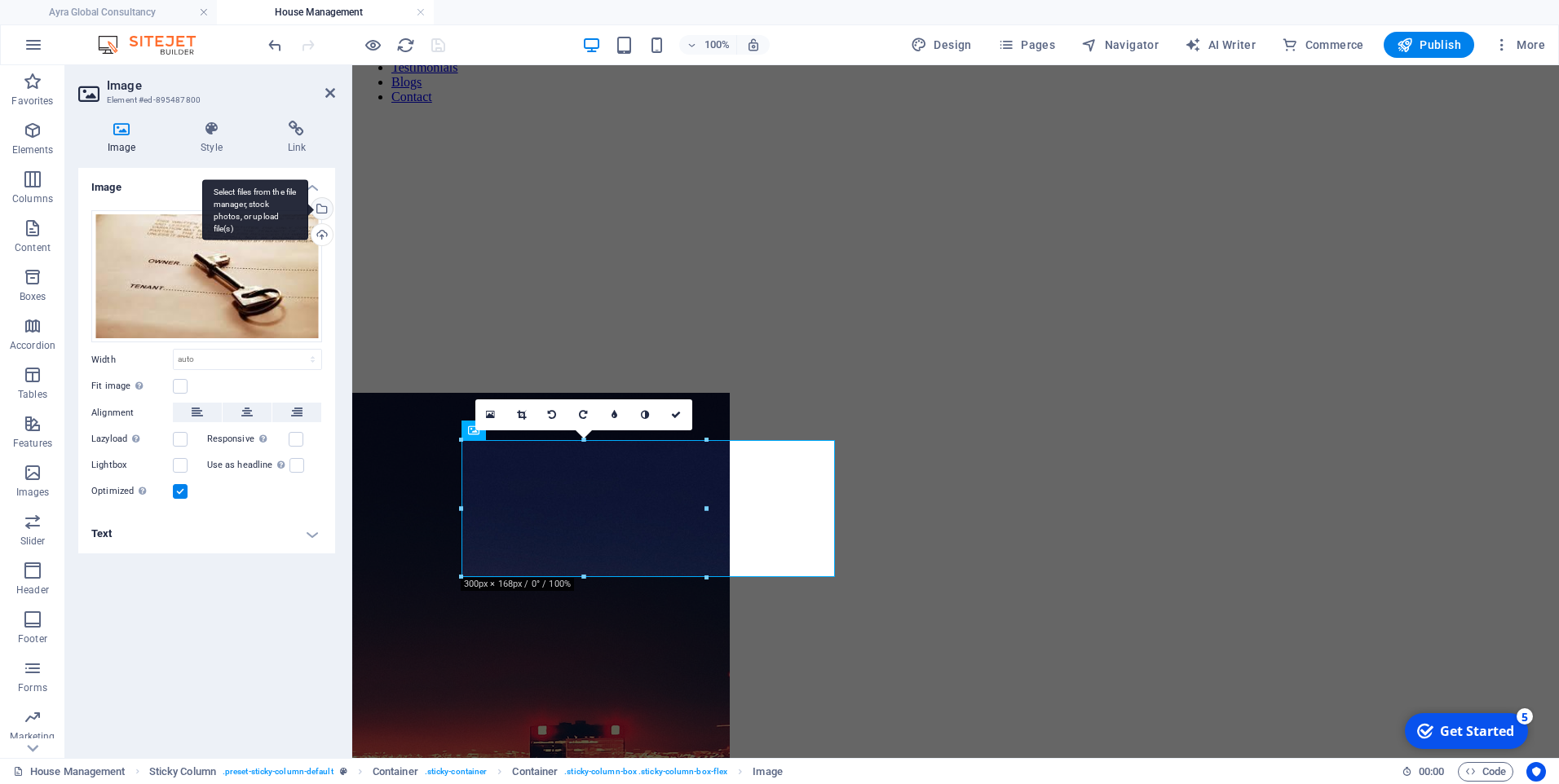
click at [324, 216] on div "Select files from the file manager, stock photos, or upload file(s)" at bounding box center [320, 211] width 25 height 25
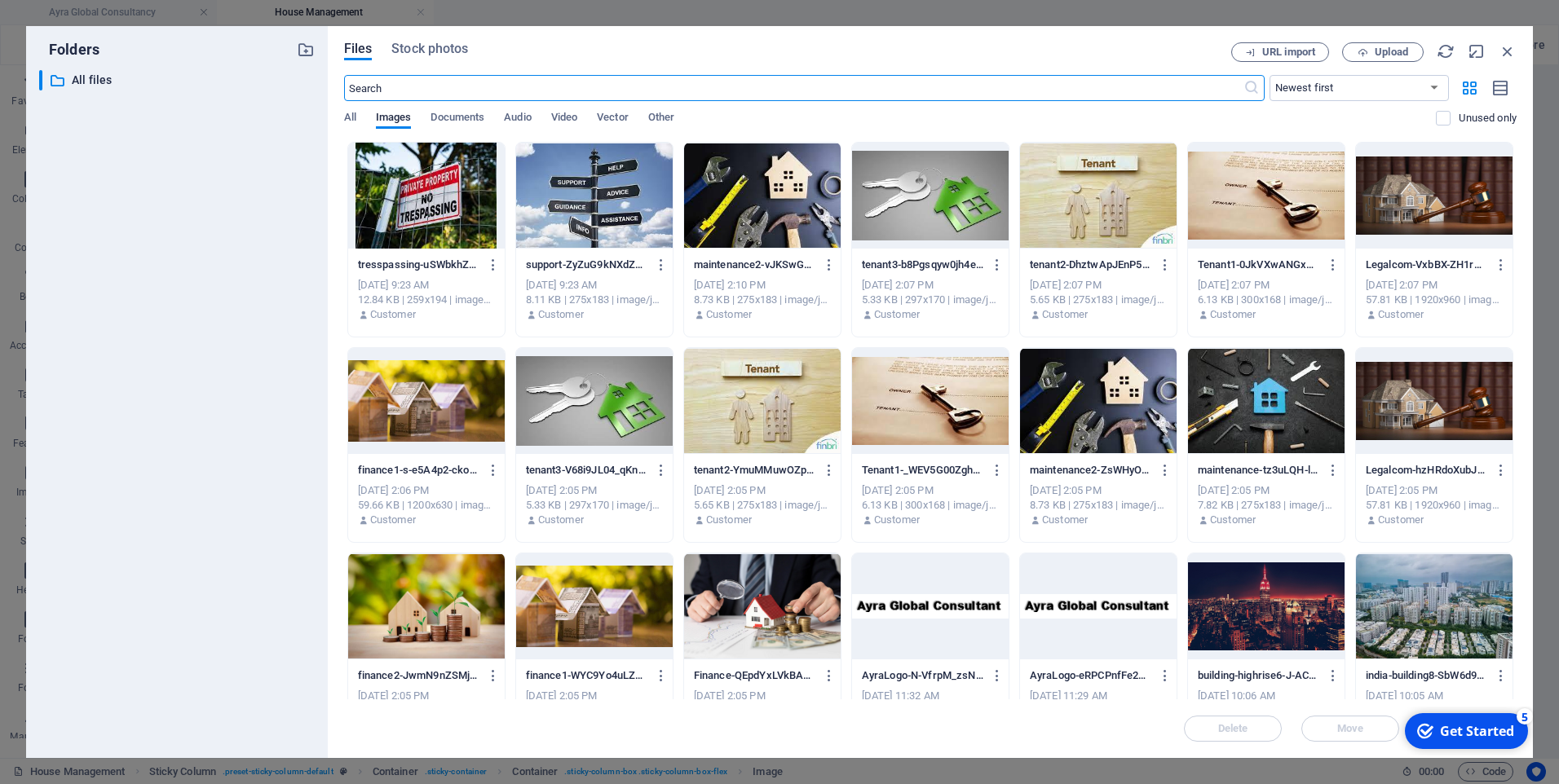
click at [1249, 197] on div at bounding box center [1266, 195] width 156 height 106
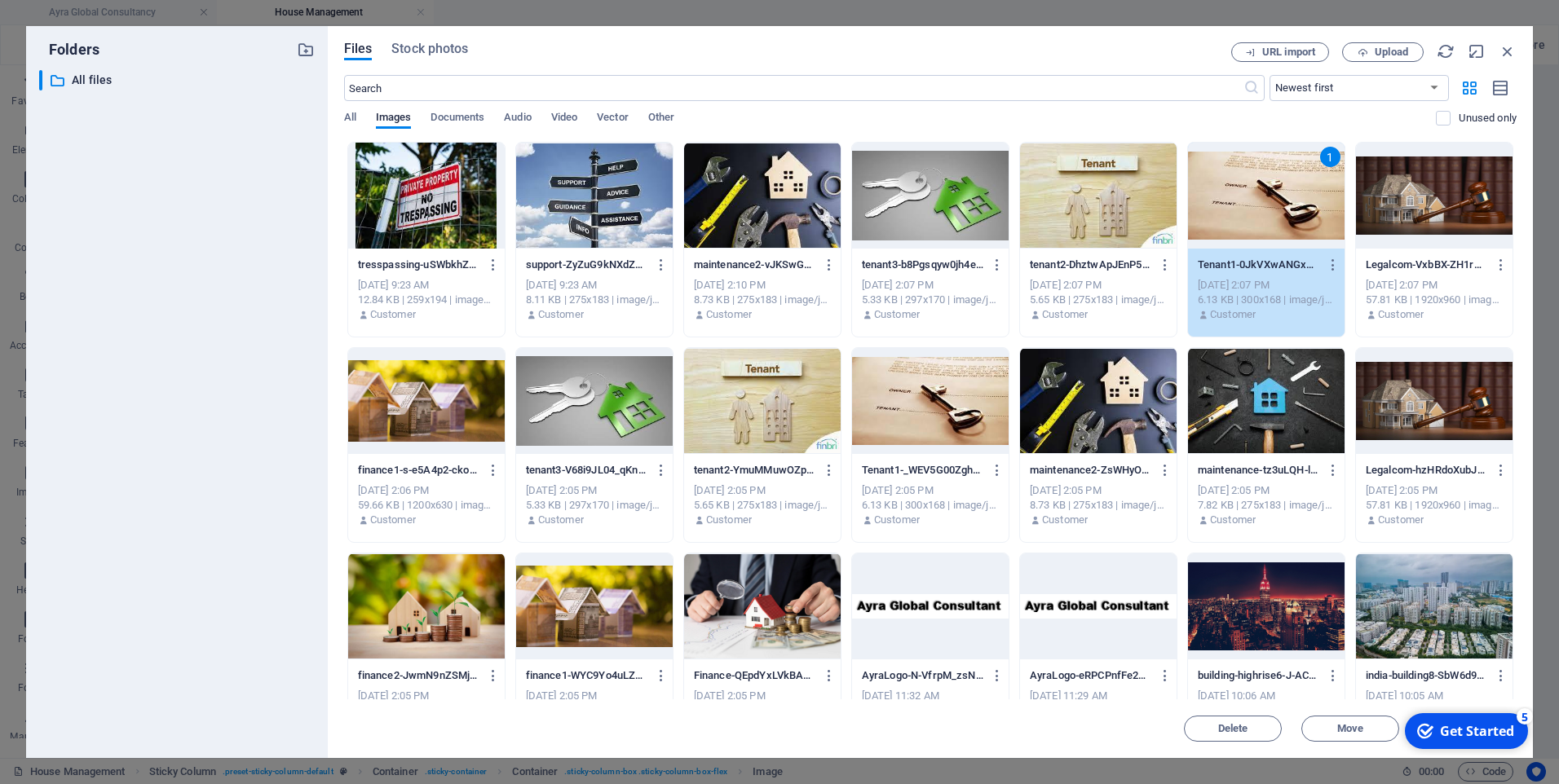
click at [1249, 197] on div "1" at bounding box center [1266, 195] width 156 height 106
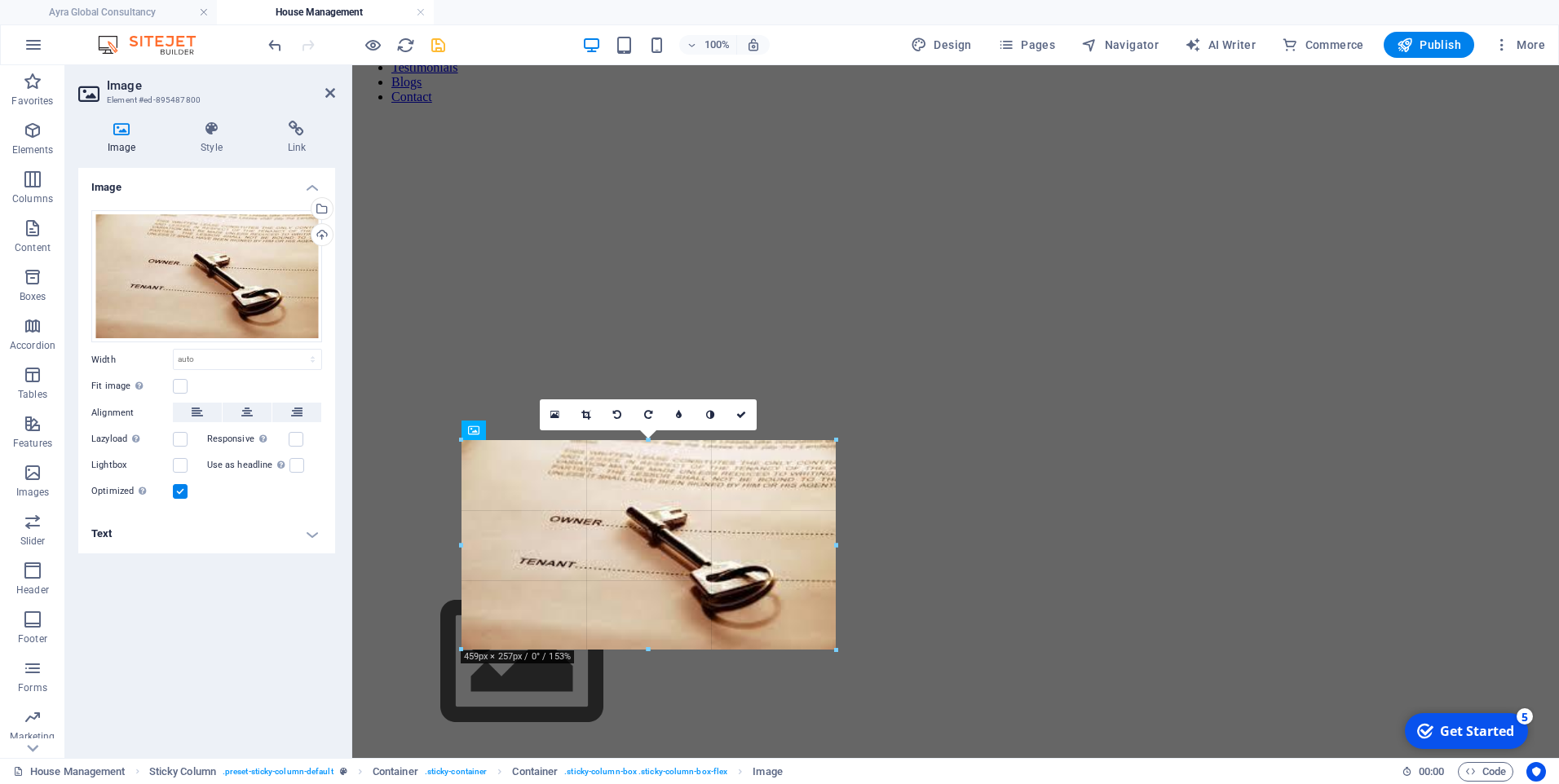
drag, startPoint x: 706, startPoint y: 576, endPoint x: 726, endPoint y: 655, distance: 81.5
type input "459"
select select "px"
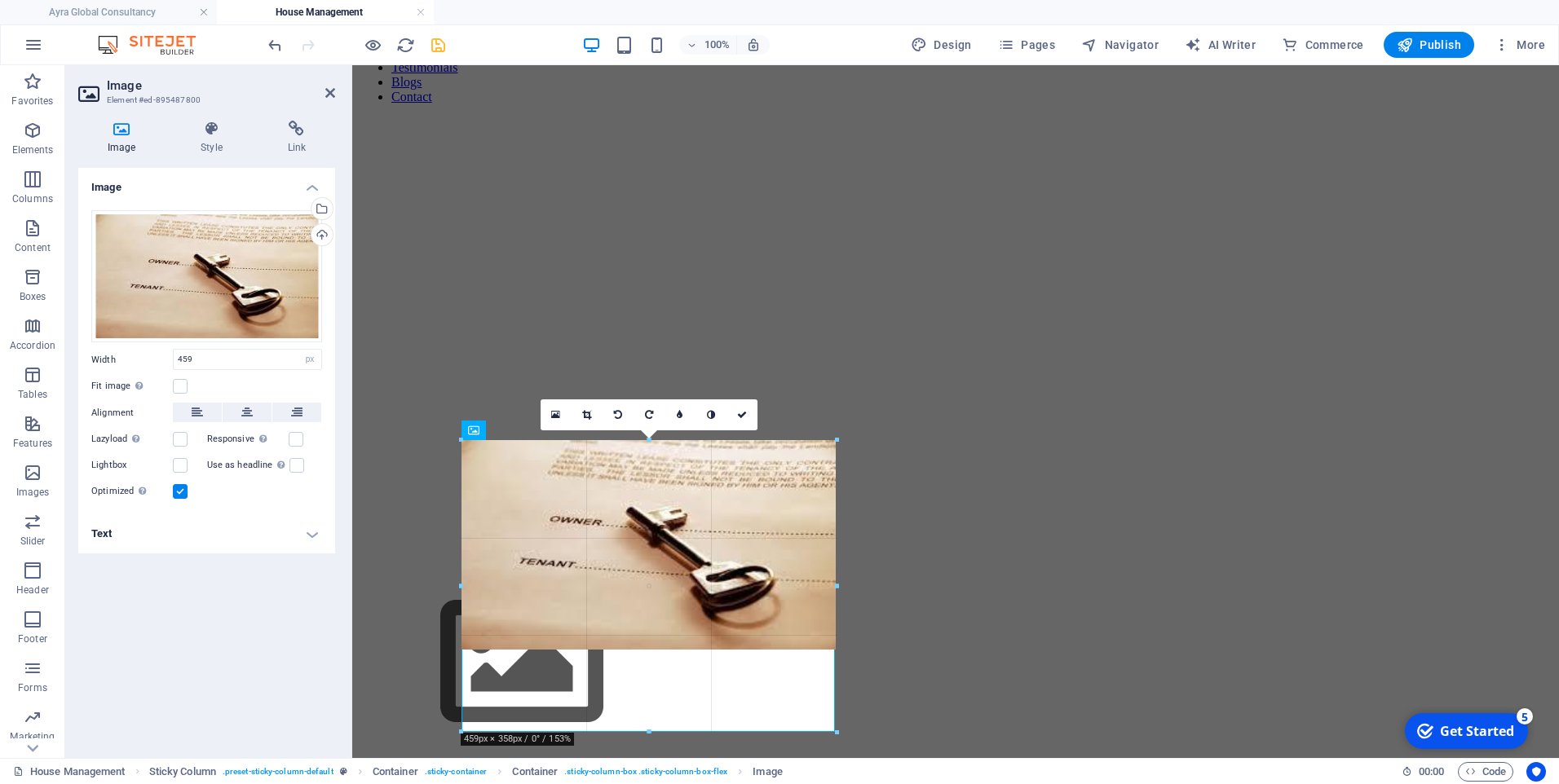
drag, startPoint x: 646, startPoint y: 647, endPoint x: 646, endPoint y: 730, distance: 83.0
click at [646, 730] on div at bounding box center [648, 732] width 375 height 6
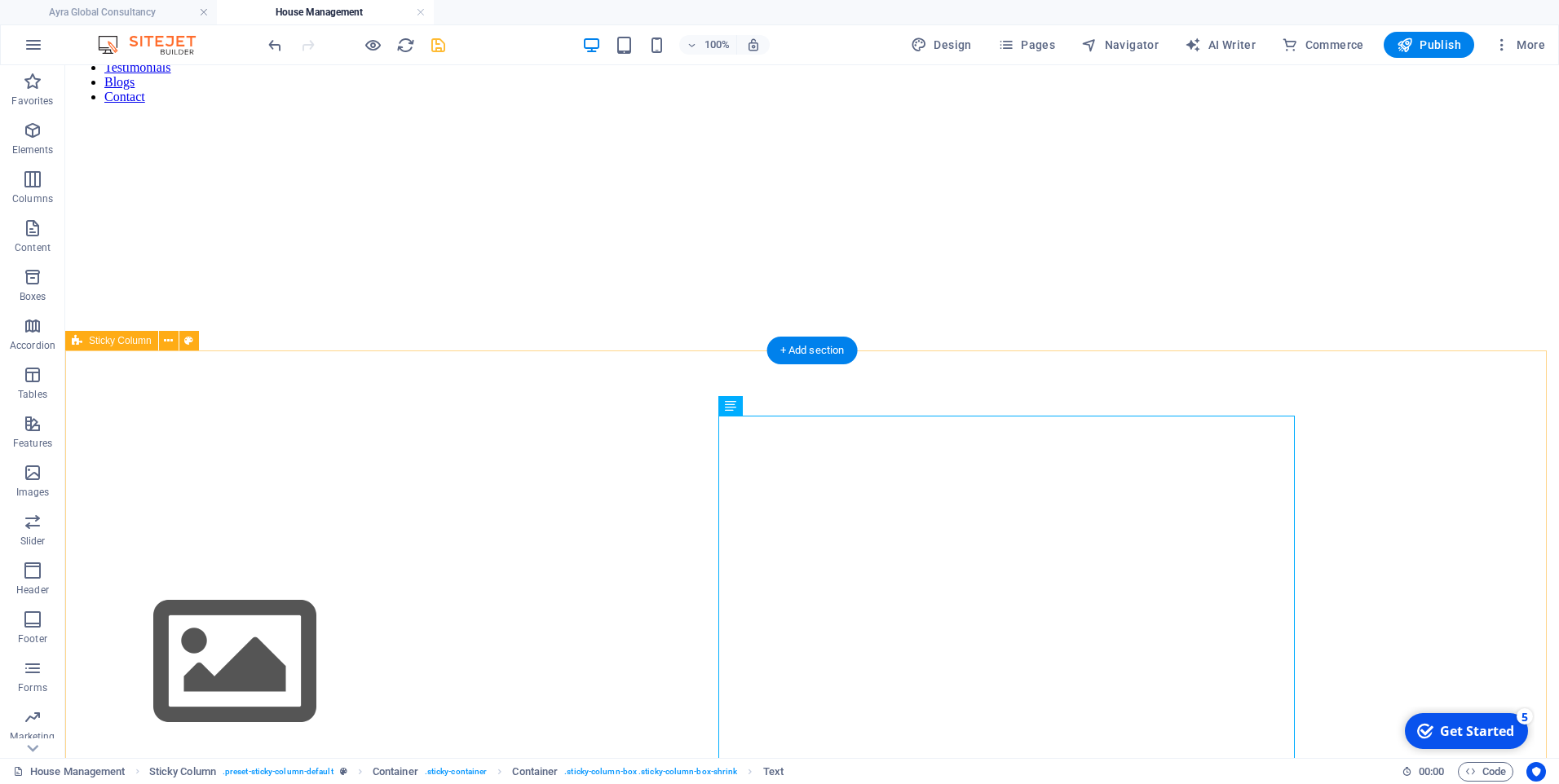
scroll to position [326, 0]
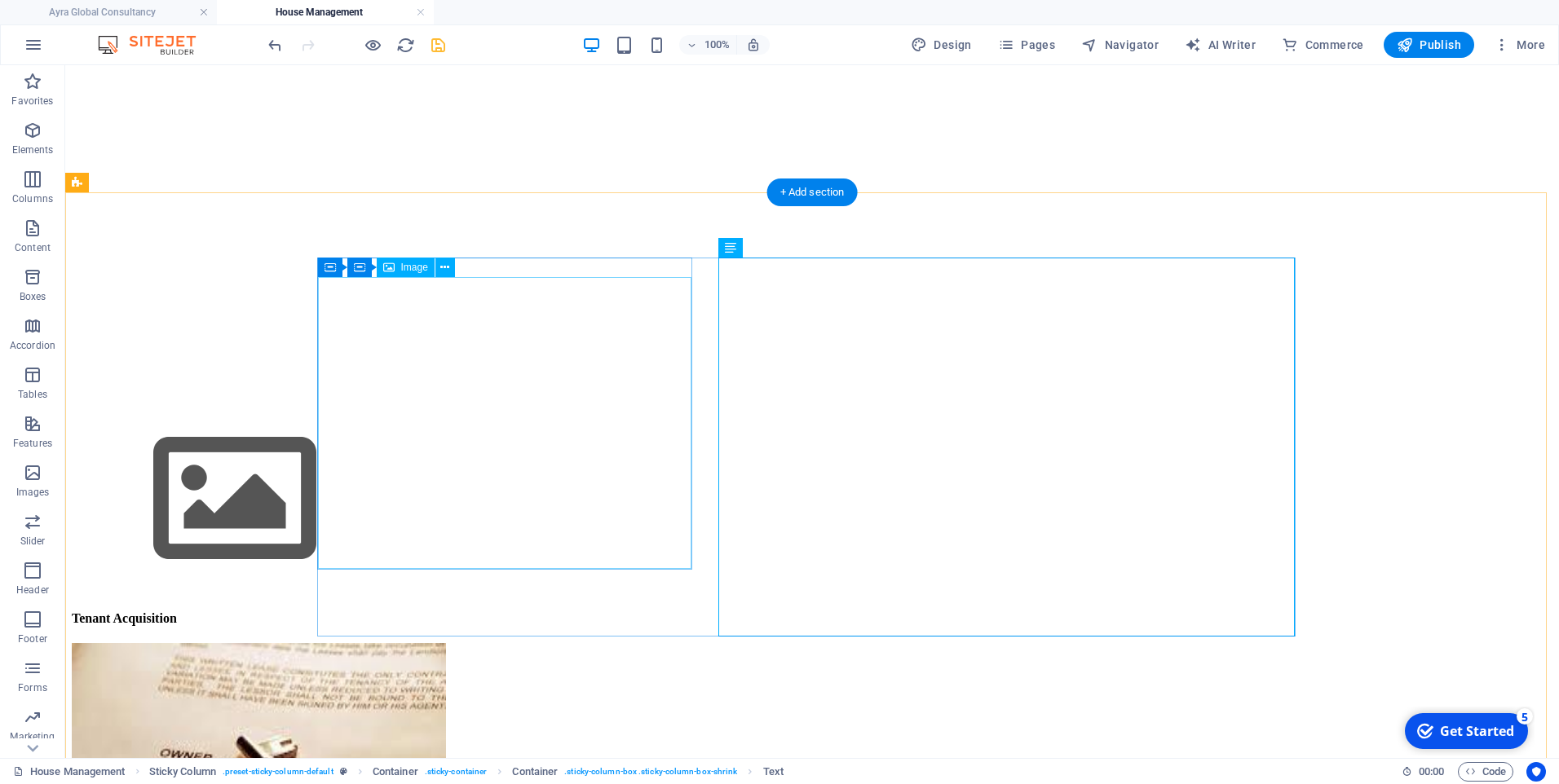
click at [369, 643] on figure at bounding box center [812, 791] width 1481 height 295
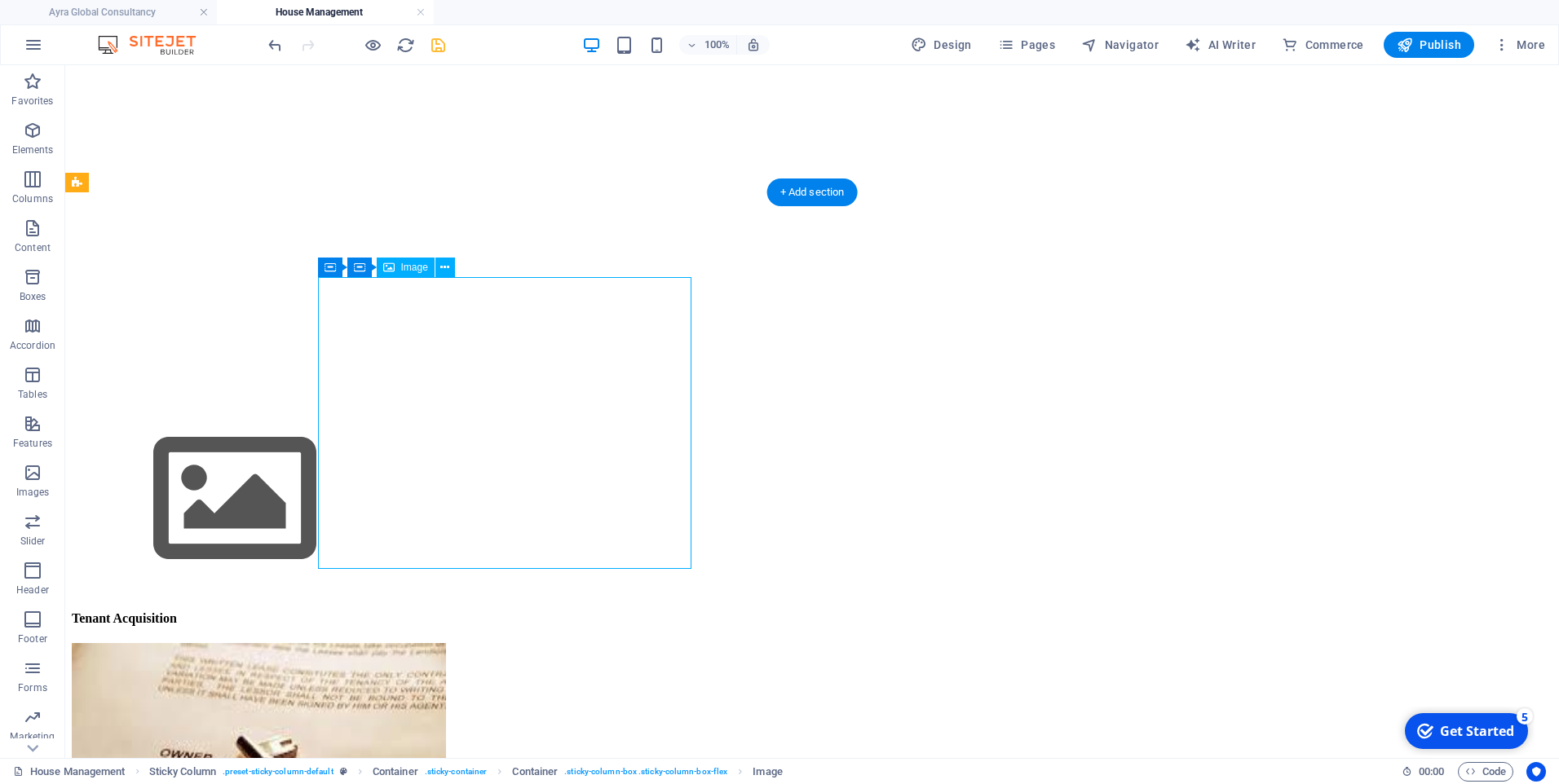
click at [544, 643] on figure at bounding box center [812, 791] width 1481 height 295
select select "px"
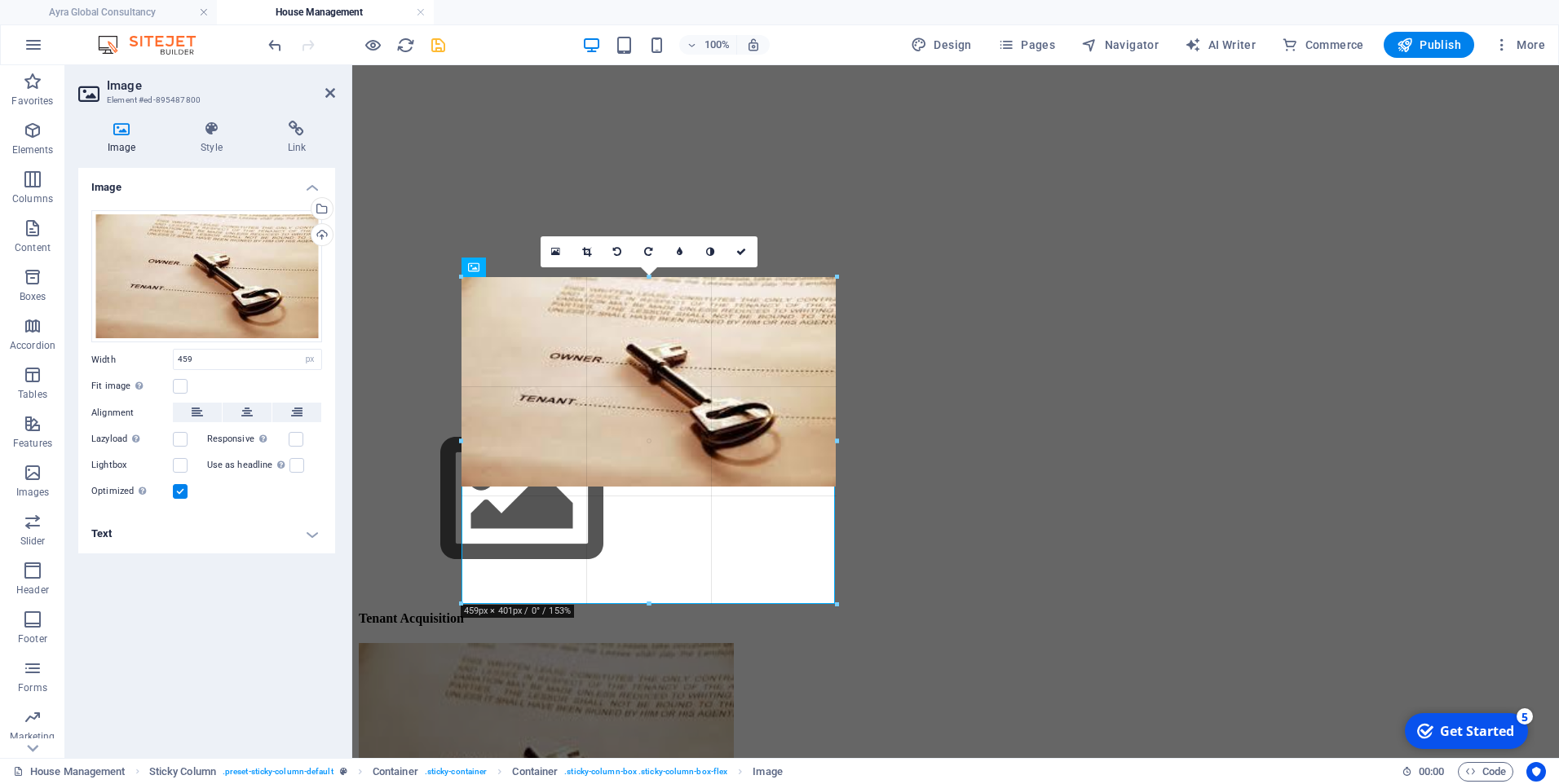
drag, startPoint x: 646, startPoint y: 570, endPoint x: 649, endPoint y: 604, distance: 34.1
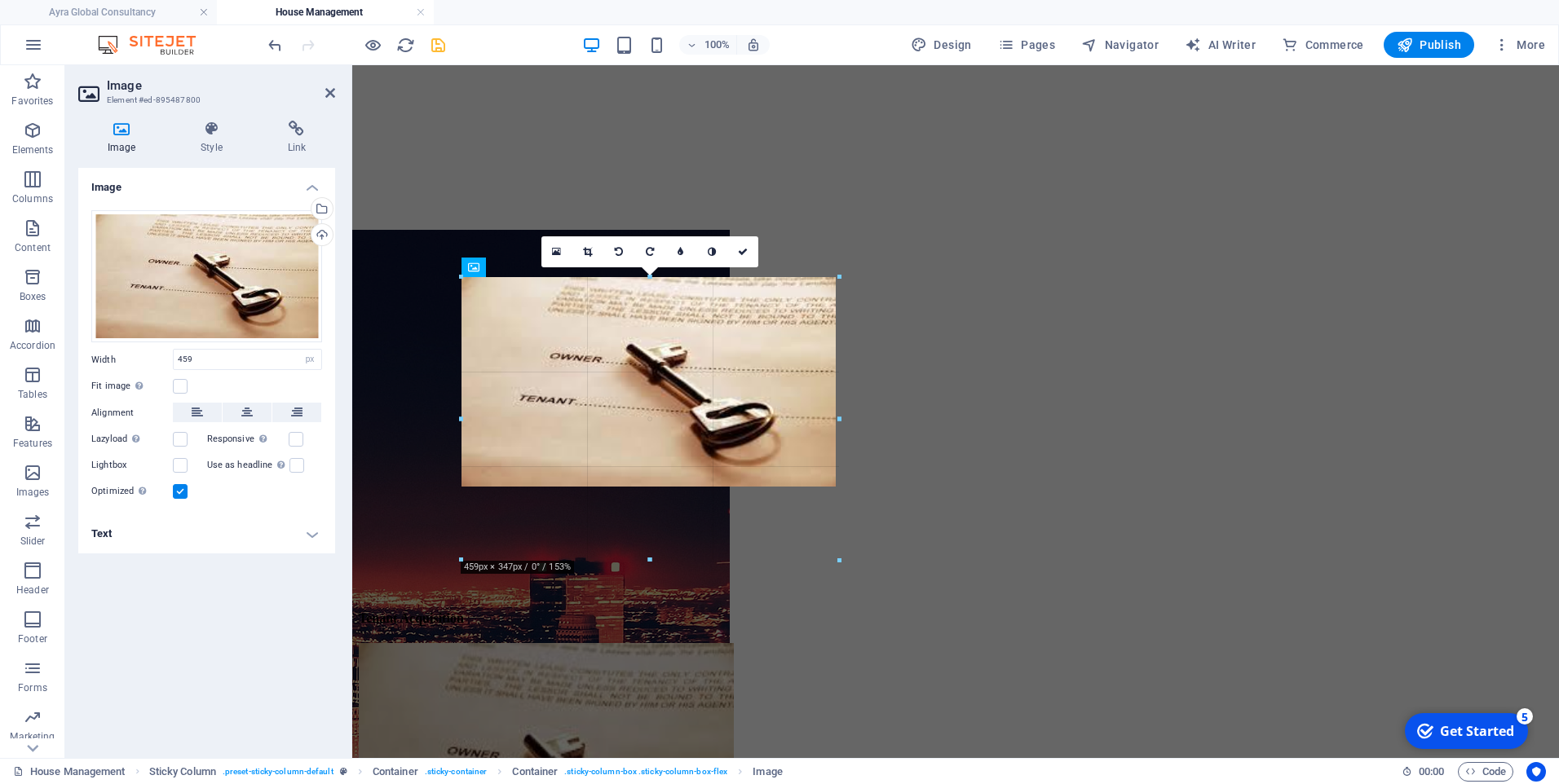
drag, startPoint x: 651, startPoint y: 486, endPoint x: 655, endPoint y: 562, distance: 76.1
click at [655, 562] on div at bounding box center [650, 560] width 377 height 6
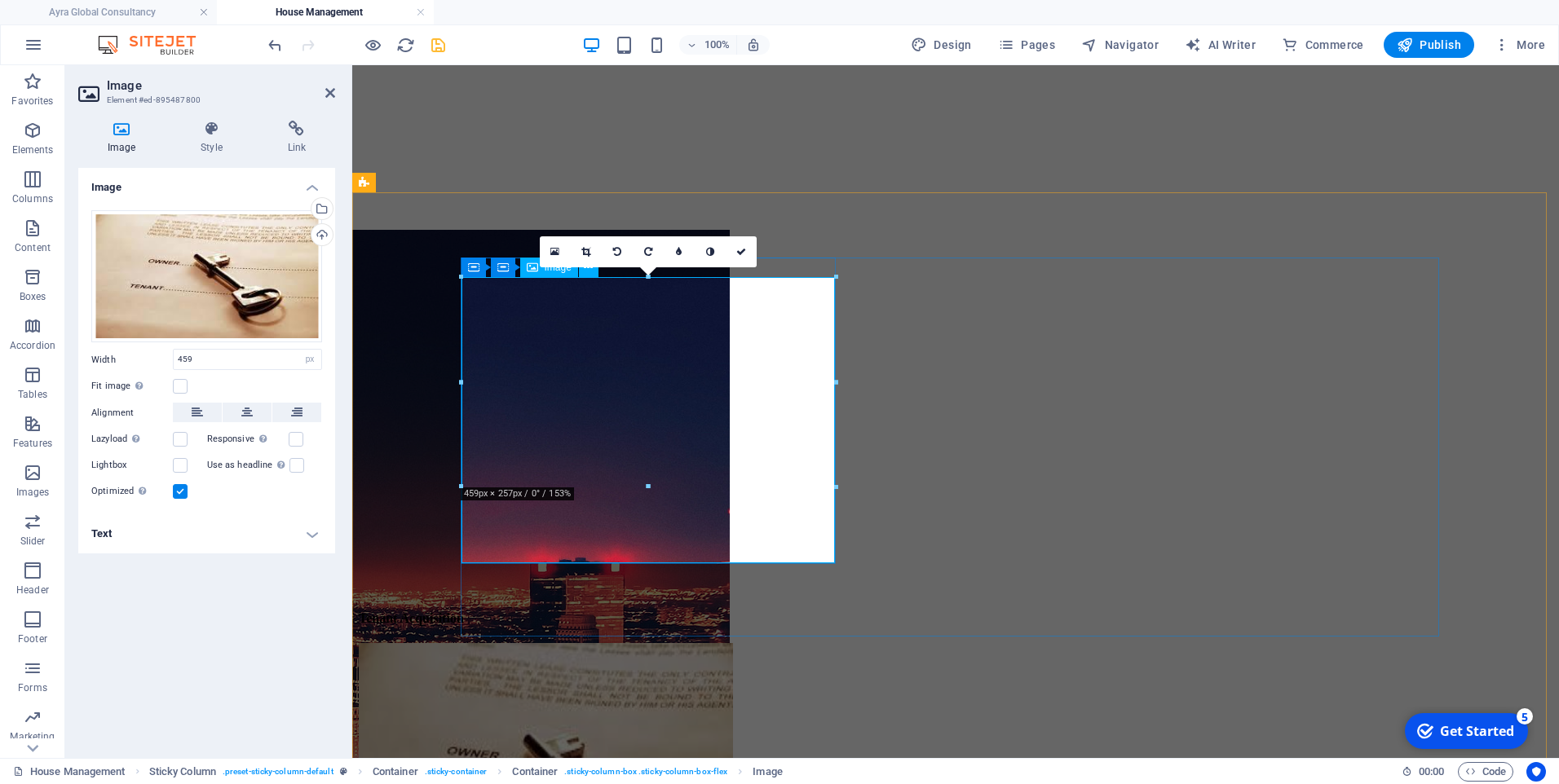
click at [641, 643] on figure at bounding box center [955, 787] width 1193 height 289
click at [669, 643] on figure at bounding box center [955, 787] width 1193 height 289
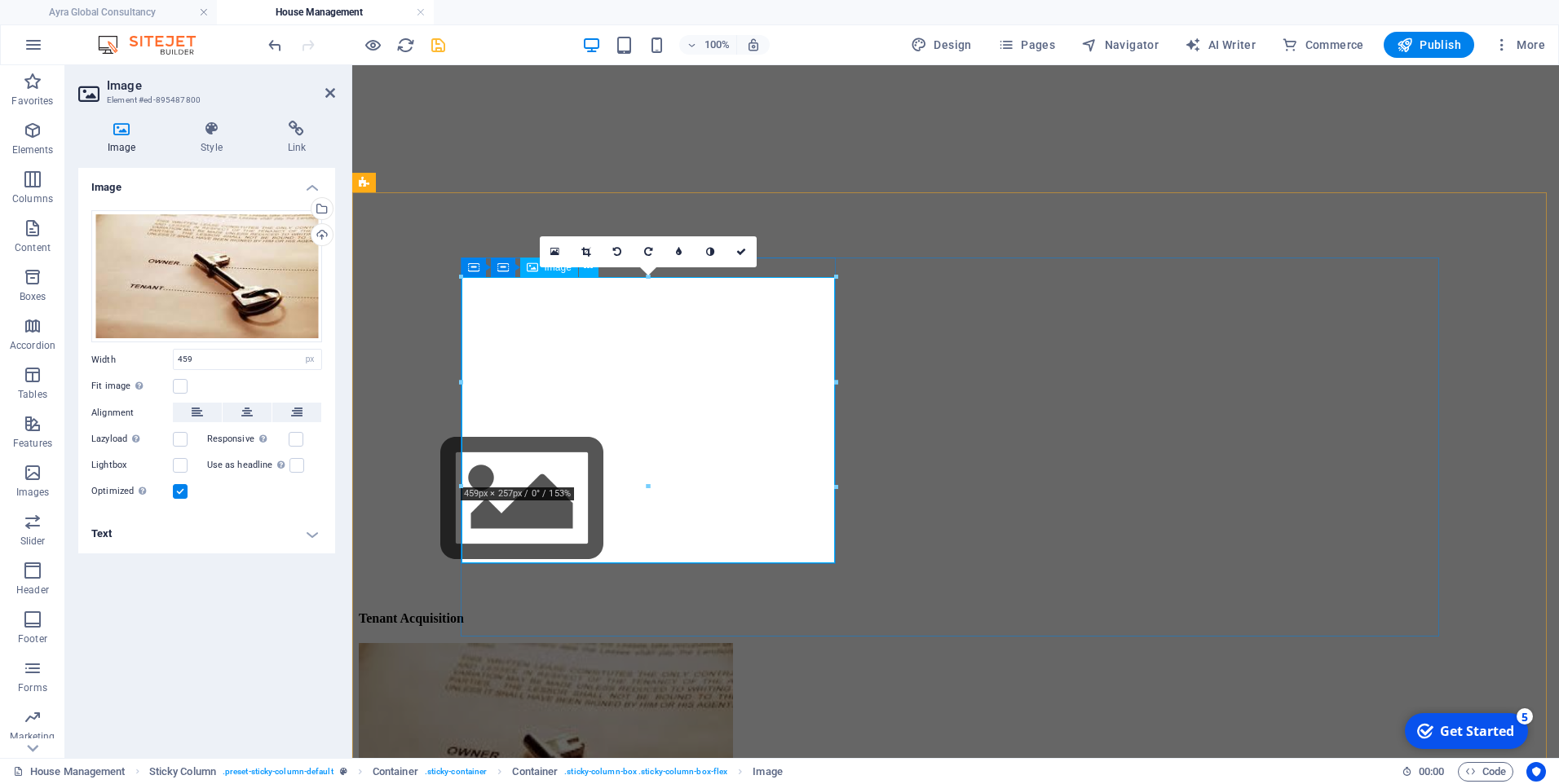
click at [648, 643] on figure at bounding box center [955, 787] width 1193 height 289
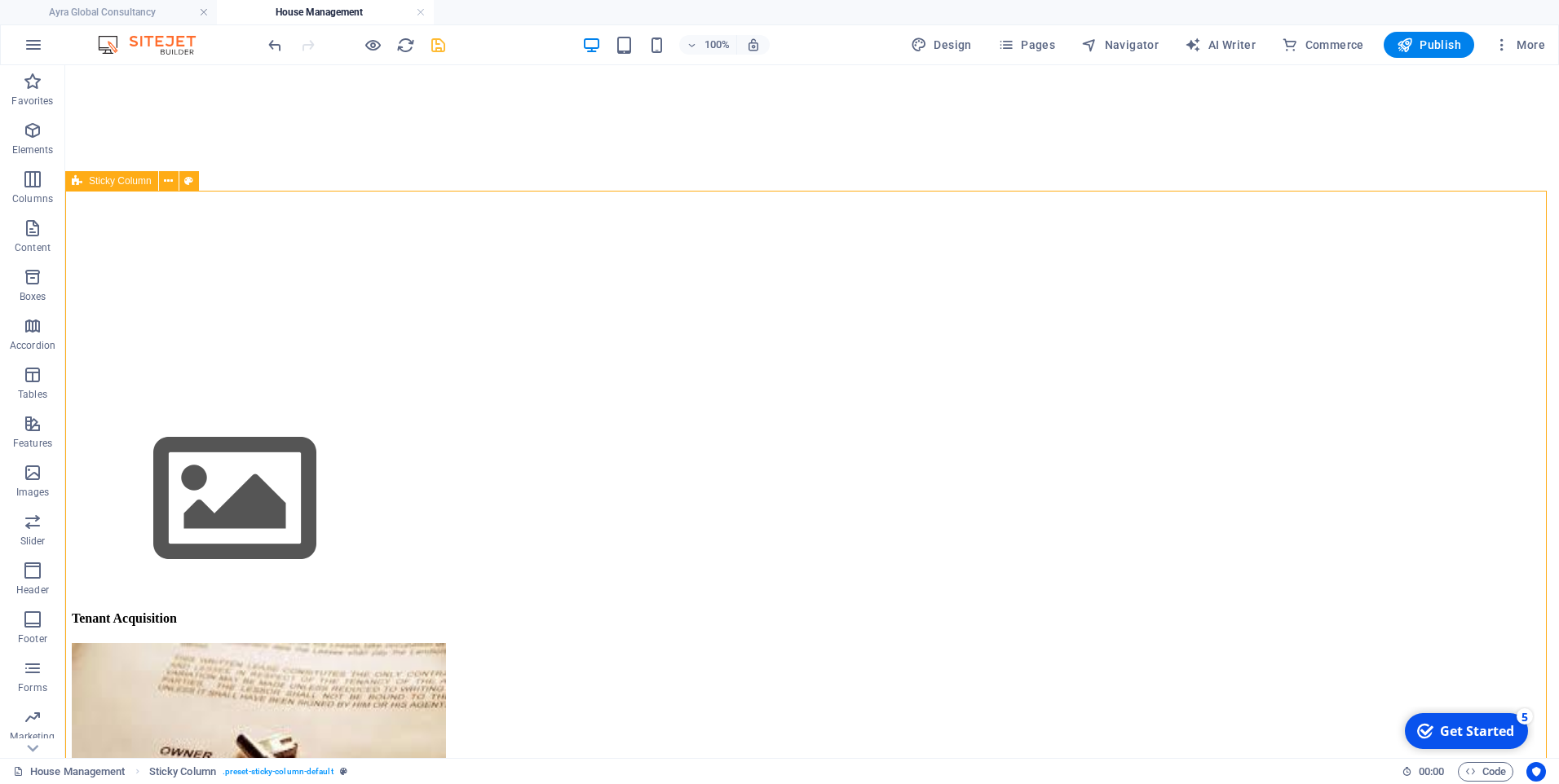
scroll to position [571, 0]
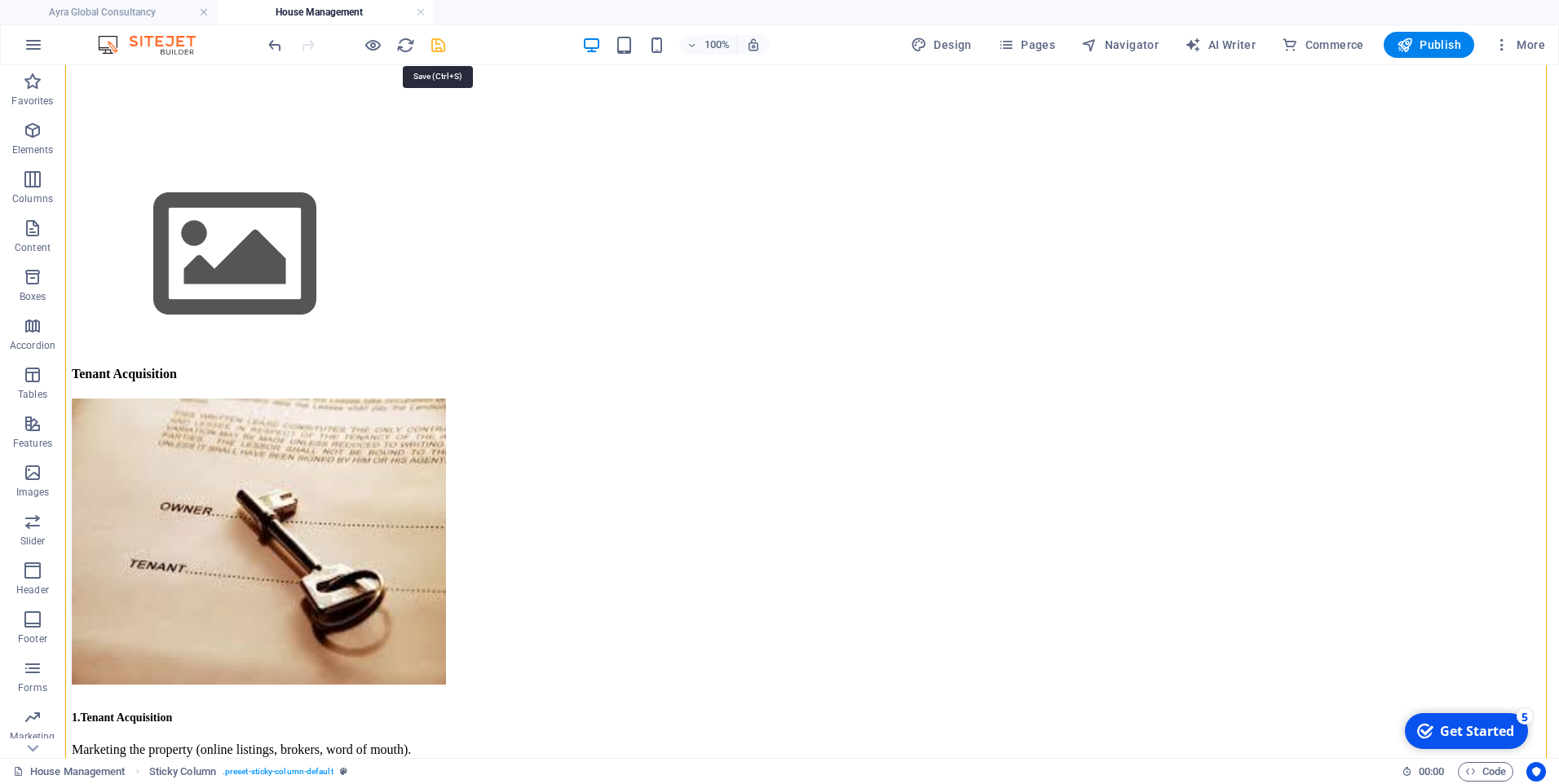
click at [441, 48] on icon "save" at bounding box center [438, 45] width 19 height 19
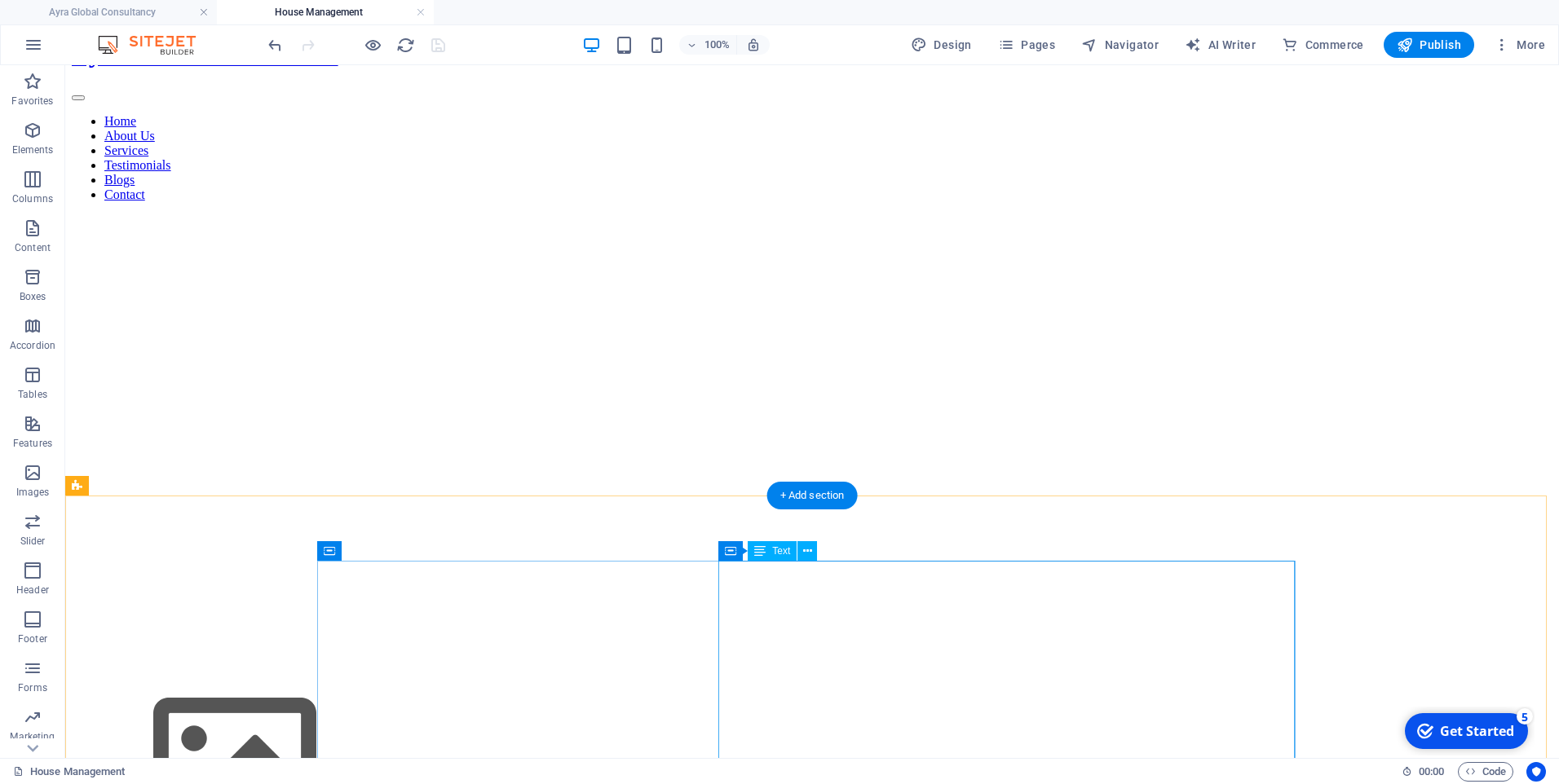
scroll to position [0, 0]
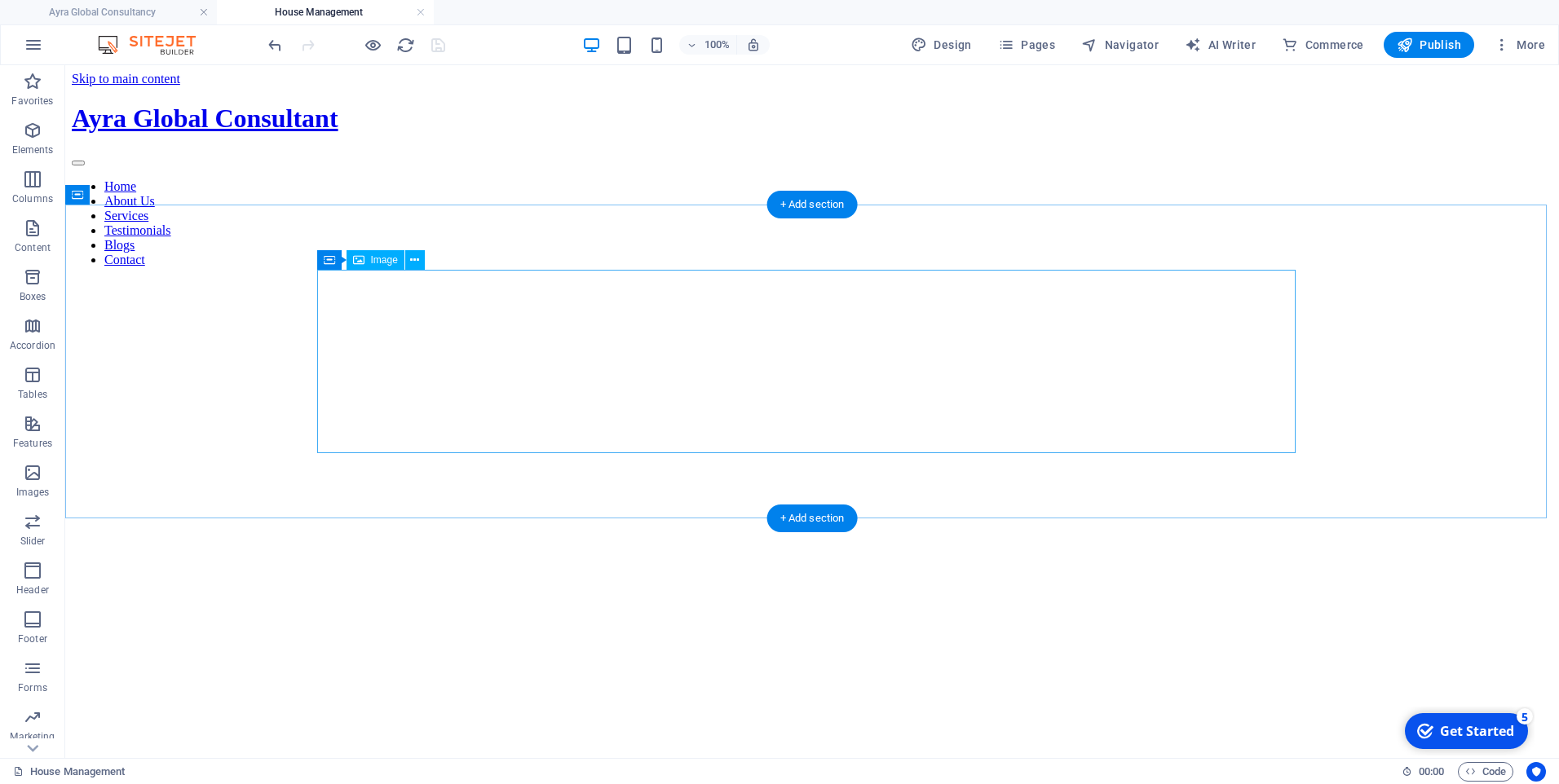
click at [411, 261] on icon at bounding box center [414, 260] width 9 height 17
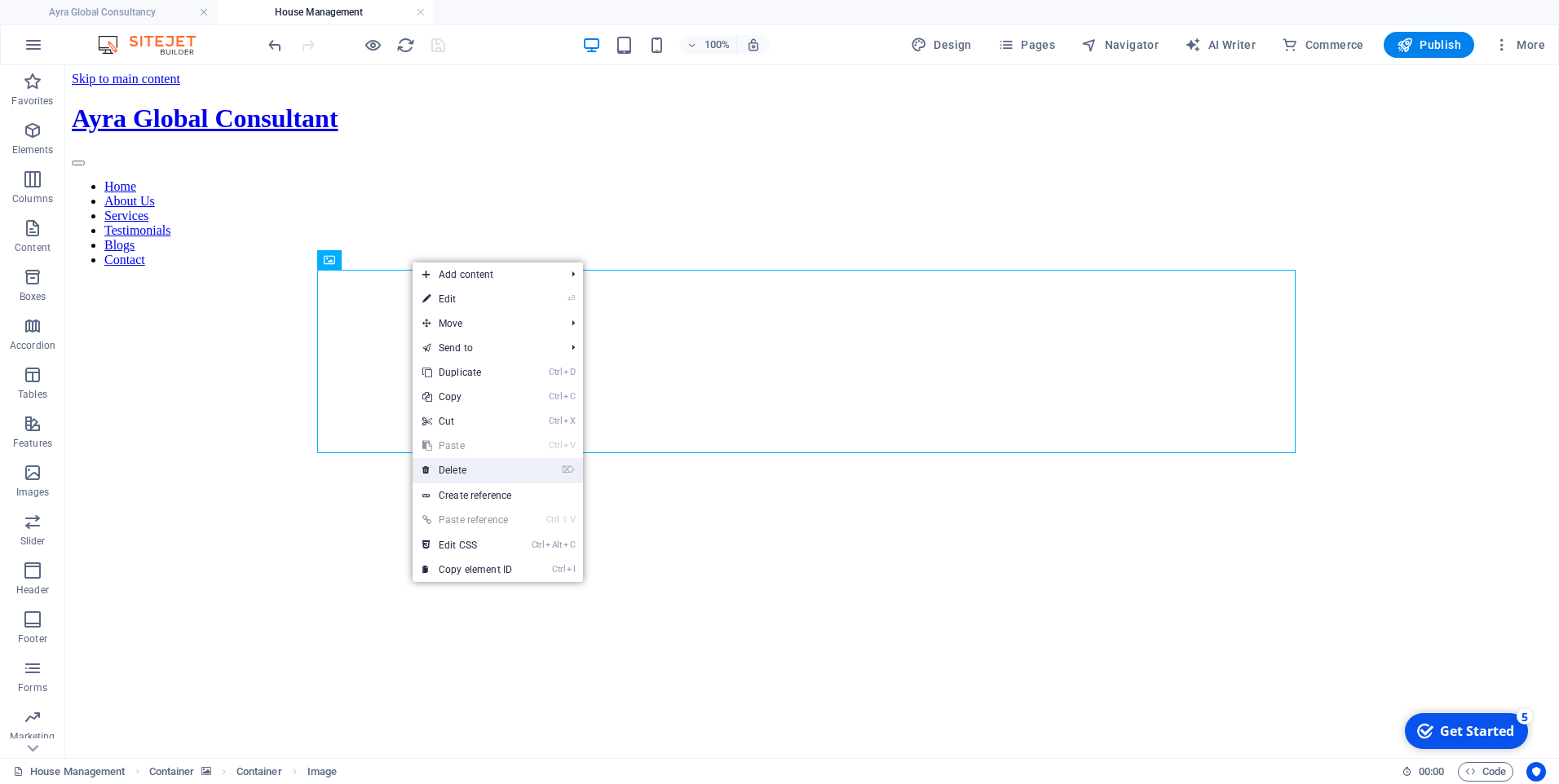
click at [464, 472] on link "⌦ Delete" at bounding box center [467, 470] width 110 height 25
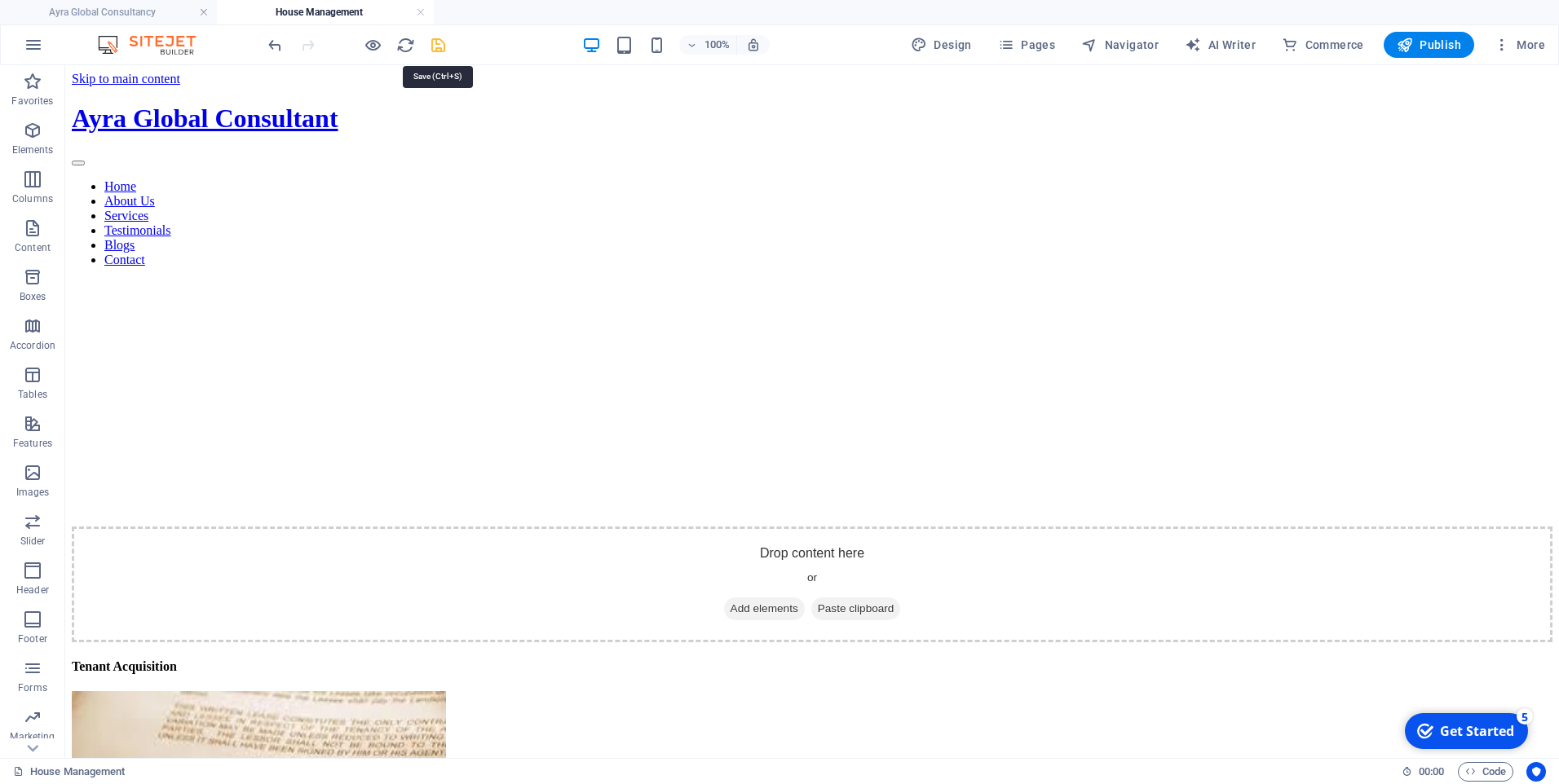
click at [439, 40] on icon "save" at bounding box center [438, 45] width 19 height 19
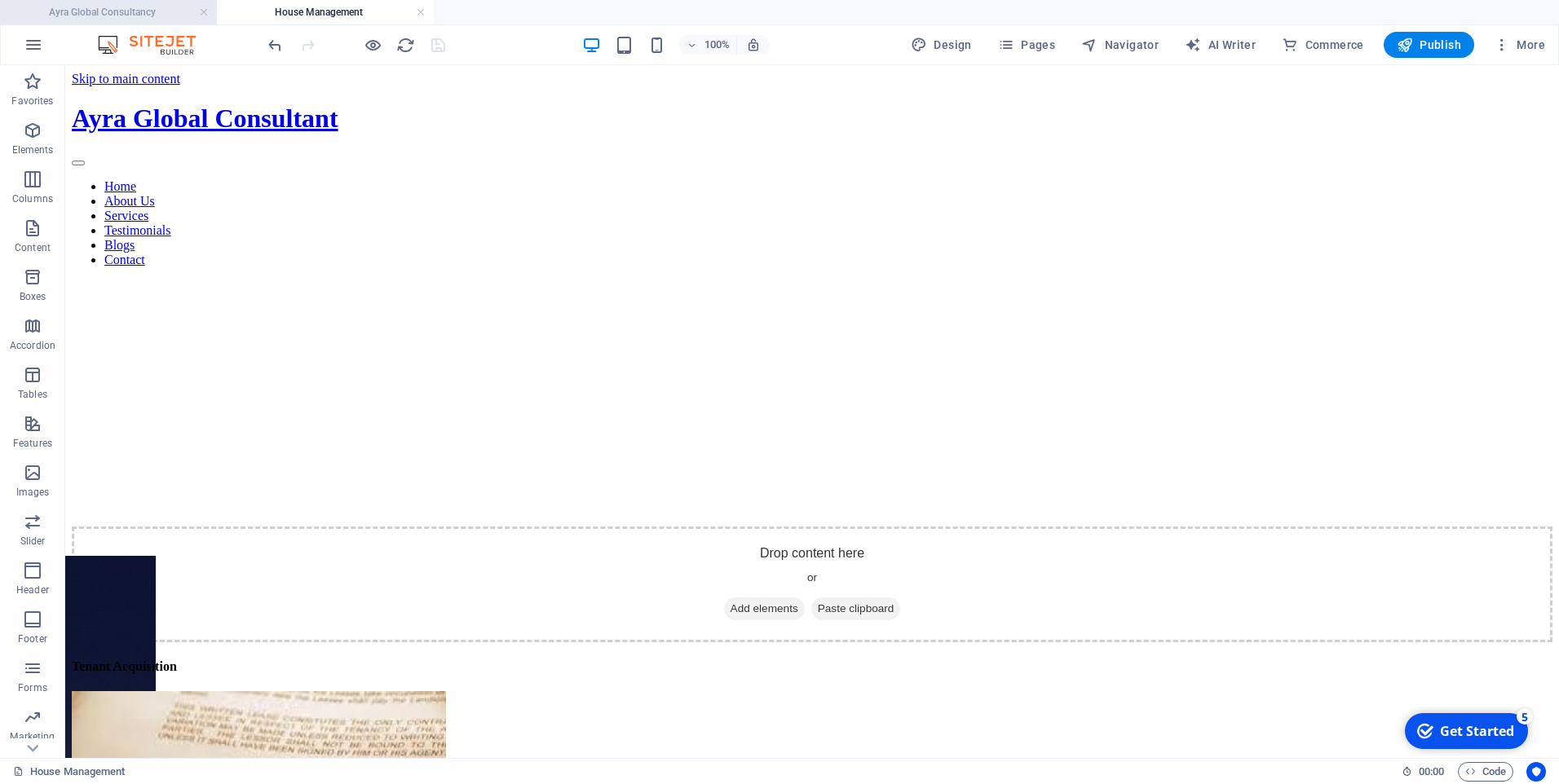
click at [166, 8] on h4 "Ayra Global Consultancy" at bounding box center [108, 12] width 217 height 18
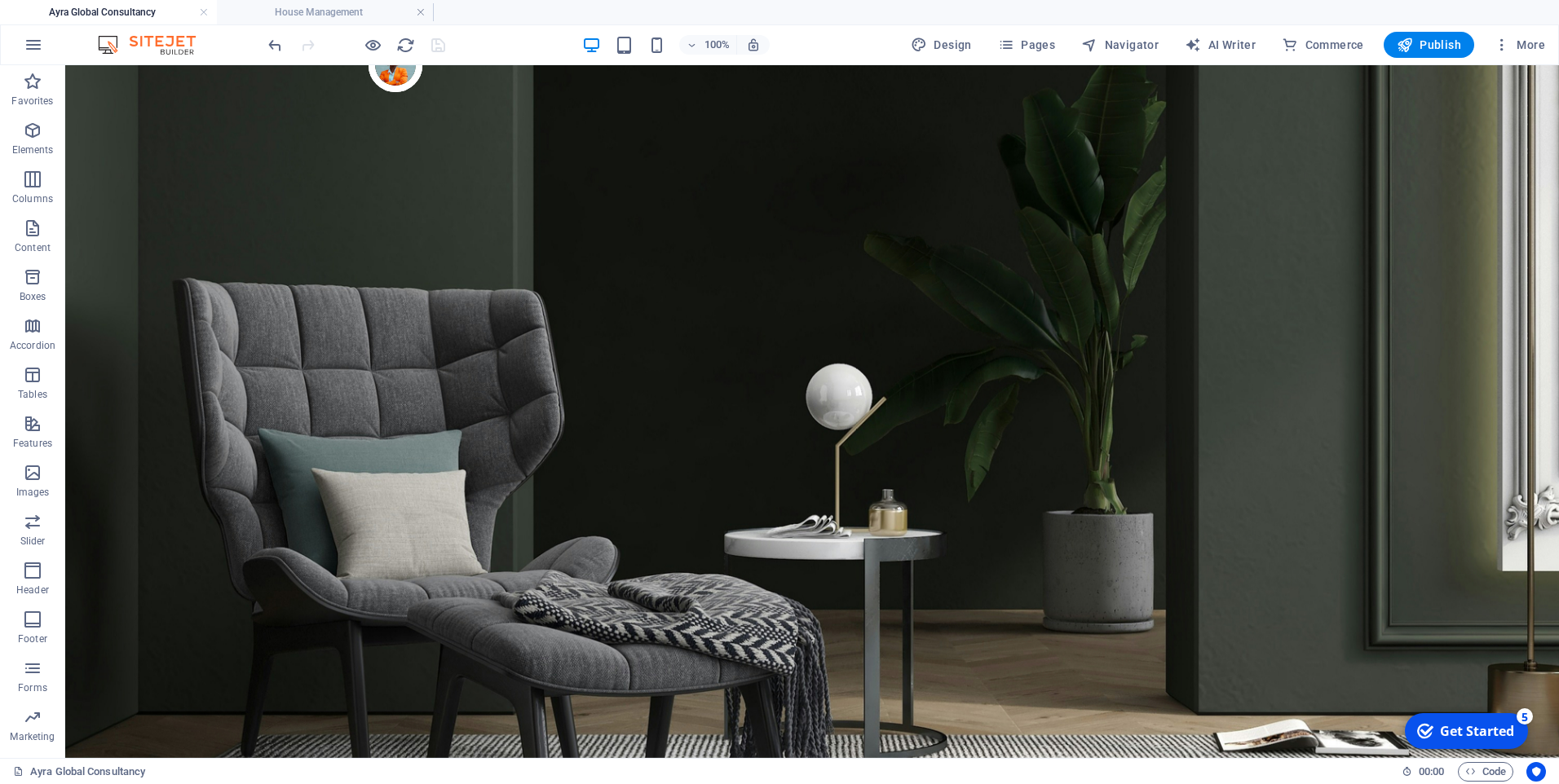
scroll to position [1924, 0]
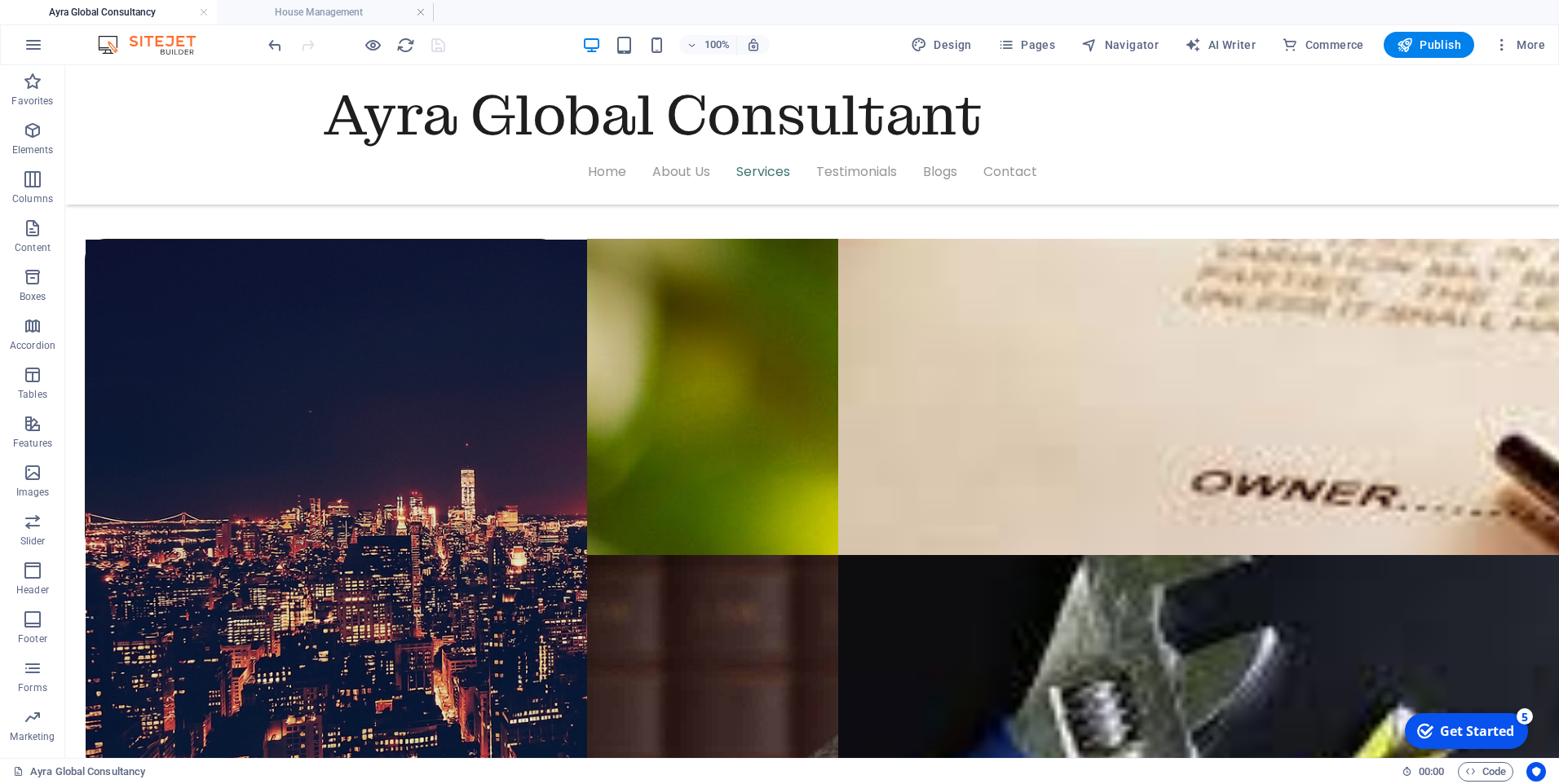
click at [166, 8] on h4 "Ayra Global Consultancy" at bounding box center [108, 12] width 217 height 18
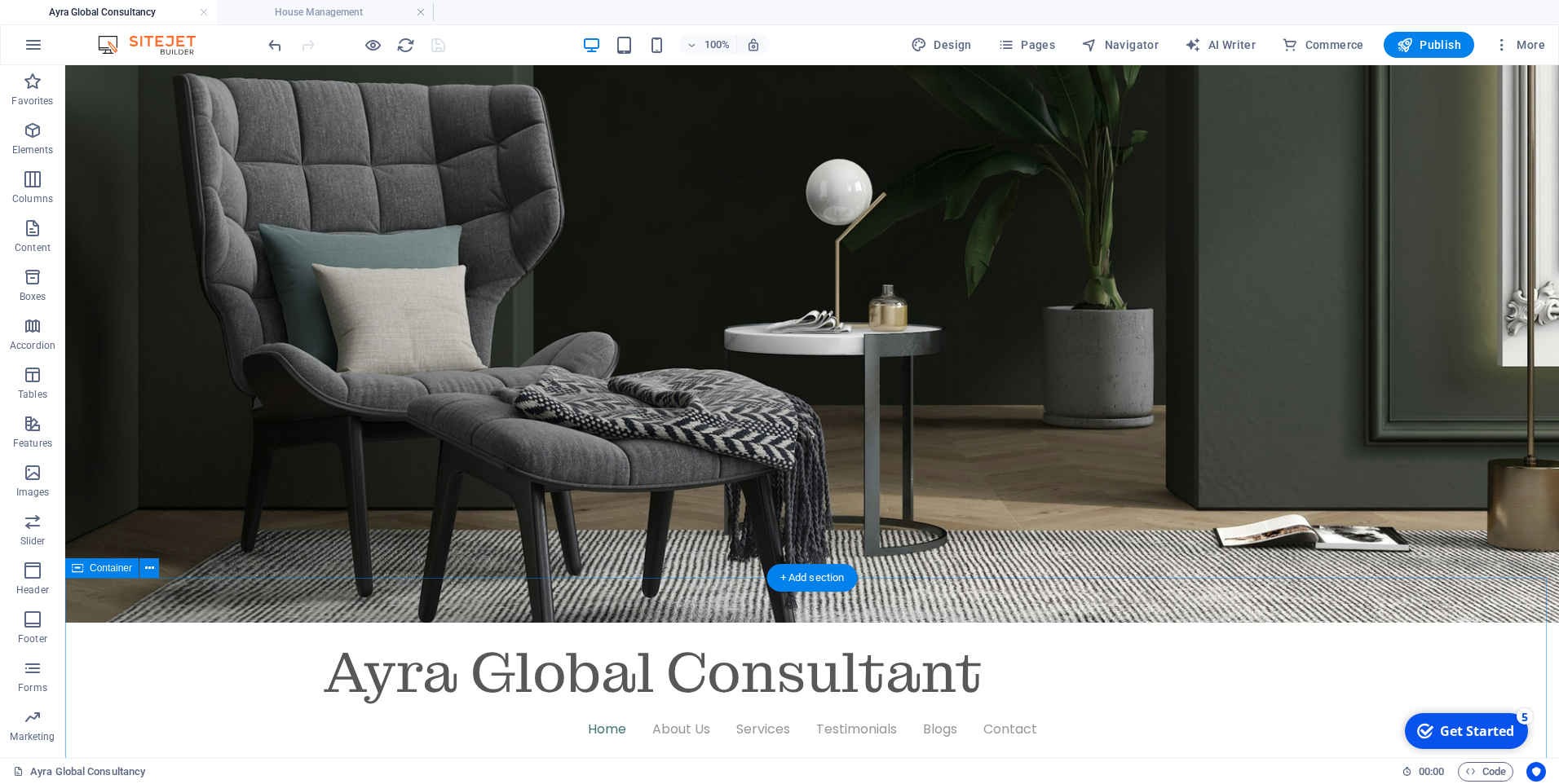
scroll to position [0, 0]
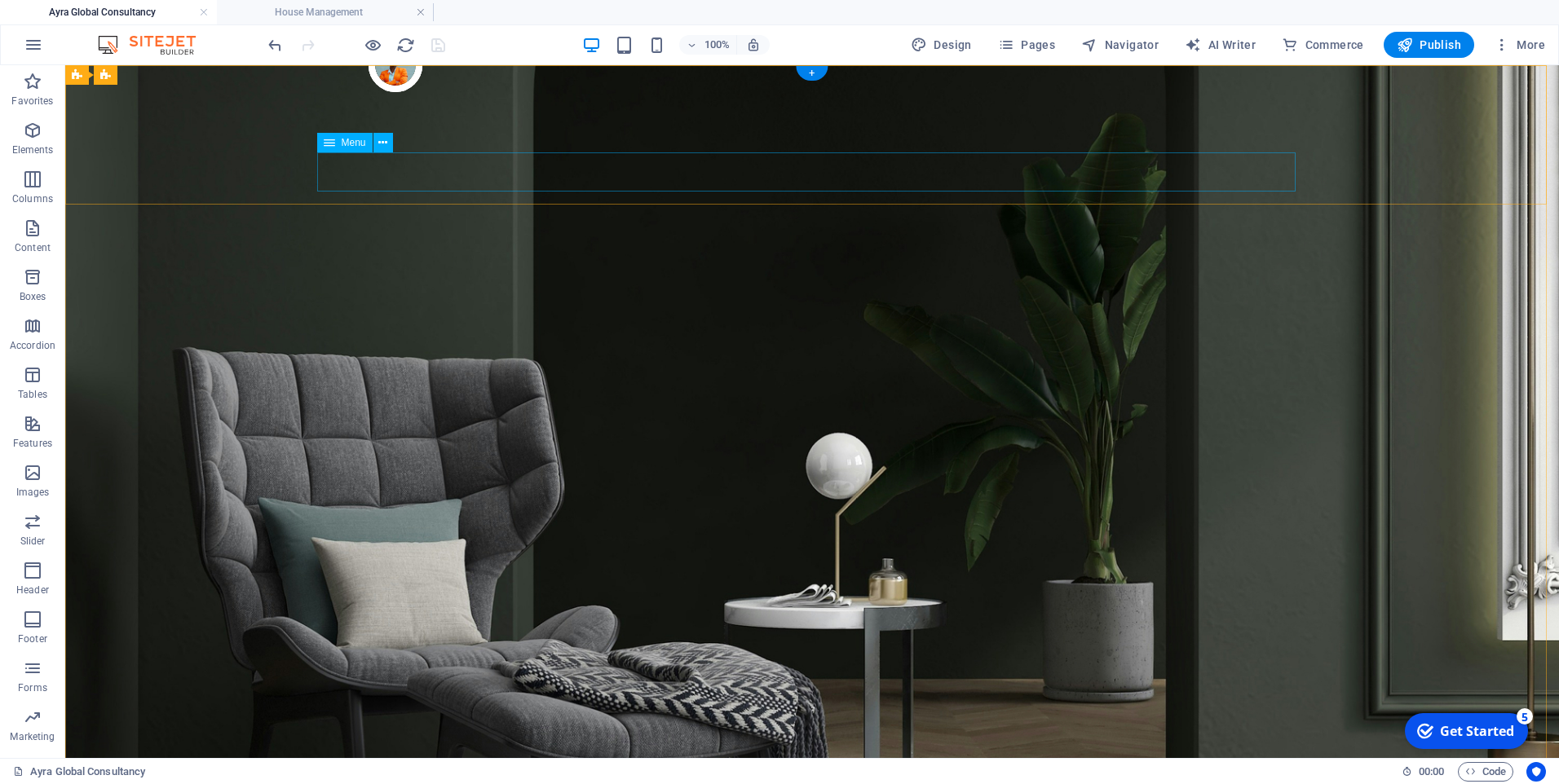
select select "3"
select select
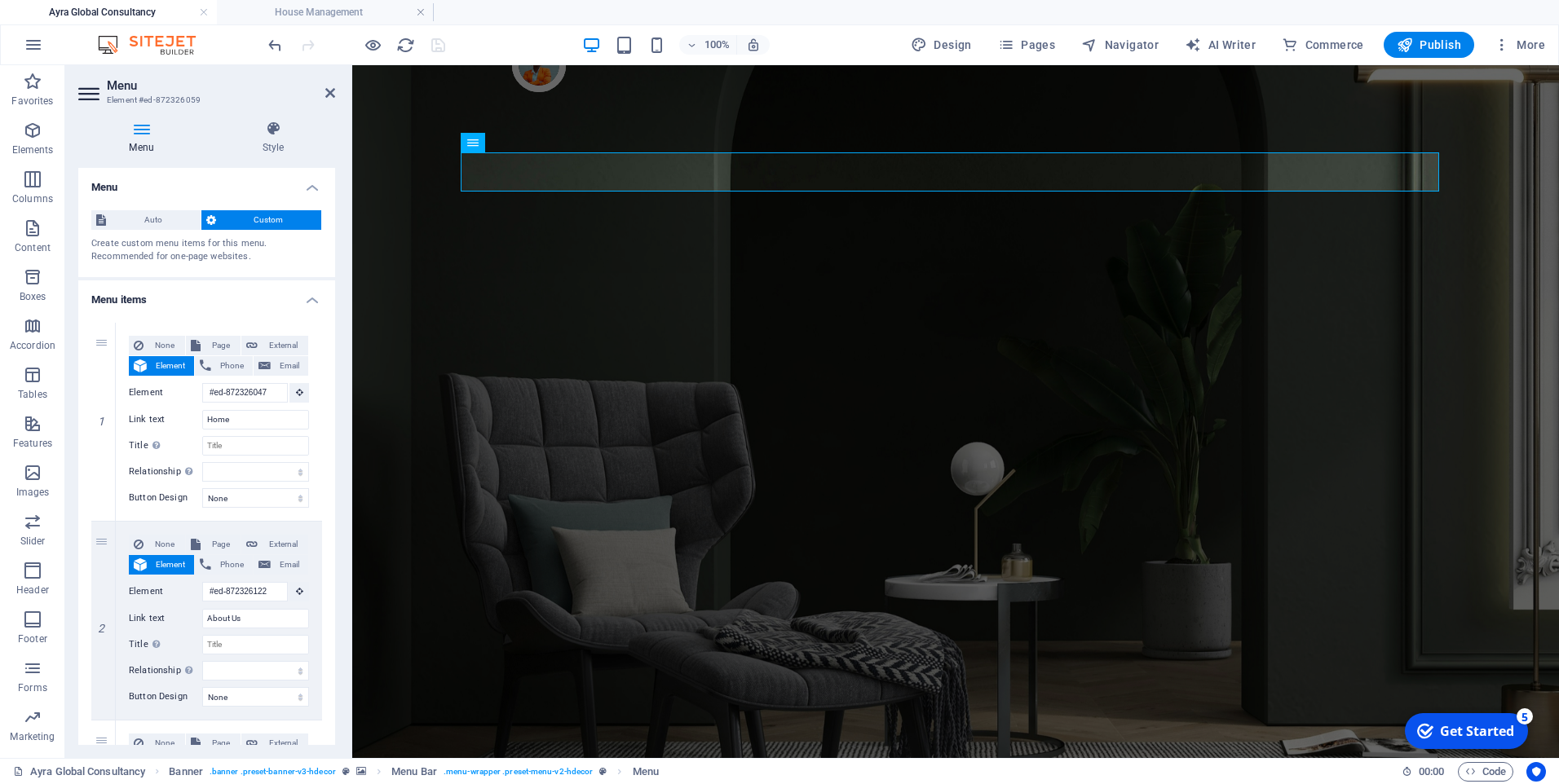
click at [267, 221] on span "Custom" at bounding box center [268, 220] width 96 height 20
click at [275, 132] on icon at bounding box center [273, 128] width 124 height 16
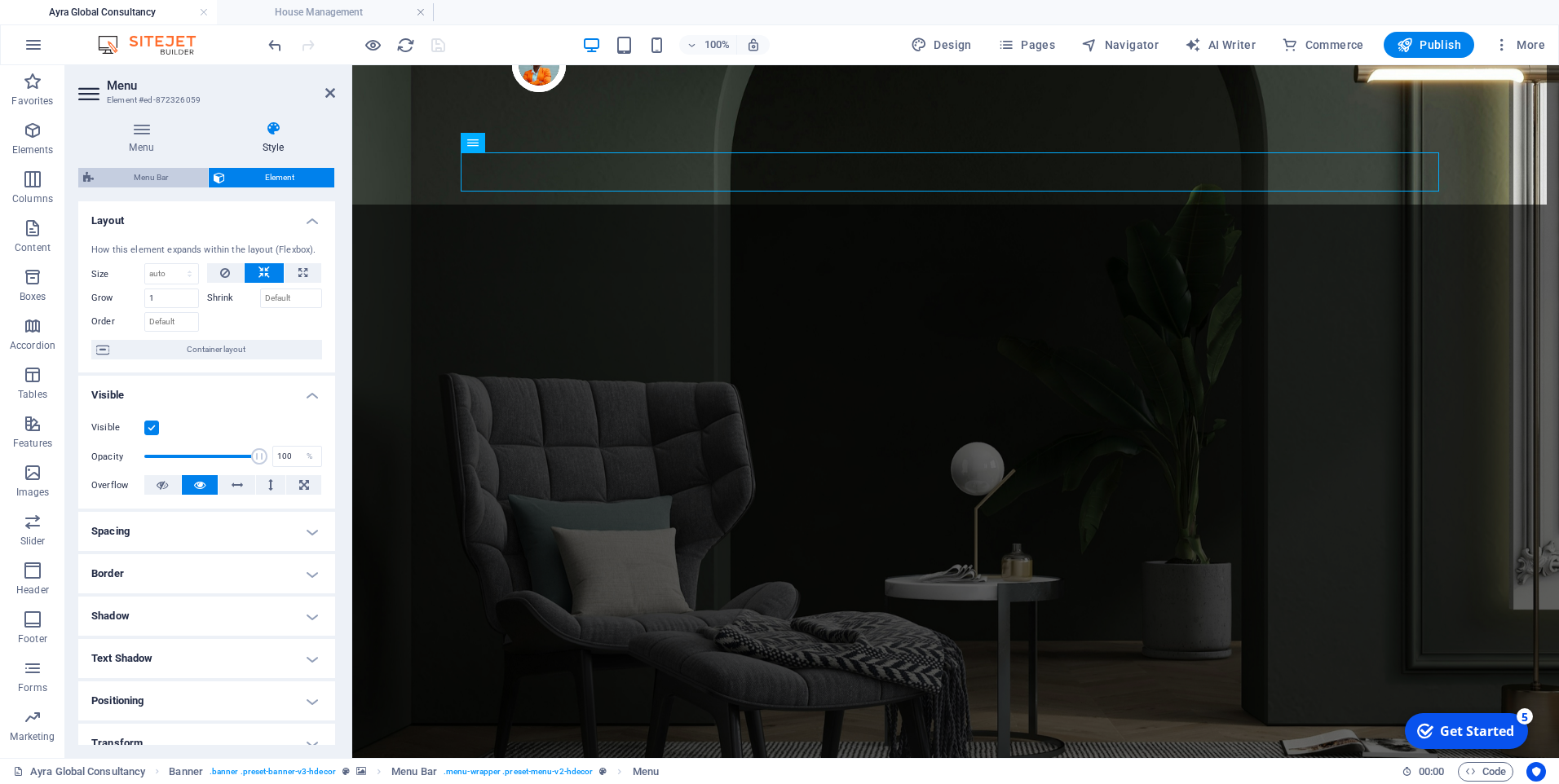
click at [147, 174] on span "Menu Bar" at bounding box center [151, 178] width 105 height 20
select select "rem"
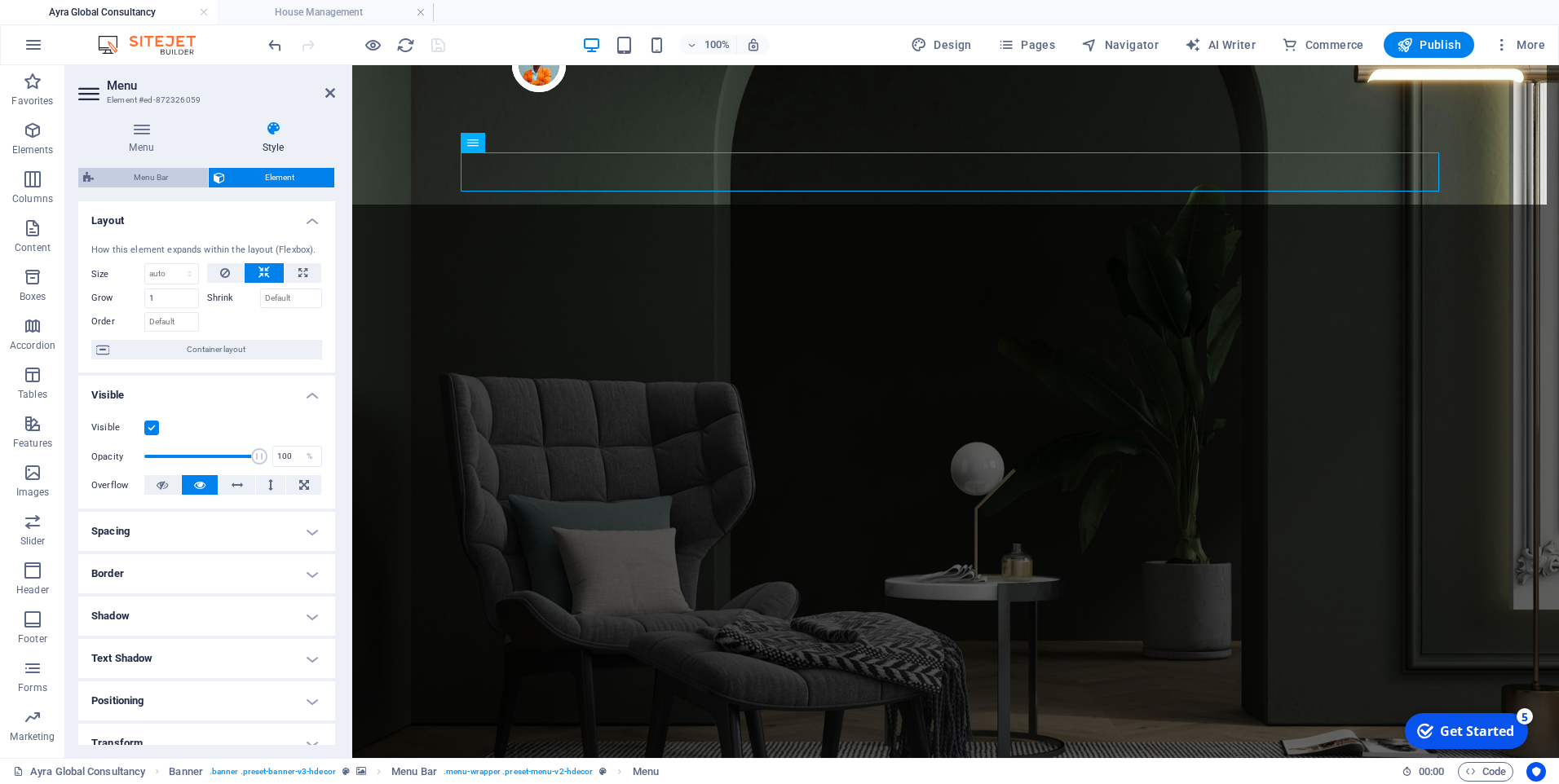
click at [153, 175] on span "Menu Bar" at bounding box center [151, 178] width 105 height 20
select select "rem"
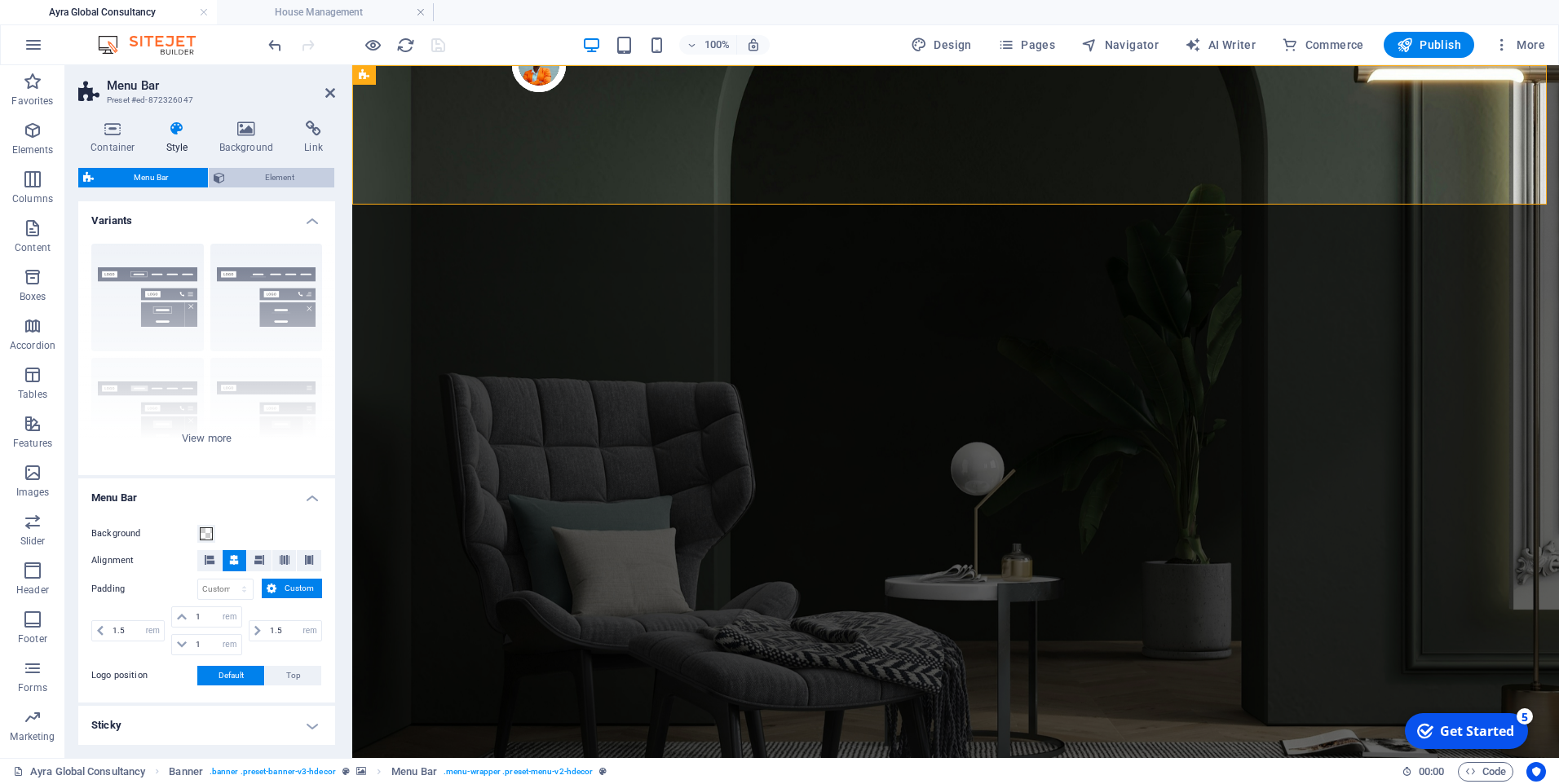
click at [260, 179] on span "Element" at bounding box center [279, 178] width 100 height 20
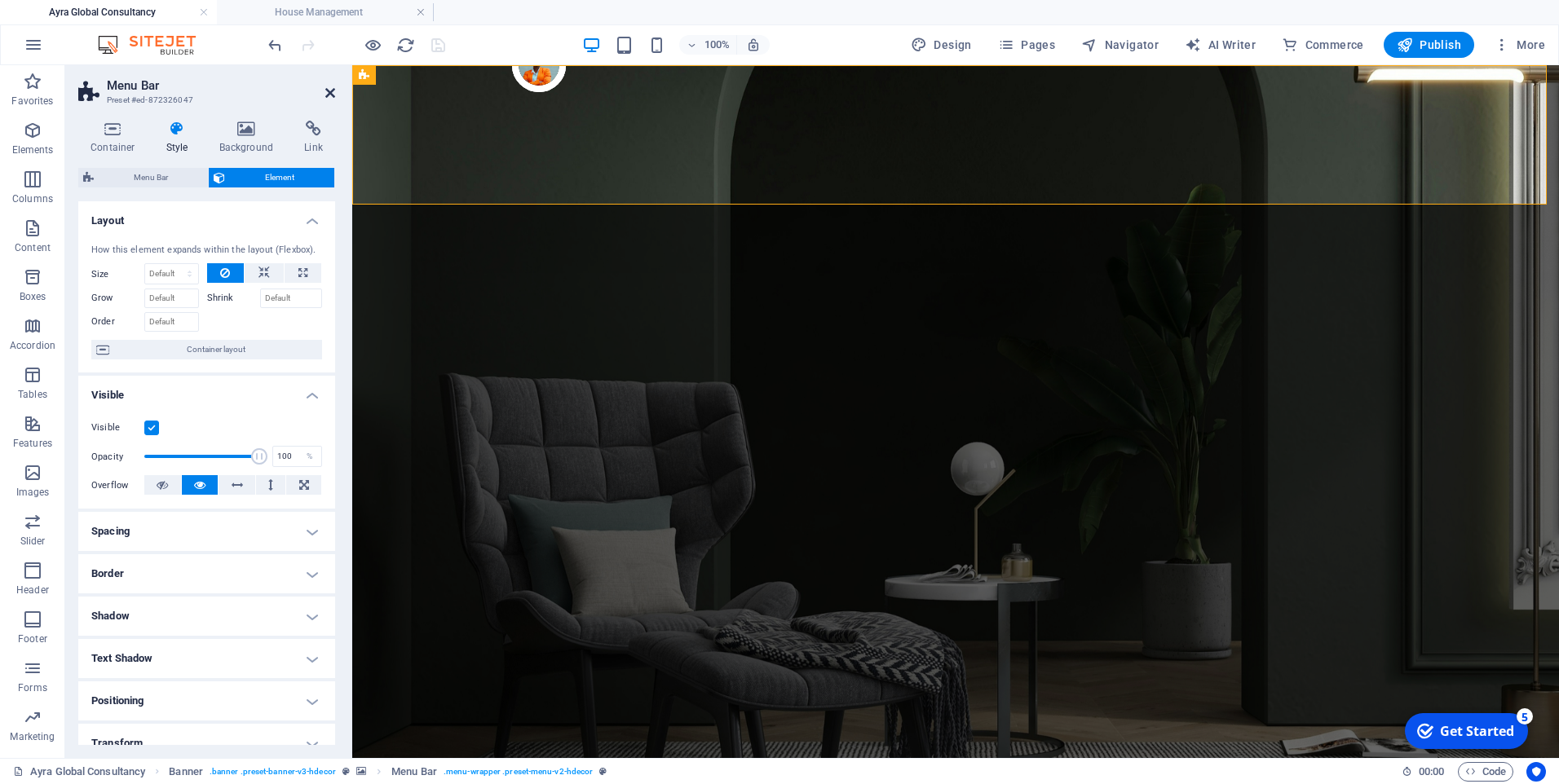
click at [332, 88] on icon at bounding box center [330, 93] width 10 height 13
